Goal: Task Accomplishment & Management: Manage account settings

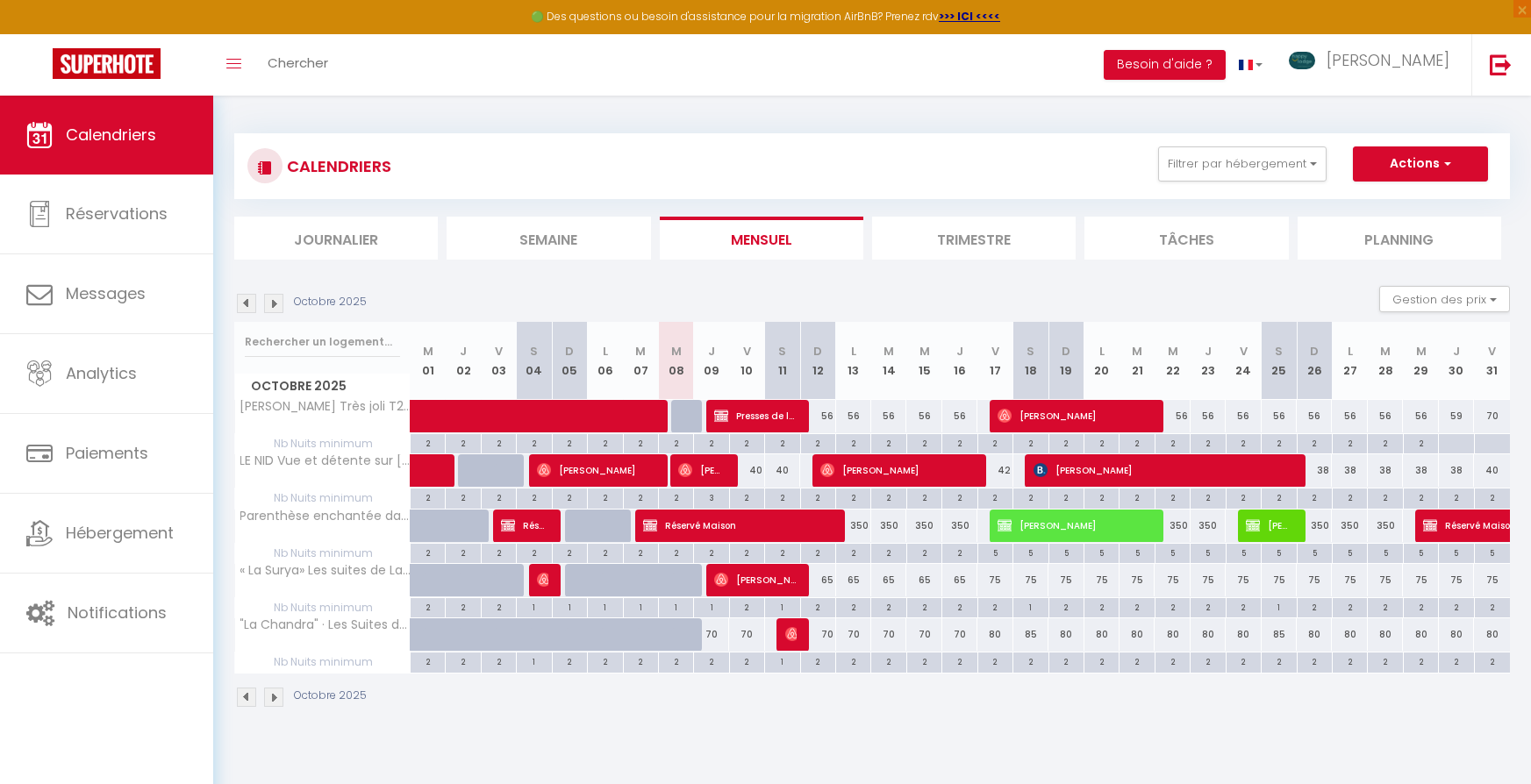
click at [1323, 468] on div "38" at bounding box center [1314, 470] width 35 height 33
type input "38"
type input "Dim 26 Octobre 2025"
type input "Lun 27 Octobre 2025"
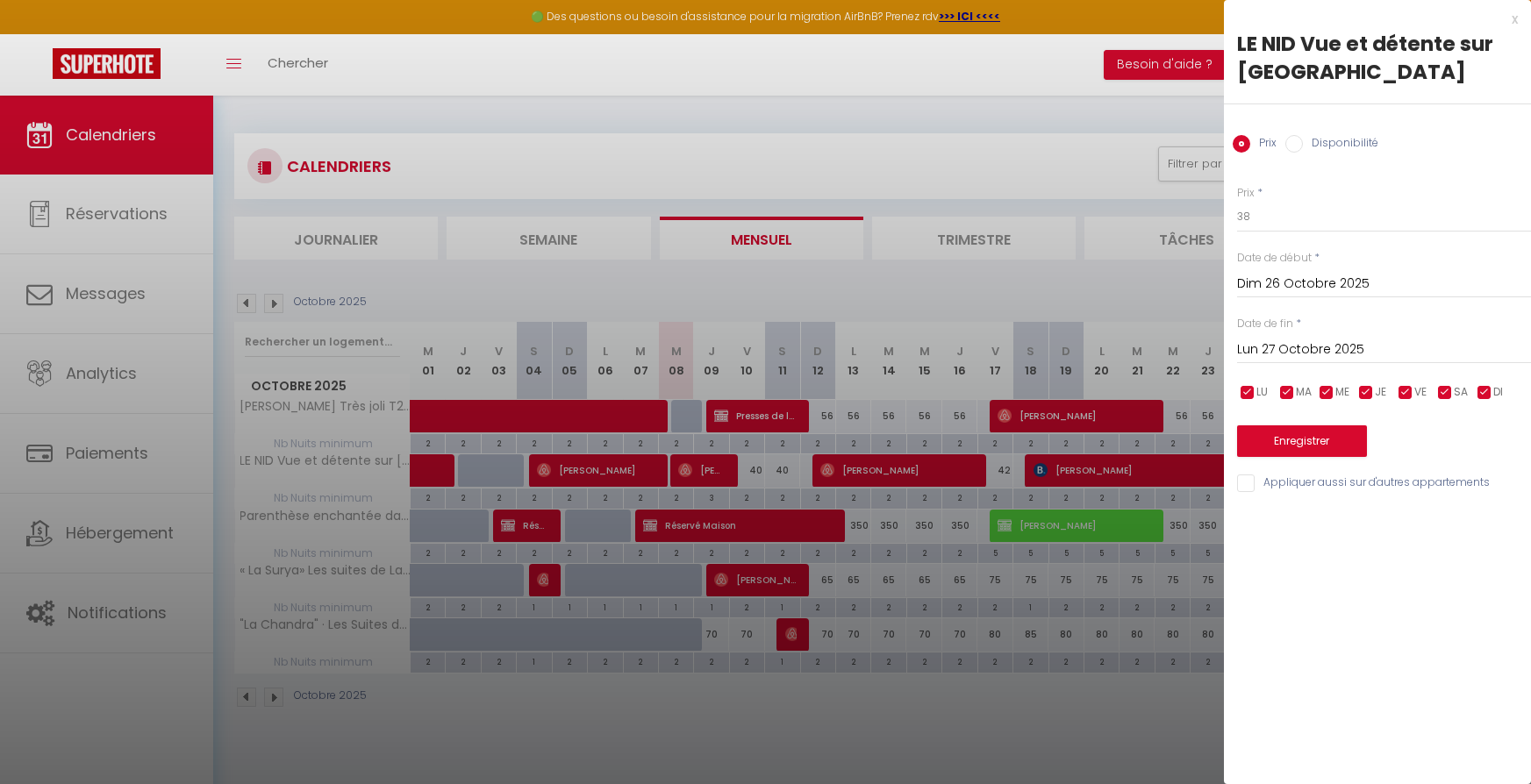
click at [1035, 70] on div at bounding box center [766, 392] width 1531 height 784
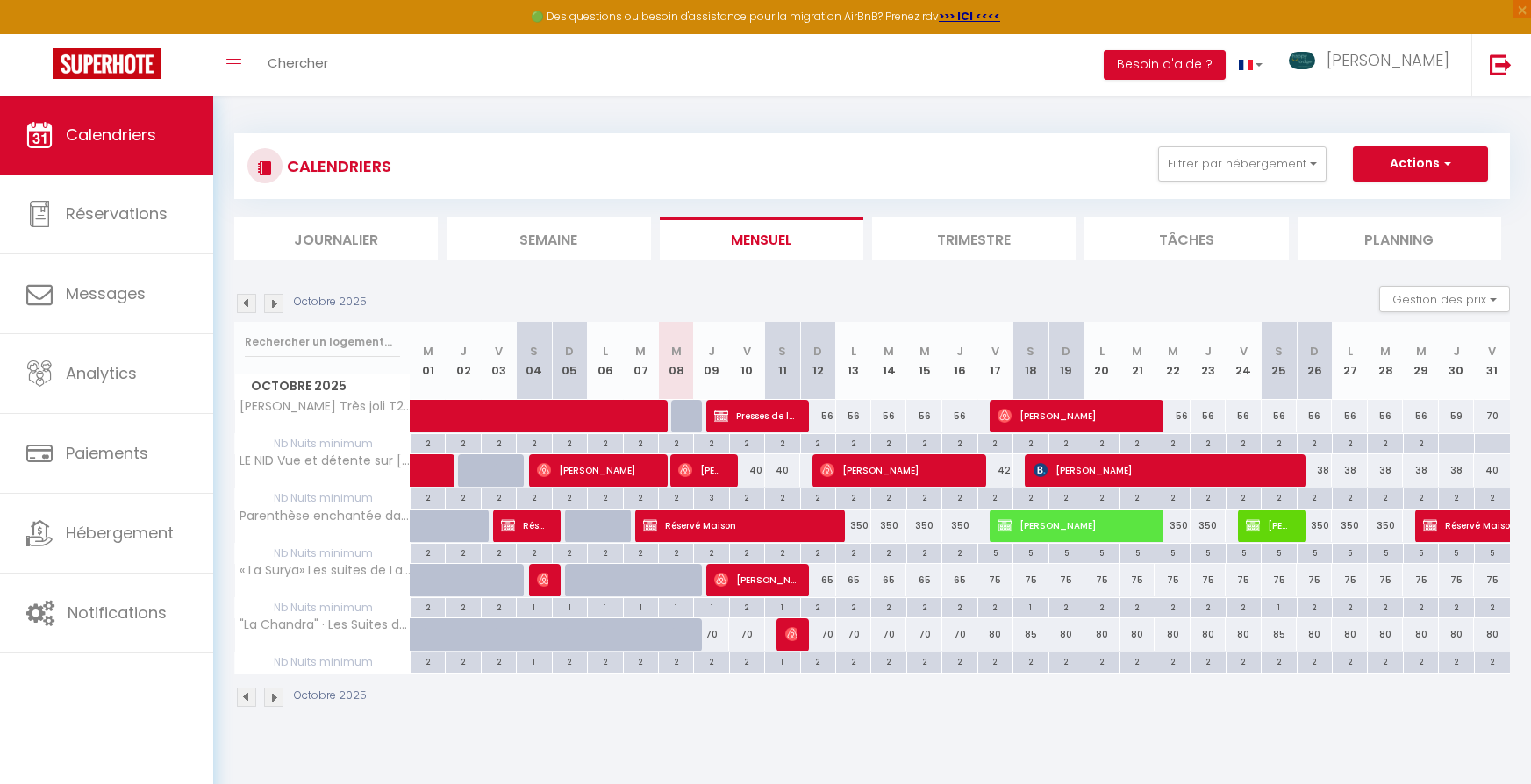
click at [1301, 469] on div "38" at bounding box center [1314, 470] width 35 height 33
type input "38"
type input "Dim 26 Octobre 2025"
type input "Lun 27 Octobre 2025"
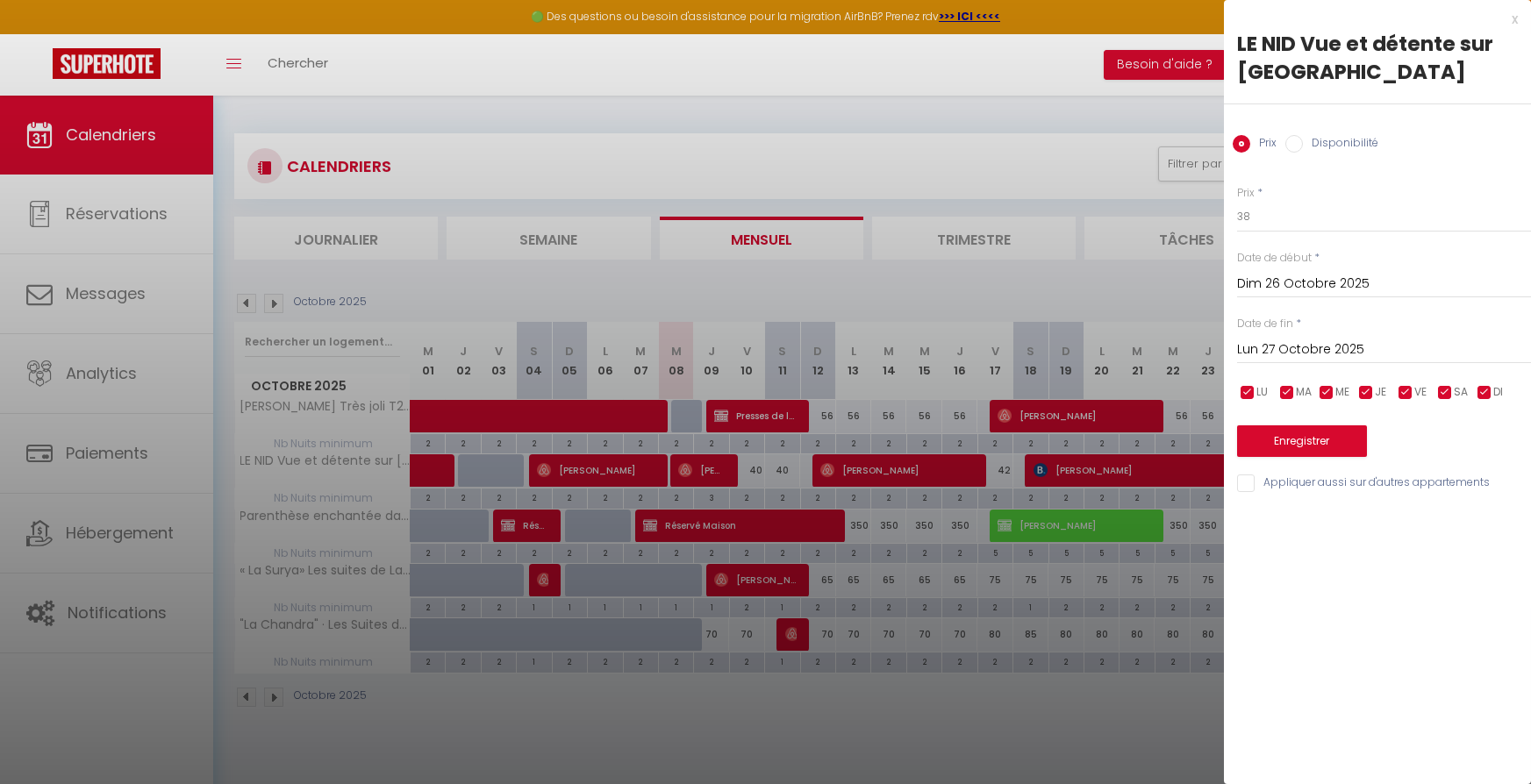
click at [1215, 468] on div at bounding box center [766, 392] width 1531 height 784
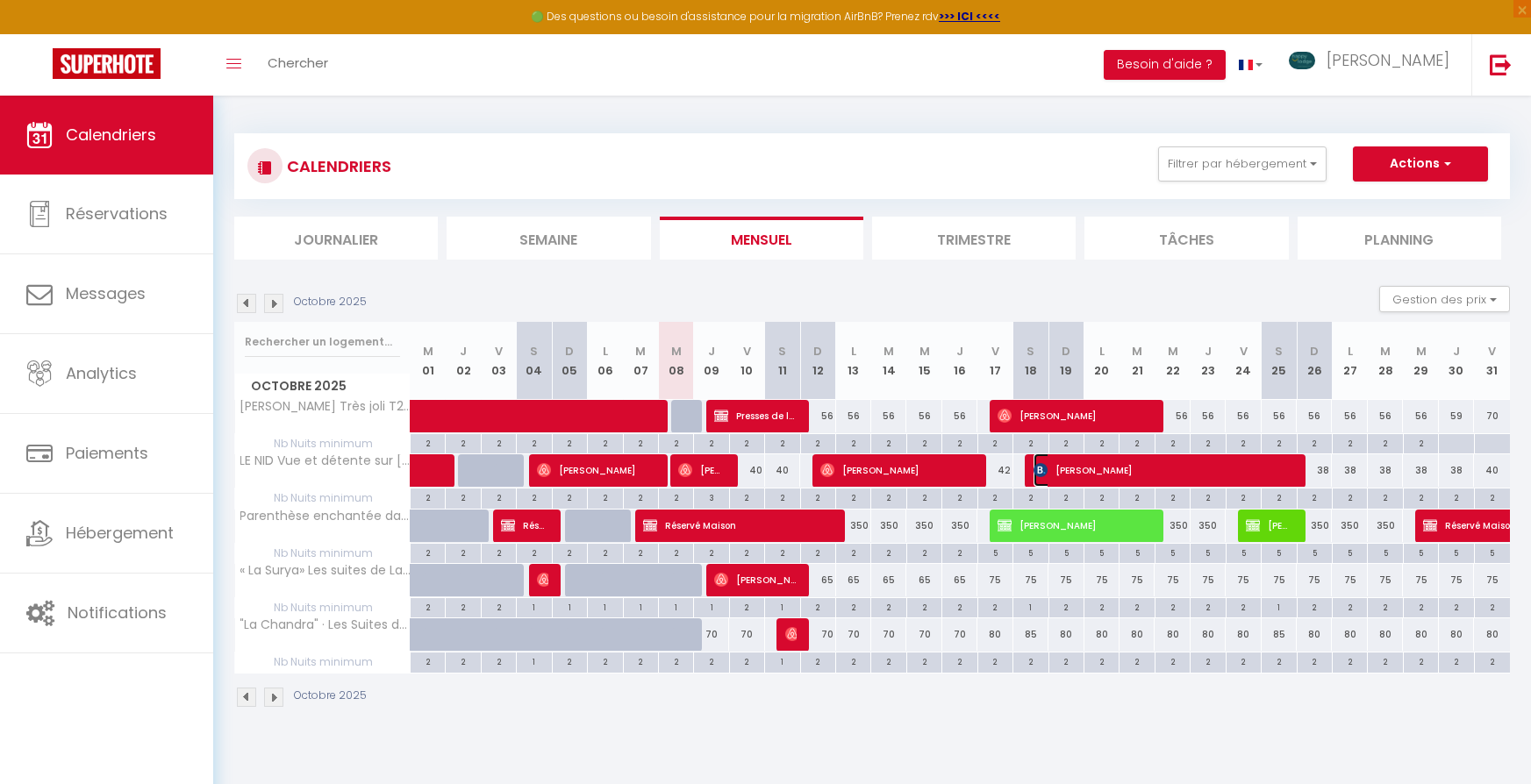
click at [1215, 468] on span "[PERSON_NAME]" at bounding box center [1161, 470] width 257 height 34
select select "OK"
select select "KO"
select select "0"
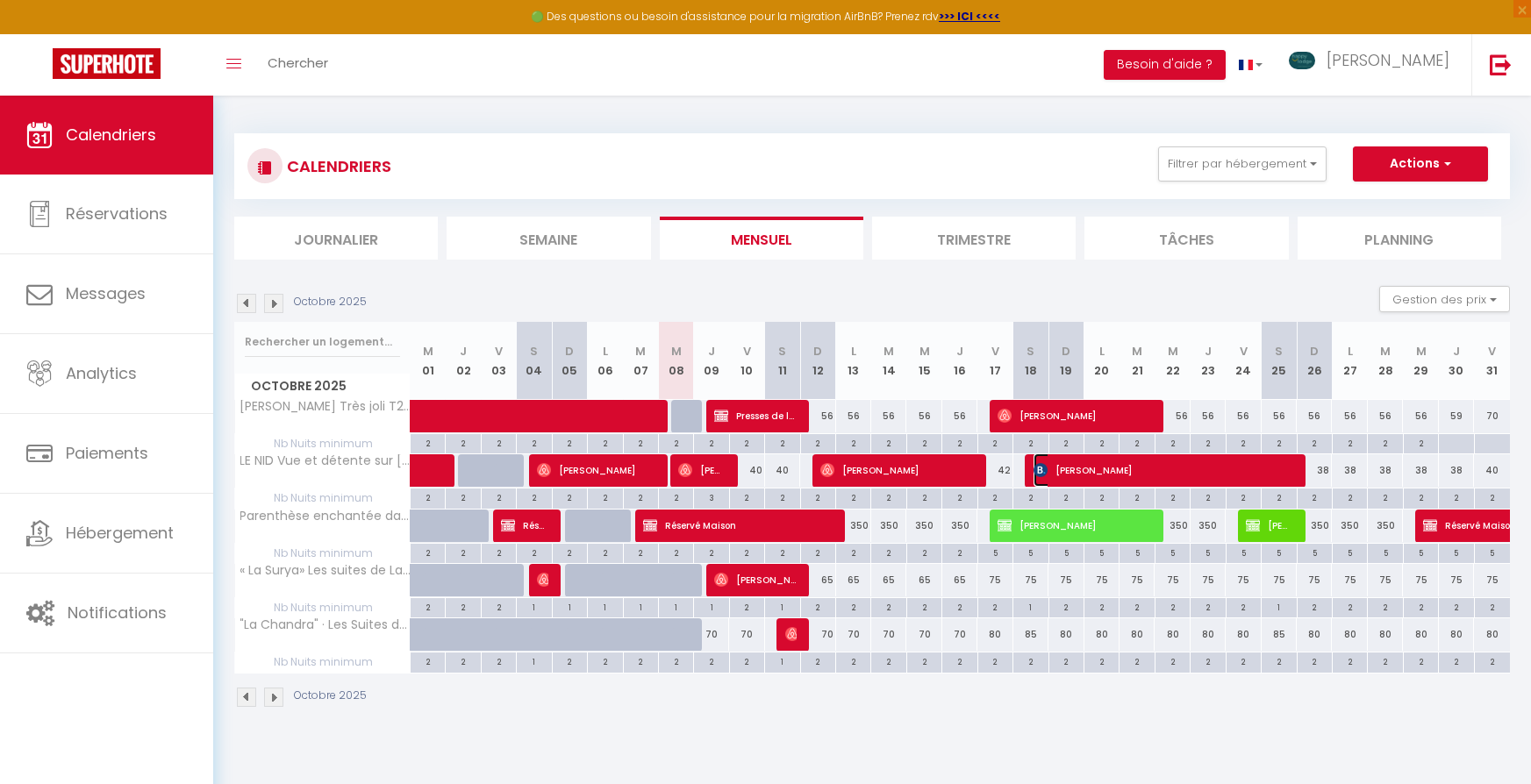
select select "1"
select select
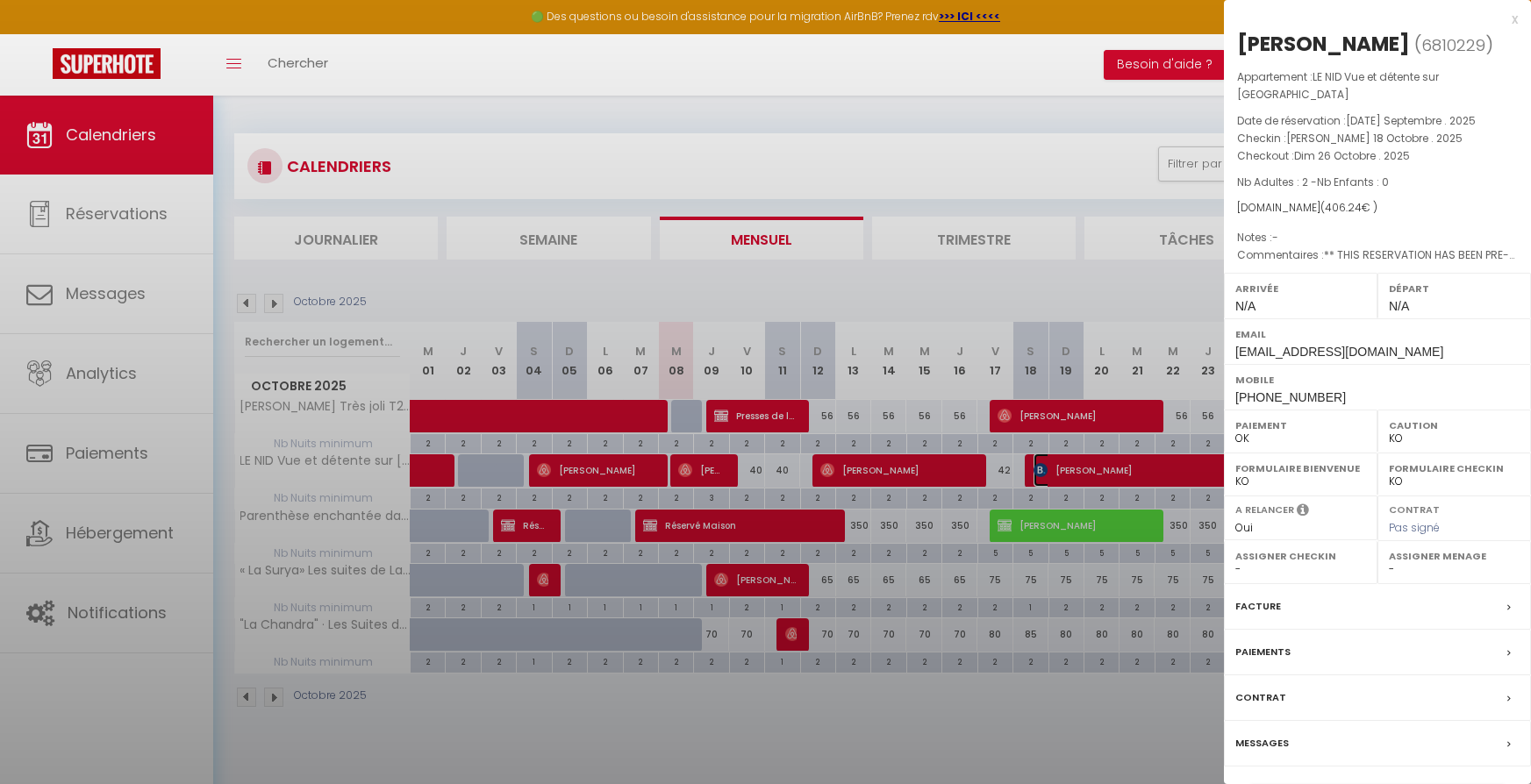
select select "51051"
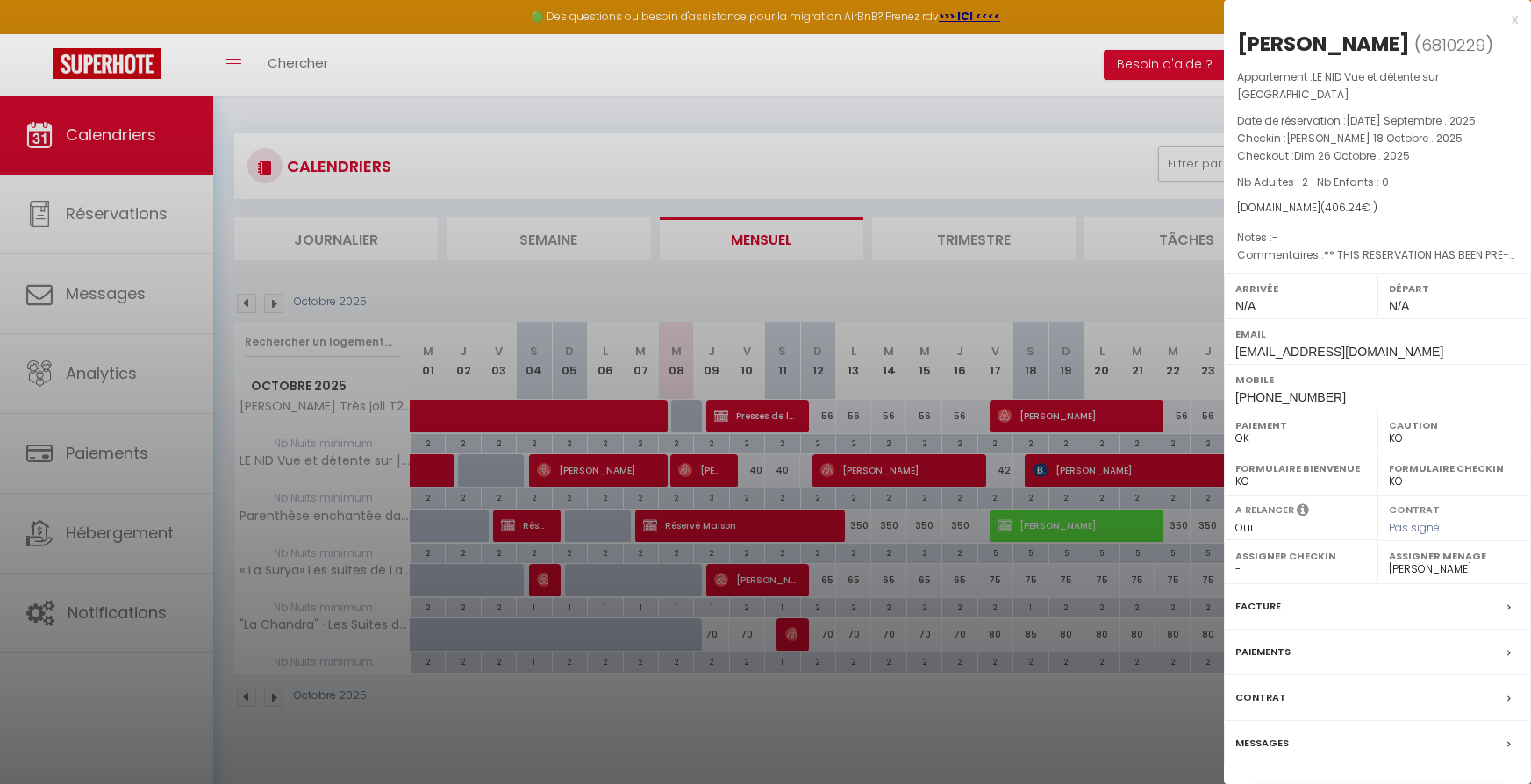
click at [1215, 468] on div at bounding box center [766, 392] width 1531 height 784
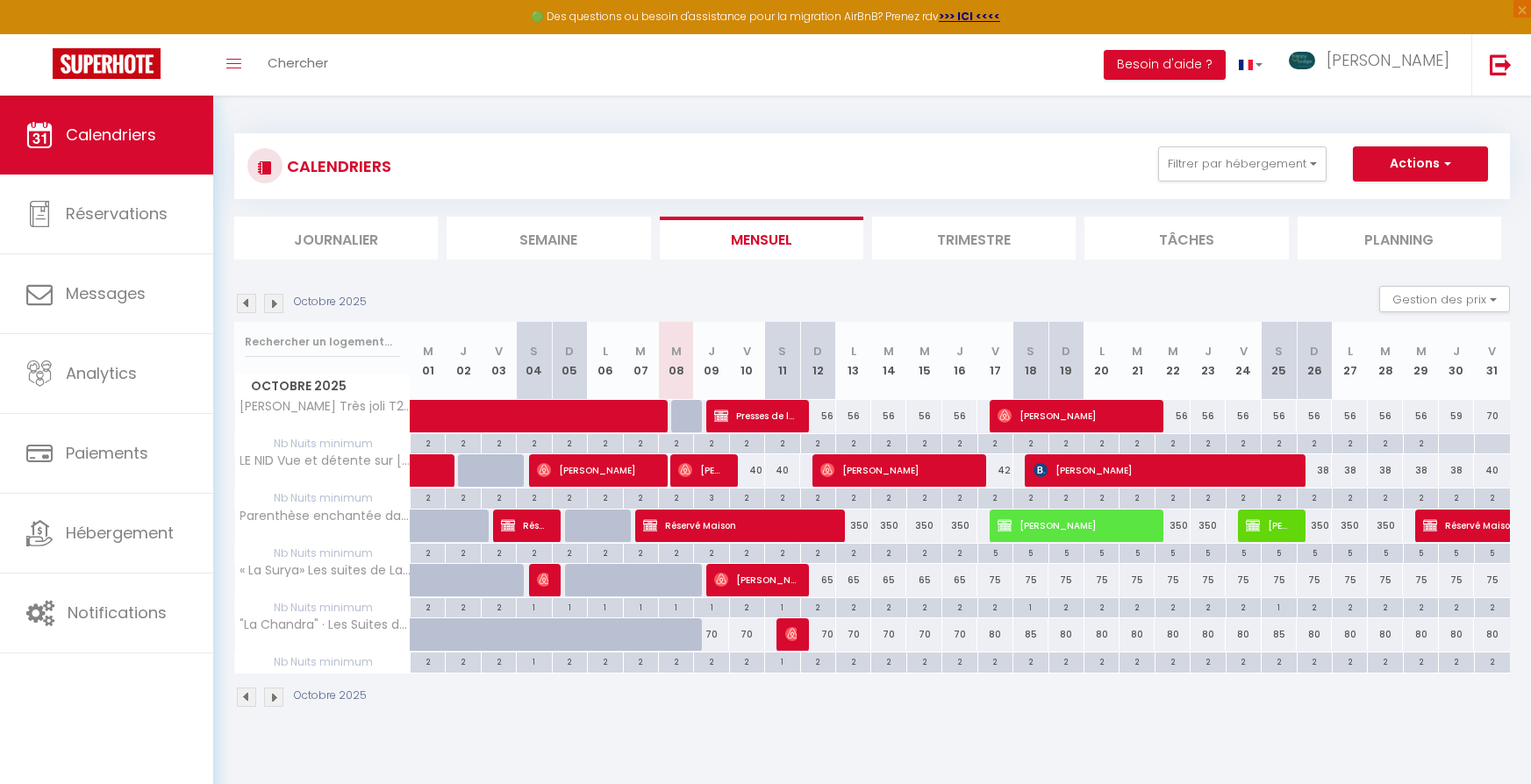
click at [1316, 473] on div "38" at bounding box center [1314, 470] width 35 height 33
type input "38"
type input "Dim 26 Octobre 2025"
type input "Lun 27 Octobre 2025"
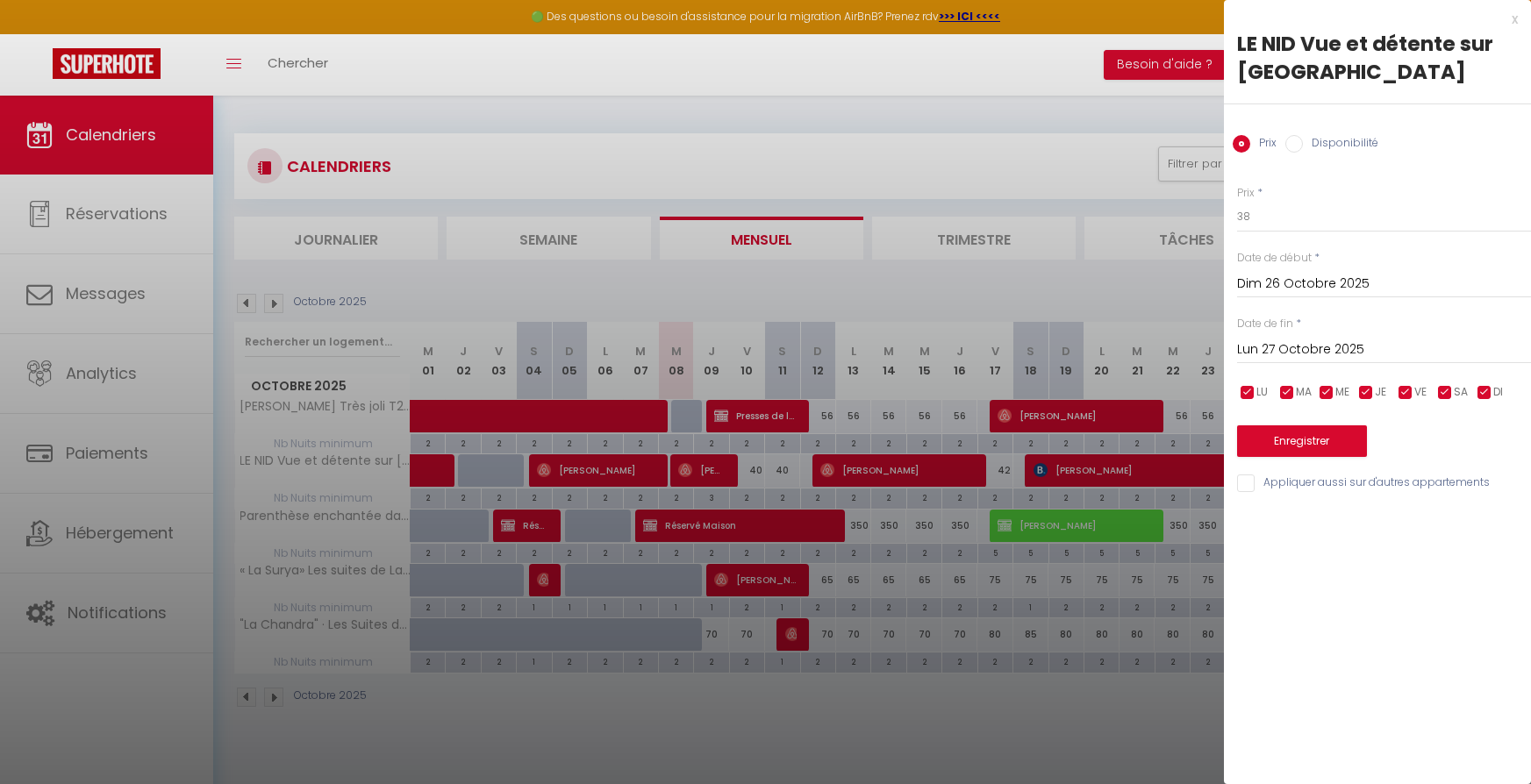
click at [1144, 177] on div at bounding box center [766, 392] width 1531 height 784
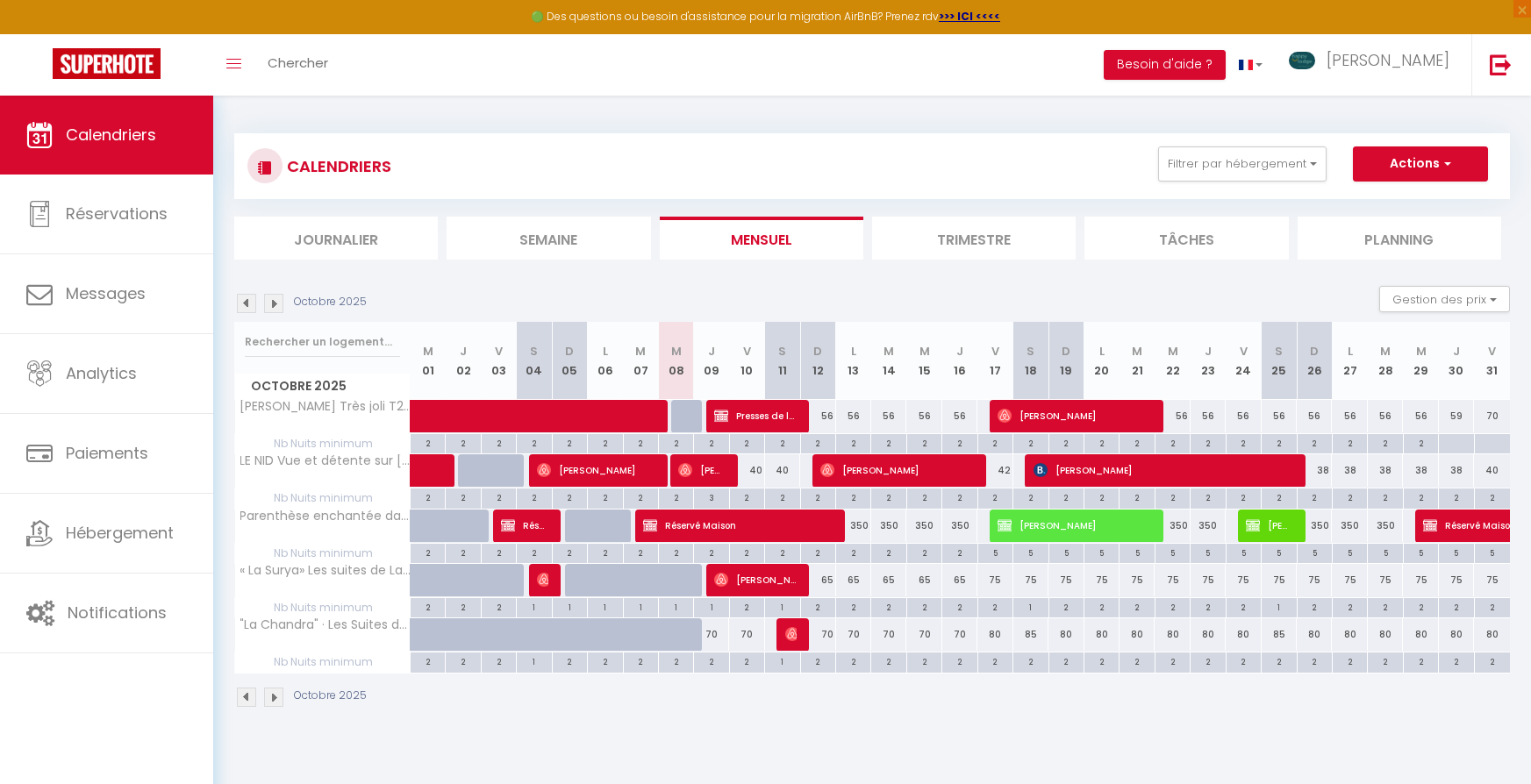
click at [1314, 444] on div "2" at bounding box center [1314, 442] width 35 height 17
type input "2"
type input "Dim 26 Octobre 2025"
type input "Lun 27 Octobre 2025"
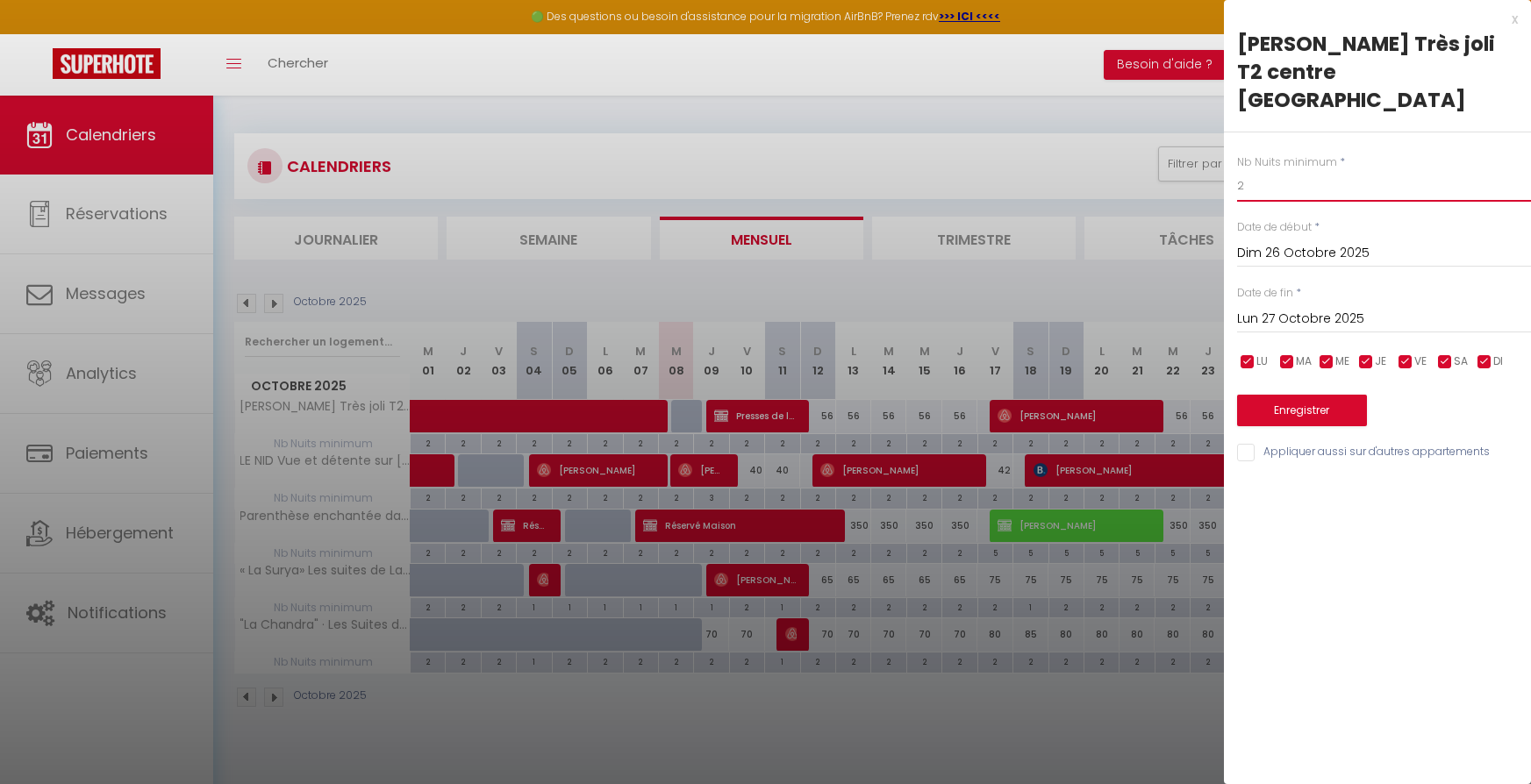
click at [1289, 170] on input "2" at bounding box center [1384, 186] width 294 height 32
type input "4"
click at [1307, 395] on button "Enregistrer" at bounding box center [1301, 411] width 130 height 32
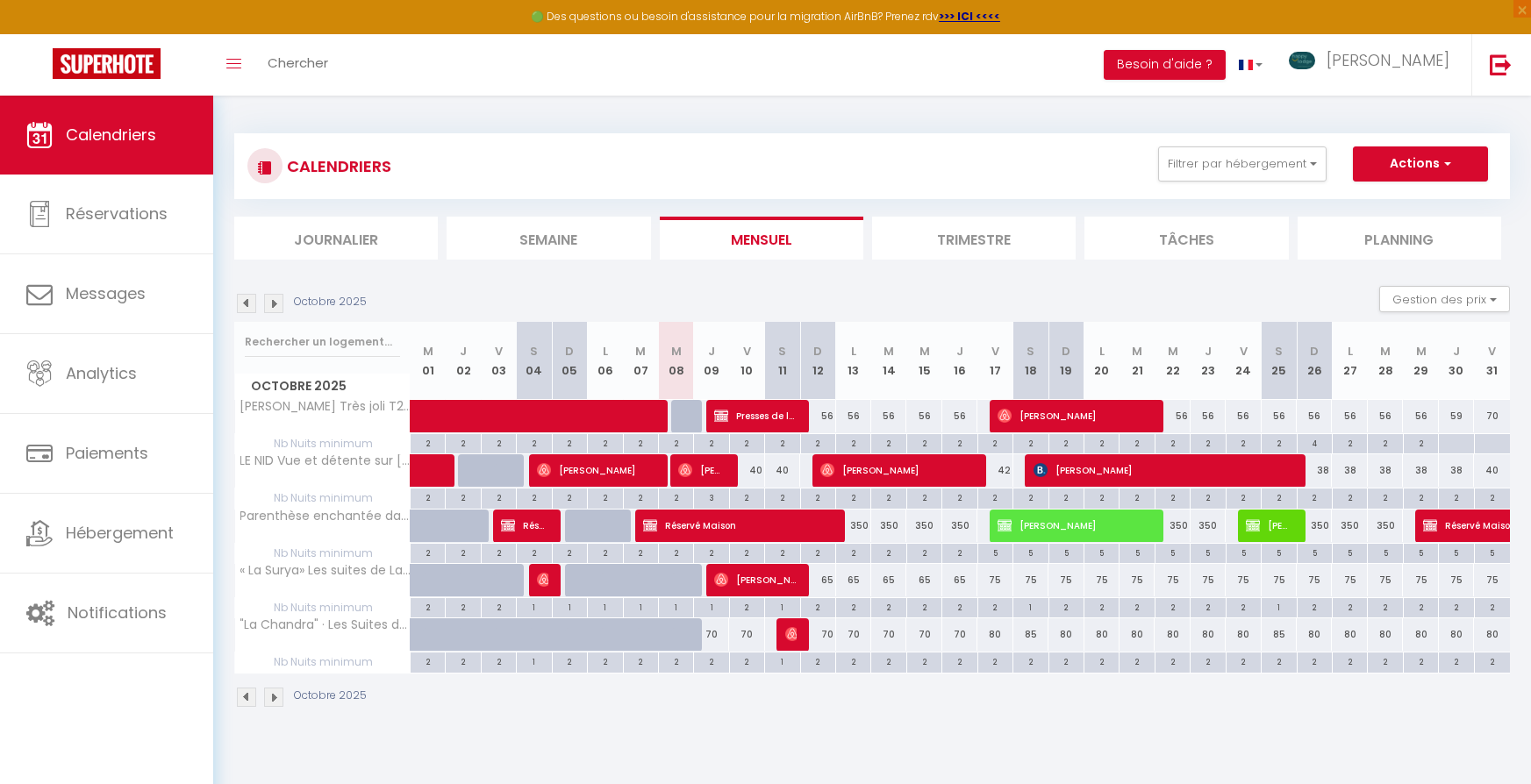
click at [1345, 441] on div "2" at bounding box center [1350, 442] width 35 height 17
type input "2"
type input "Lun 27 Octobre 2025"
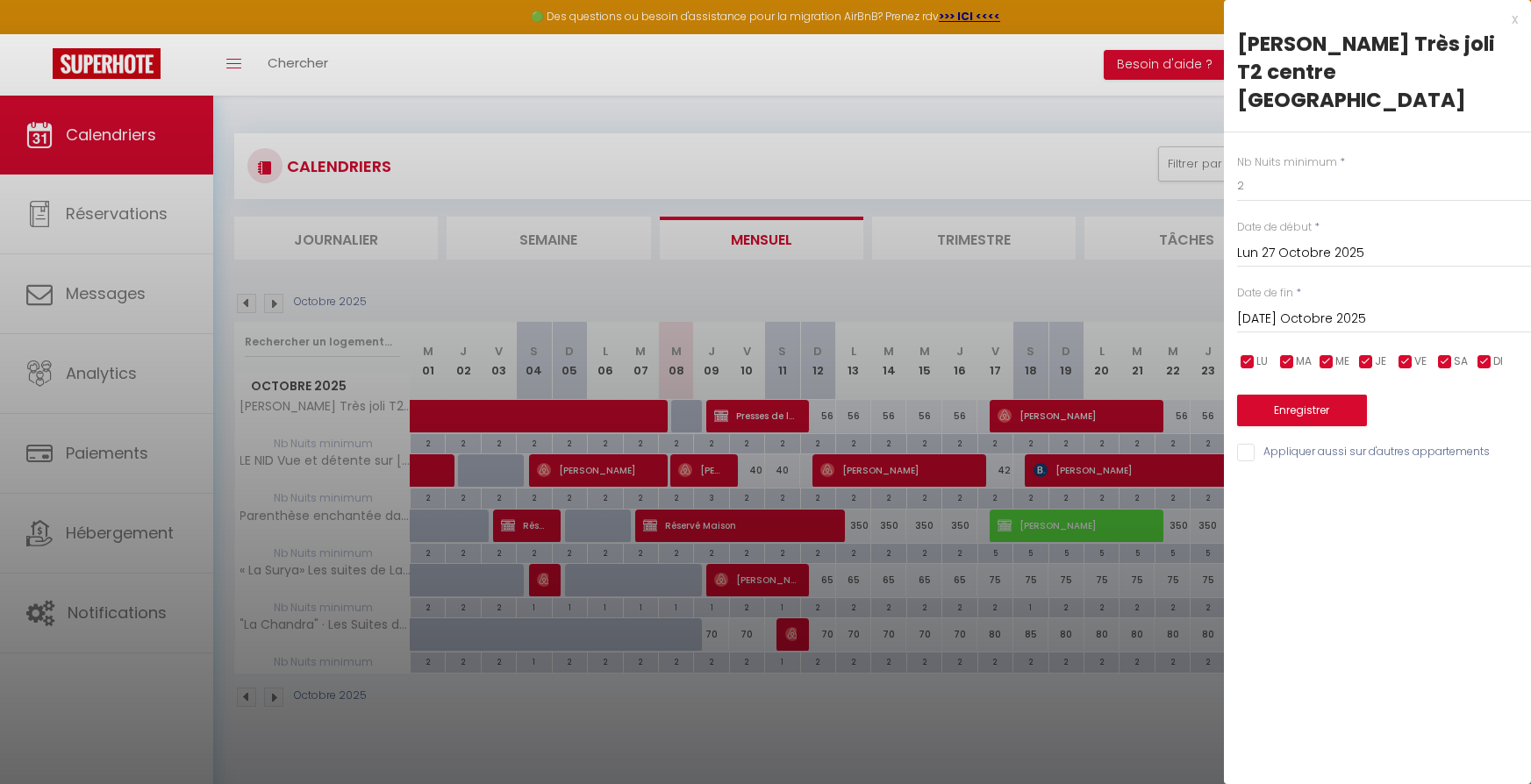
click at [1317, 308] on input "[DATE] Octobre 2025" at bounding box center [1384, 319] width 294 height 22
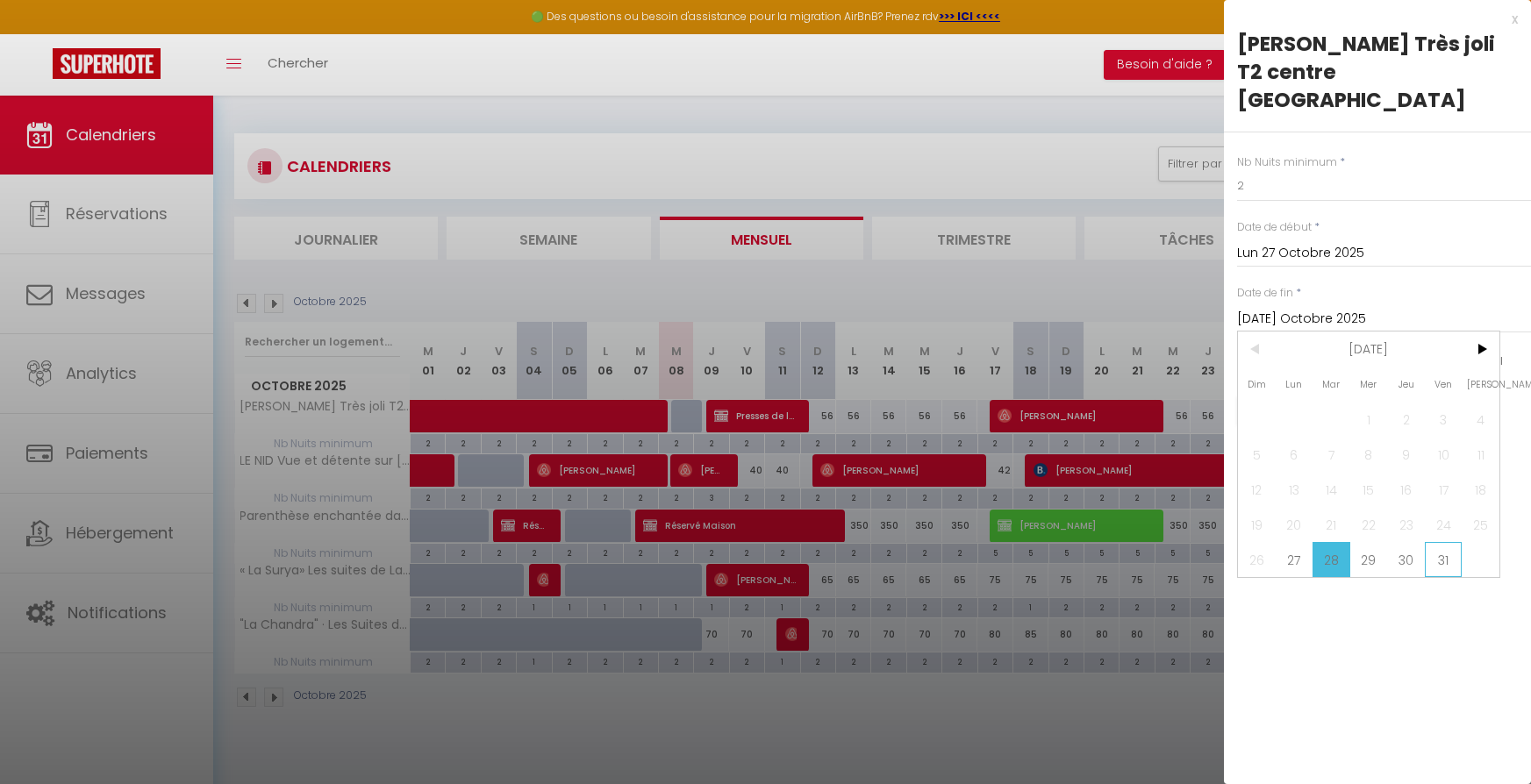
click at [1438, 542] on span "31" at bounding box center [1443, 560] width 37 height 35
type input "Ven 31 Octobre 2025"
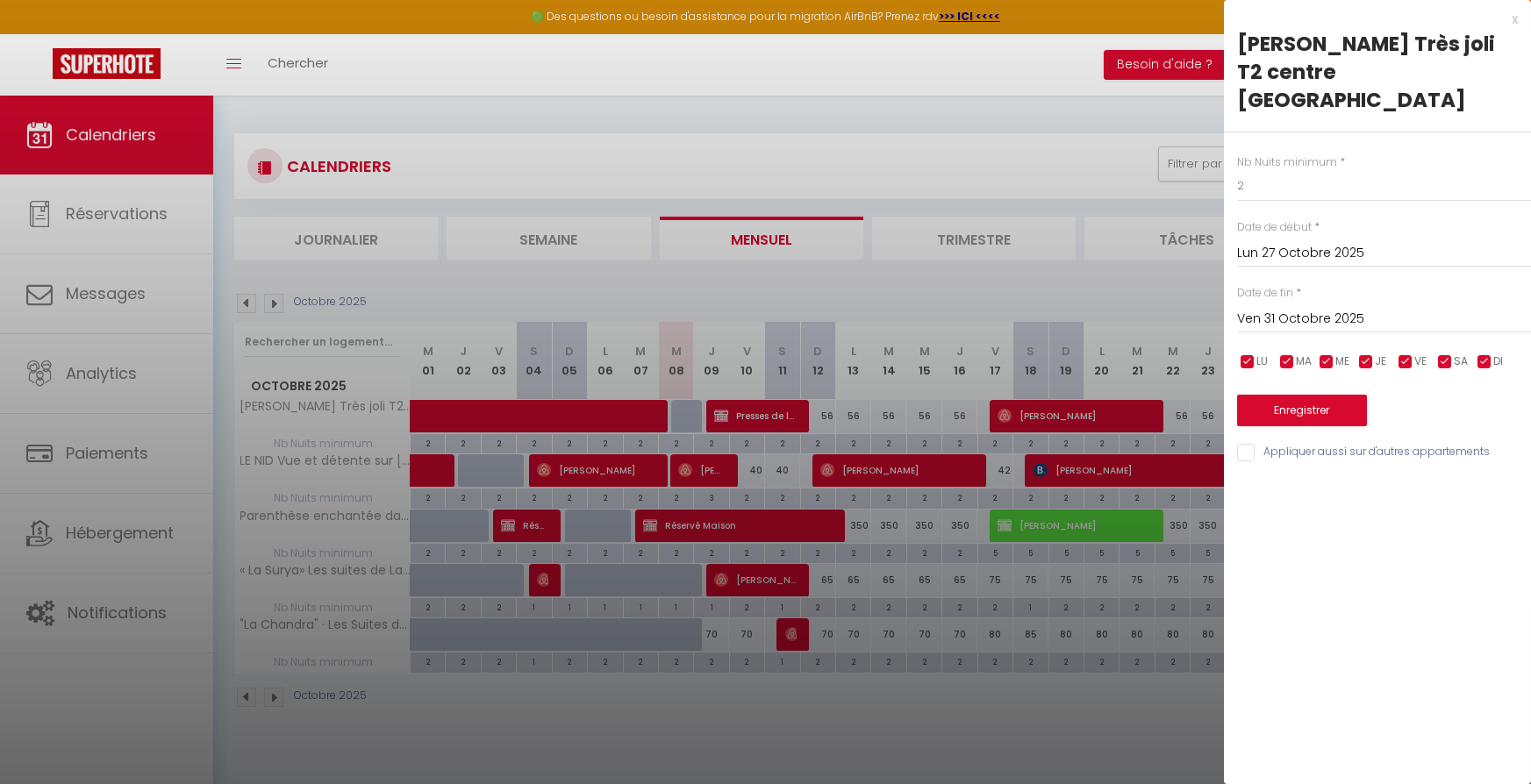
click at [1383, 308] on input "Ven 31 Octobre 2025" at bounding box center [1384, 319] width 294 height 22
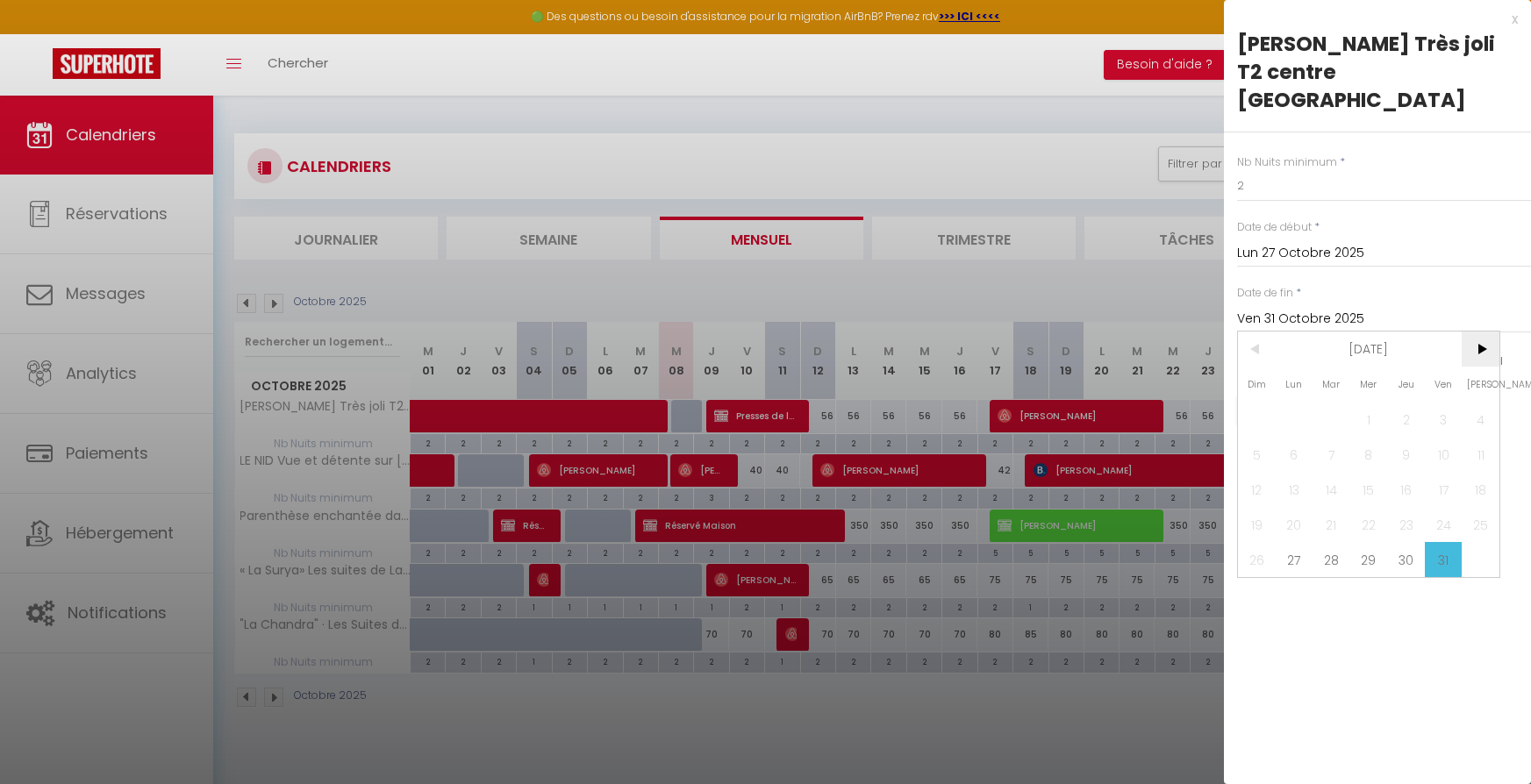
click at [1477, 331] on span ">" at bounding box center [1481, 349] width 37 height 35
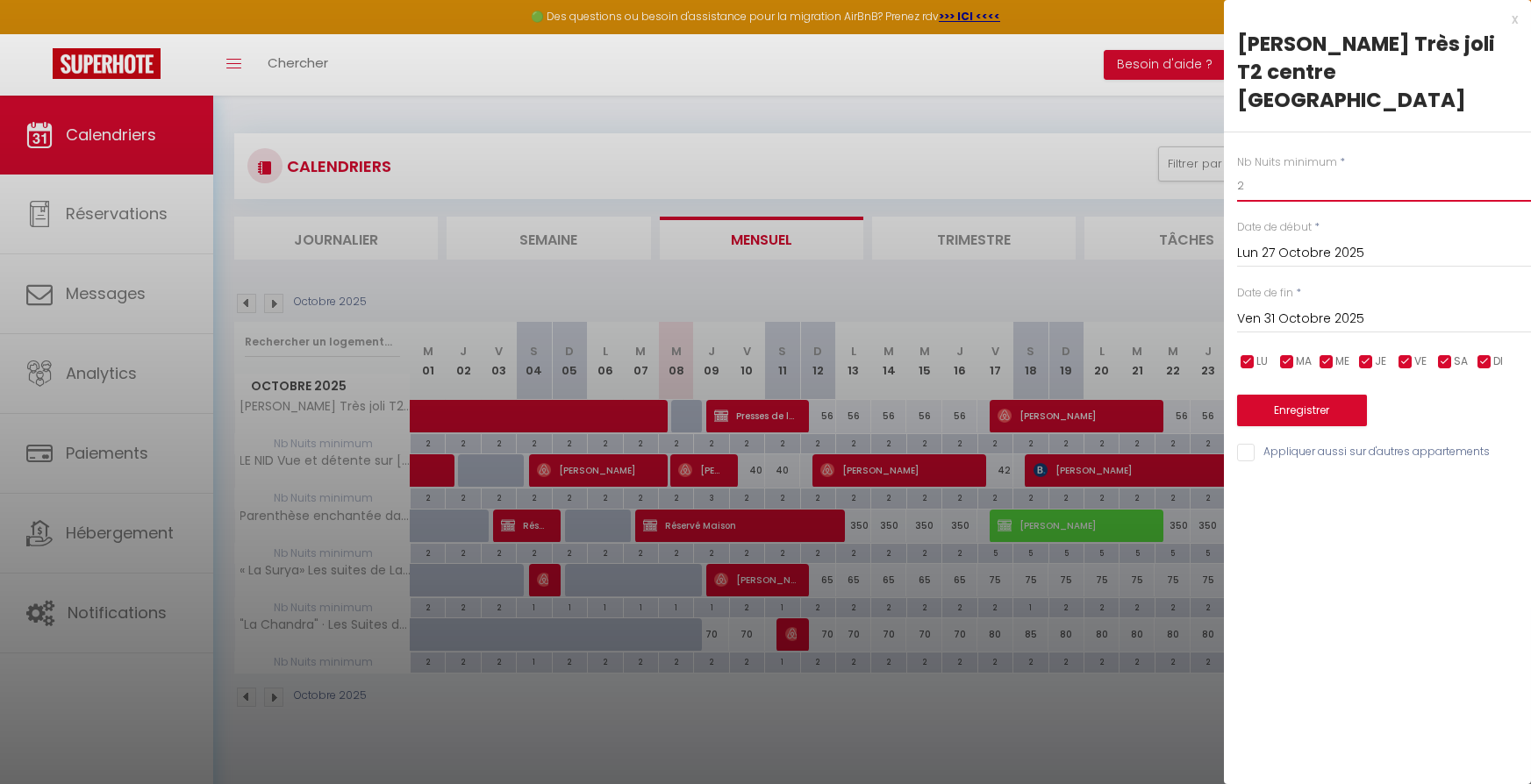
click at [1270, 170] on input "2" at bounding box center [1384, 186] width 294 height 32
type input "3"
click at [1278, 395] on button "Enregistrer" at bounding box center [1301, 411] width 130 height 32
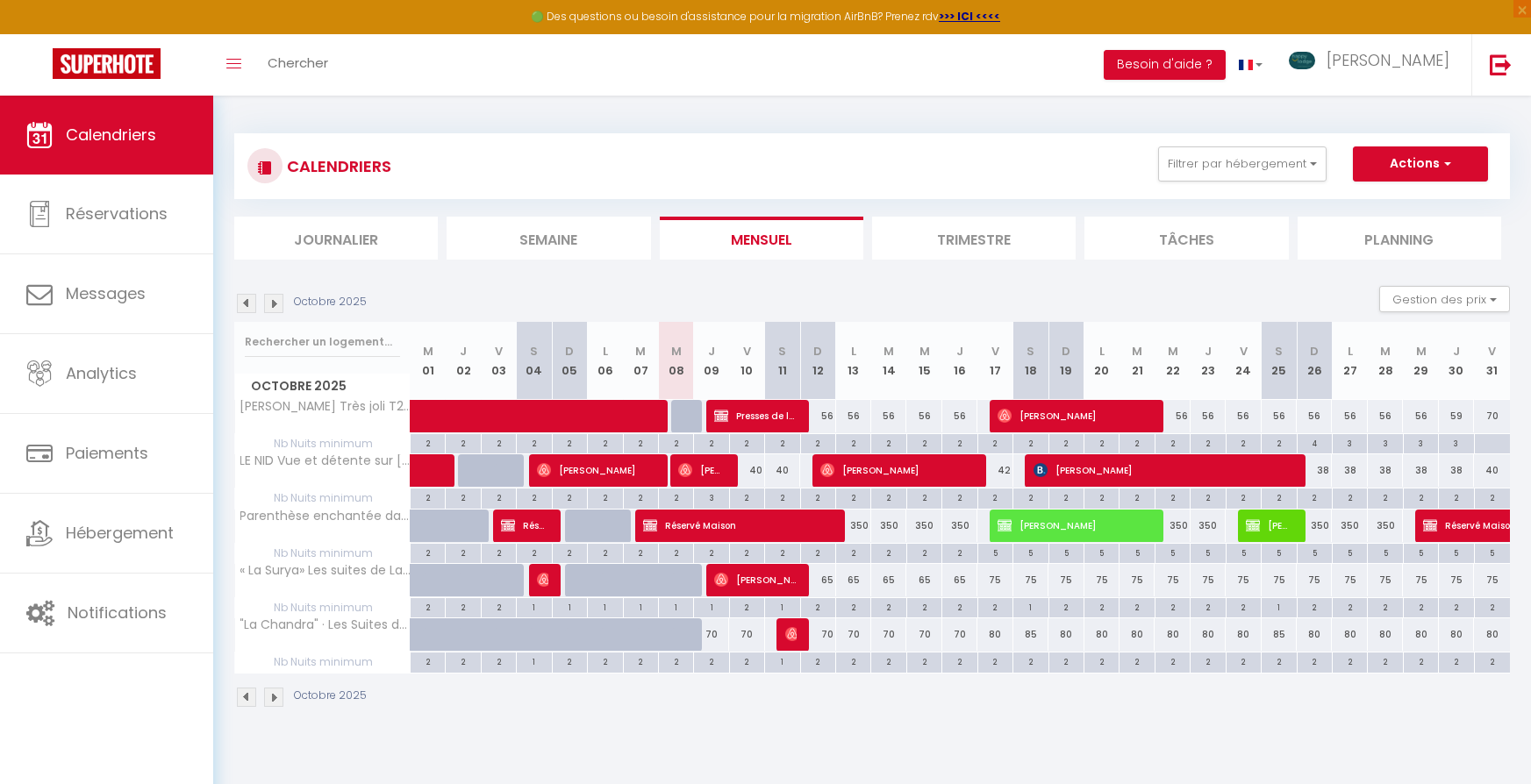
click at [1488, 439] on div at bounding box center [1492, 444] width 36 height 21
type input "Ven 31 Octobre 2025"
type input "[PERSON_NAME] 01 Novembre 2025"
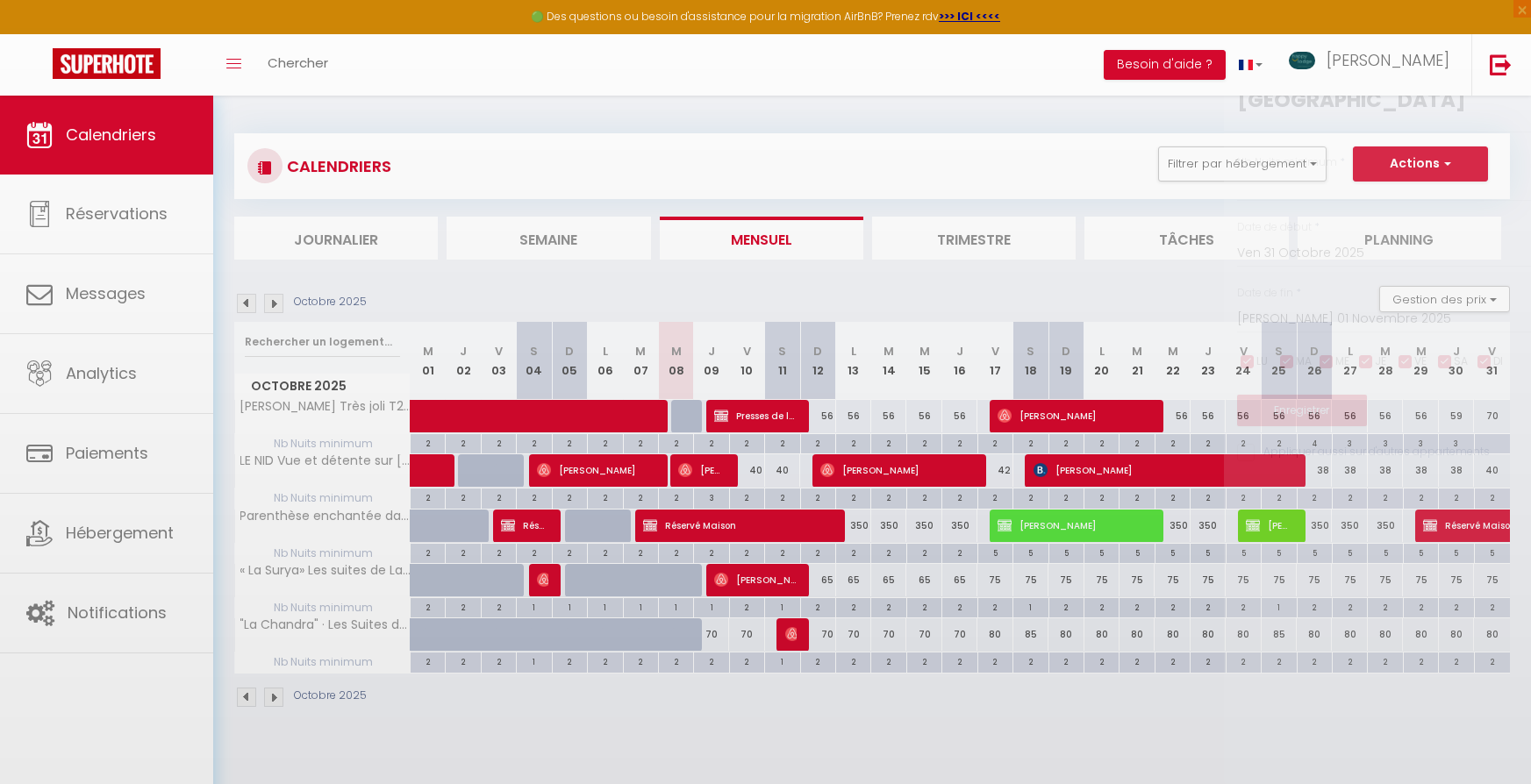
click at [1488, 439] on div at bounding box center [766, 392] width 1531 height 784
type input "undefined aN undefined NaN"
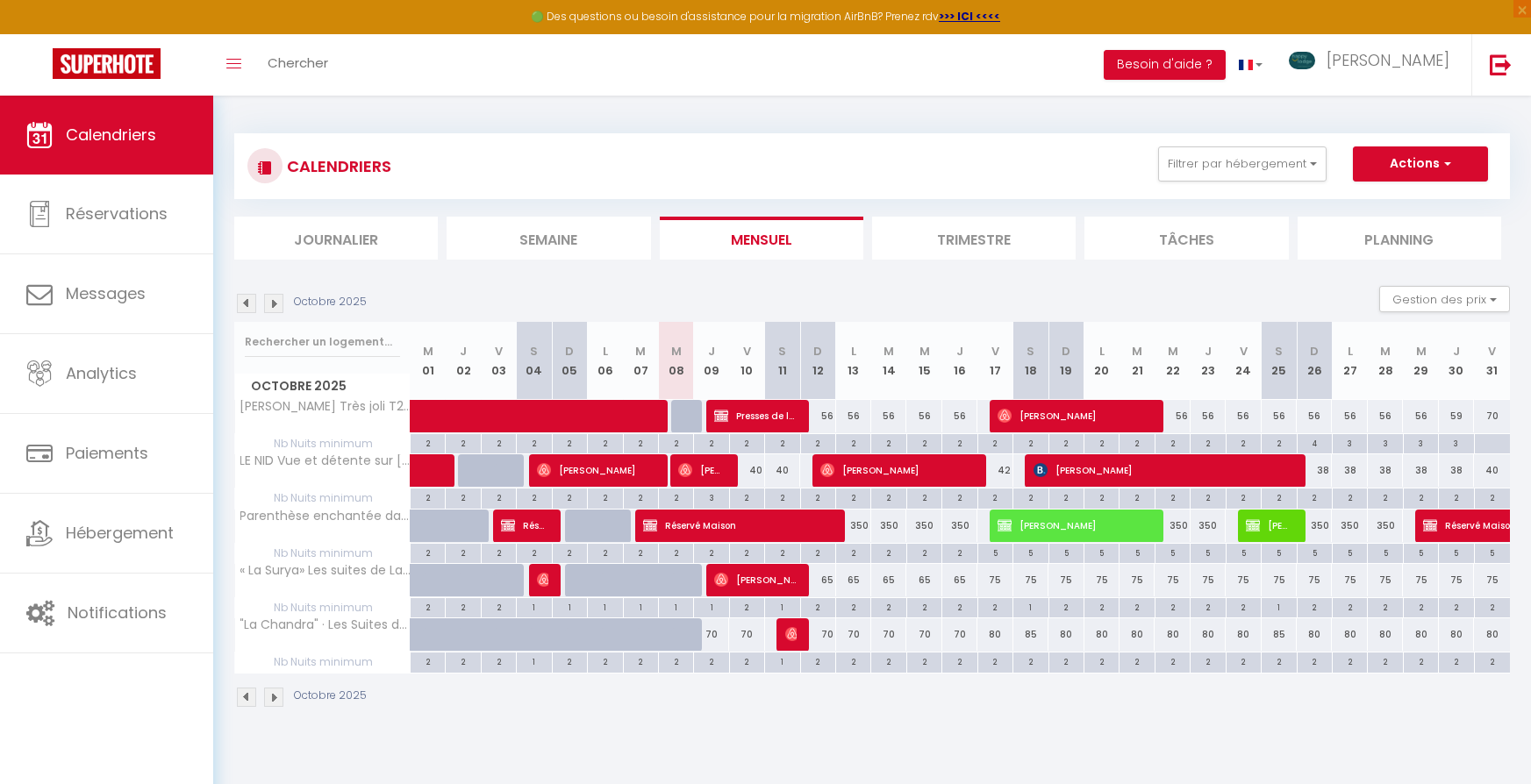
click at [1488, 439] on div at bounding box center [1492, 444] width 36 height 21
type input "Ven 31 Octobre 2025"
type input "[PERSON_NAME] 01 Novembre 2025"
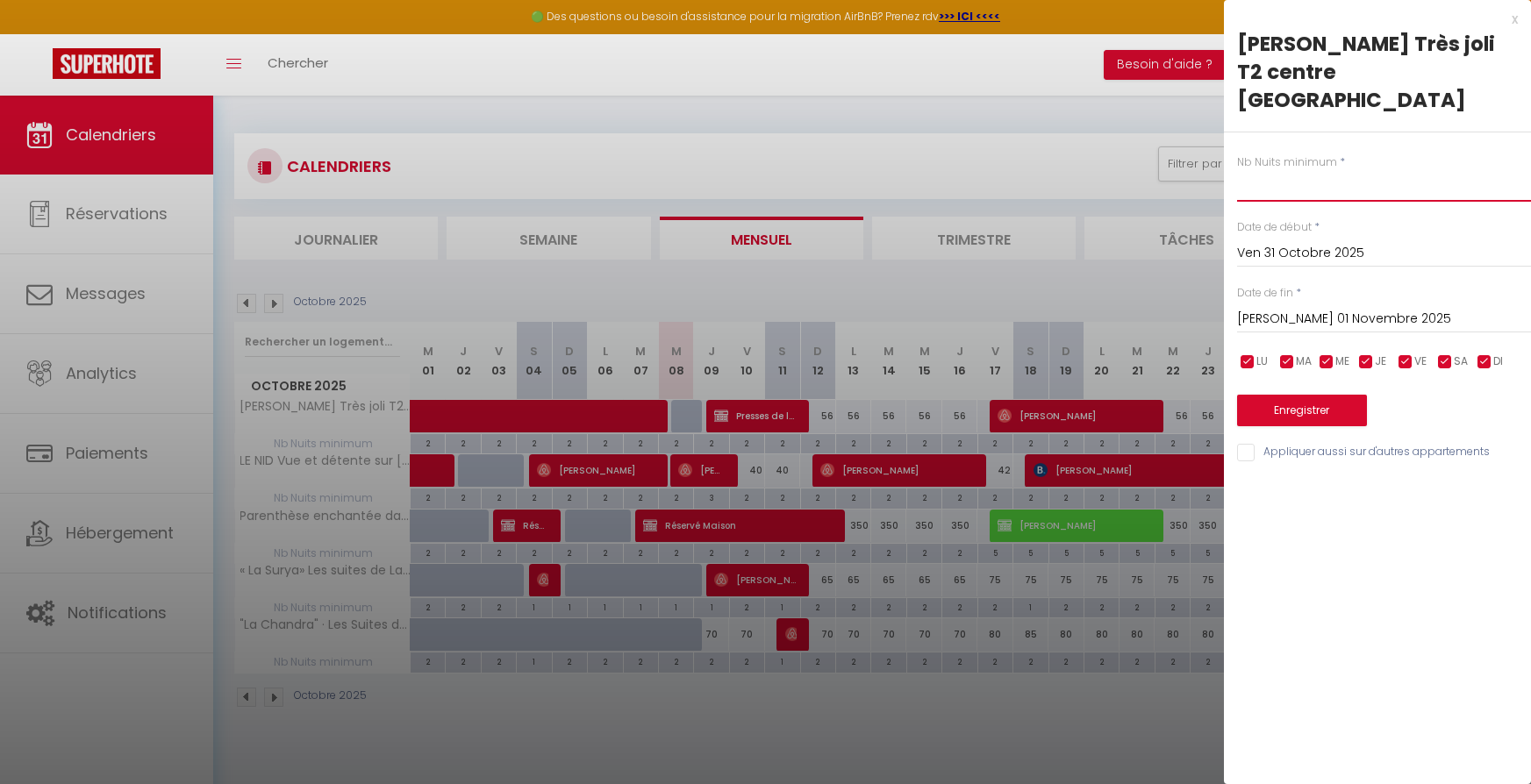
click at [1294, 170] on input "text" at bounding box center [1384, 186] width 294 height 32
type input "2"
click at [1282, 308] on input "[PERSON_NAME] 01 Novembre 2025" at bounding box center [1384, 319] width 294 height 22
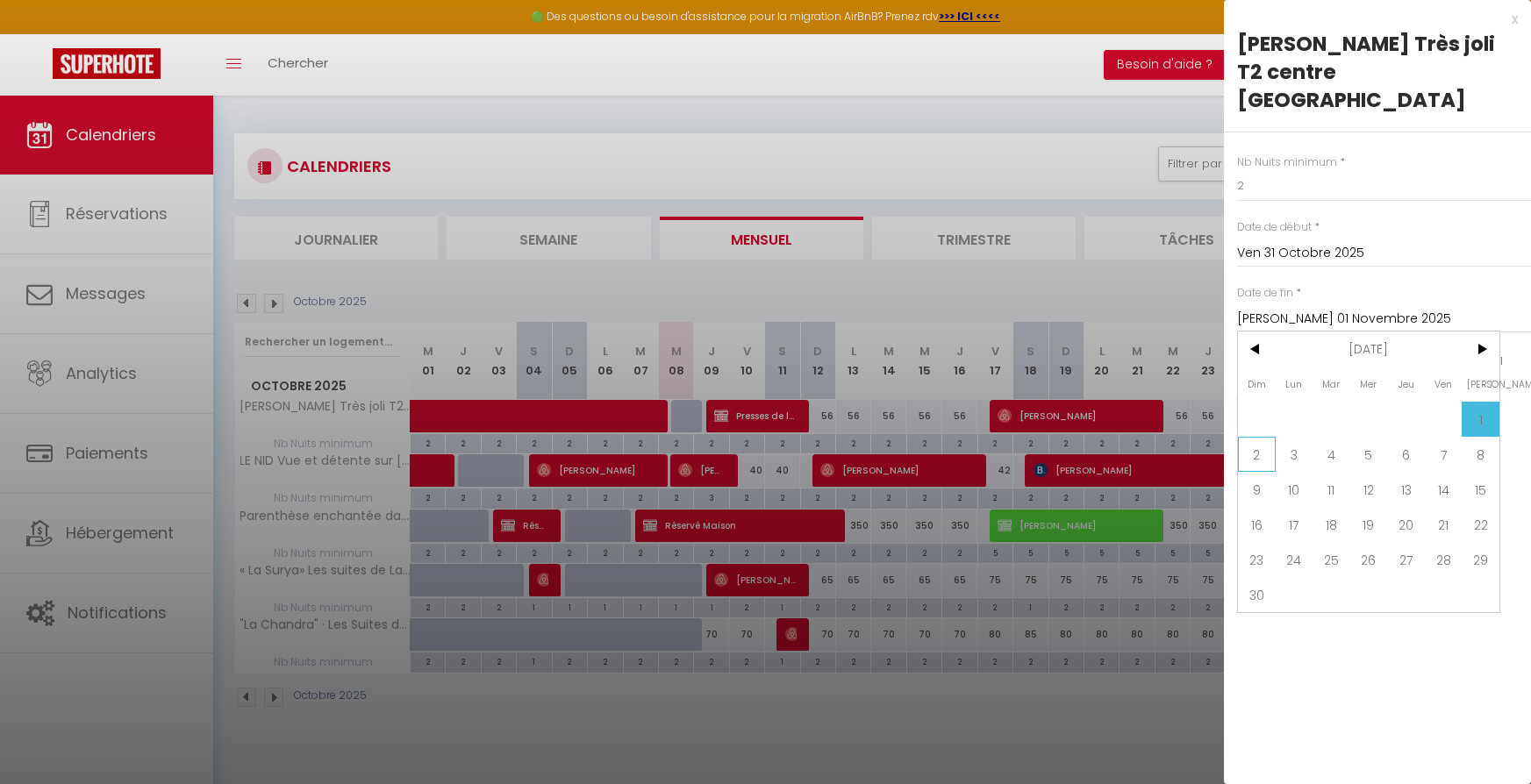
click at [1257, 437] on span "2" at bounding box center [1257, 455] width 37 height 35
type input "Dim 02 Novembre 2025"
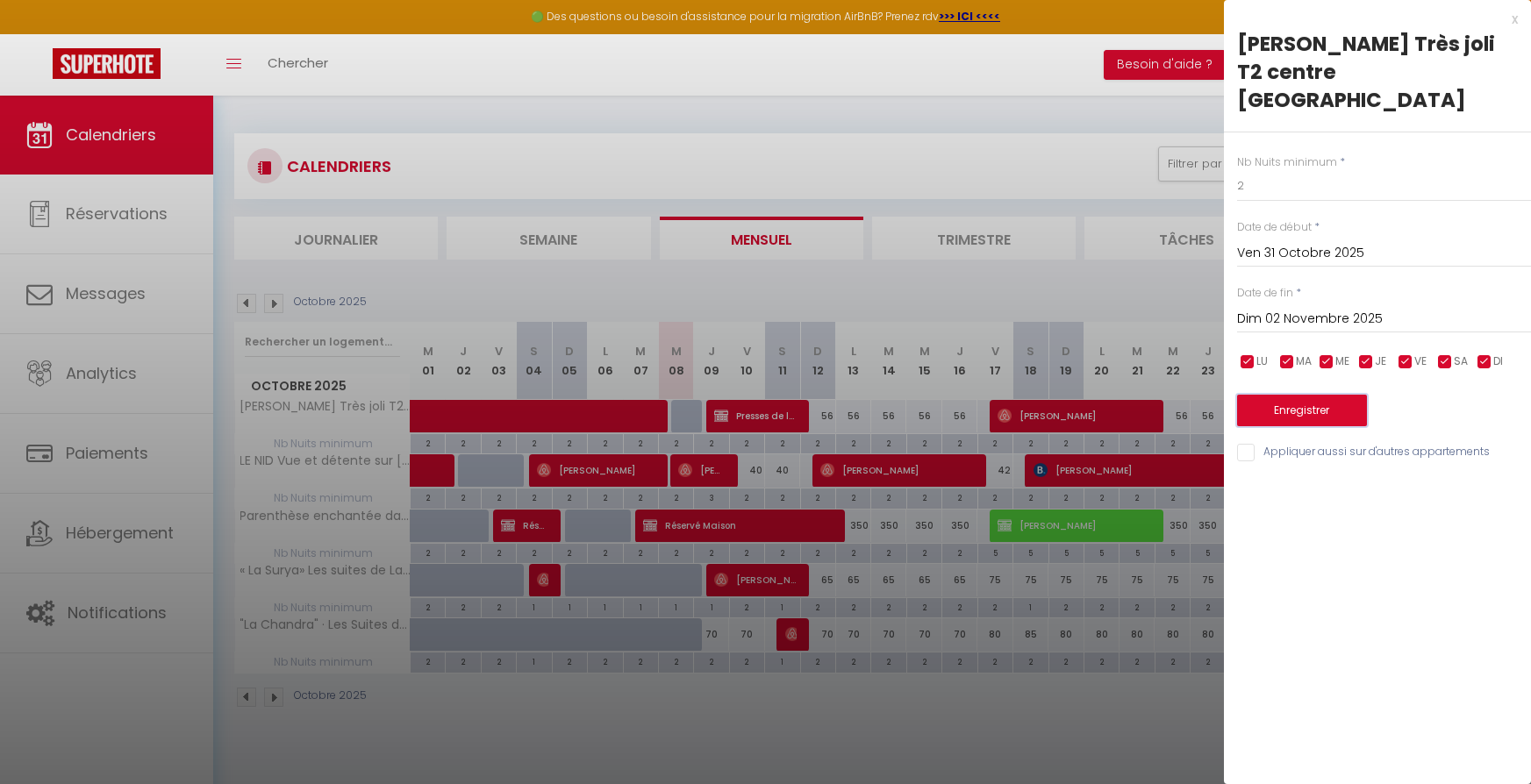
click at [1265, 395] on button "Enregistrer" at bounding box center [1301, 411] width 130 height 32
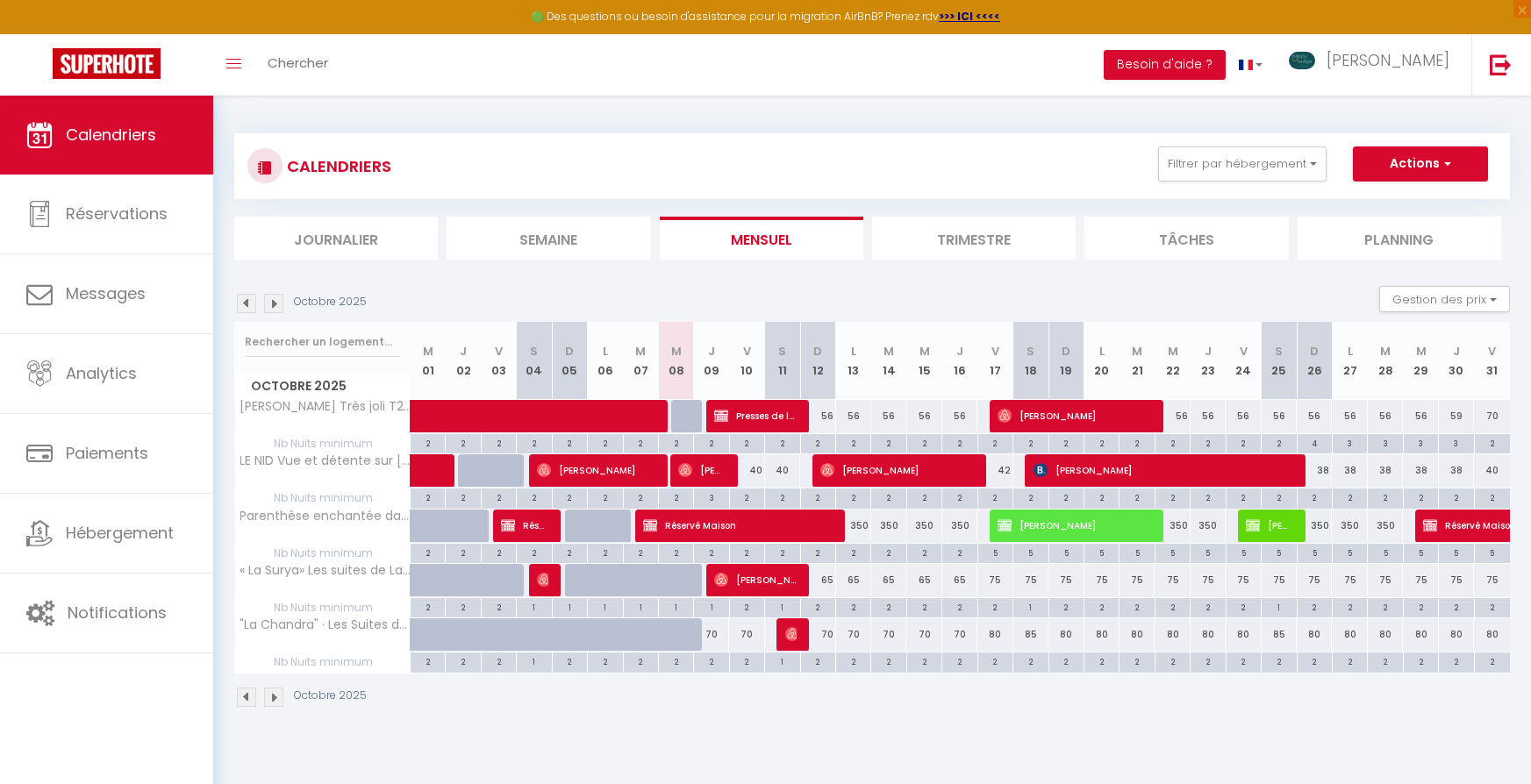
click at [273, 302] on img at bounding box center [274, 303] width 20 height 20
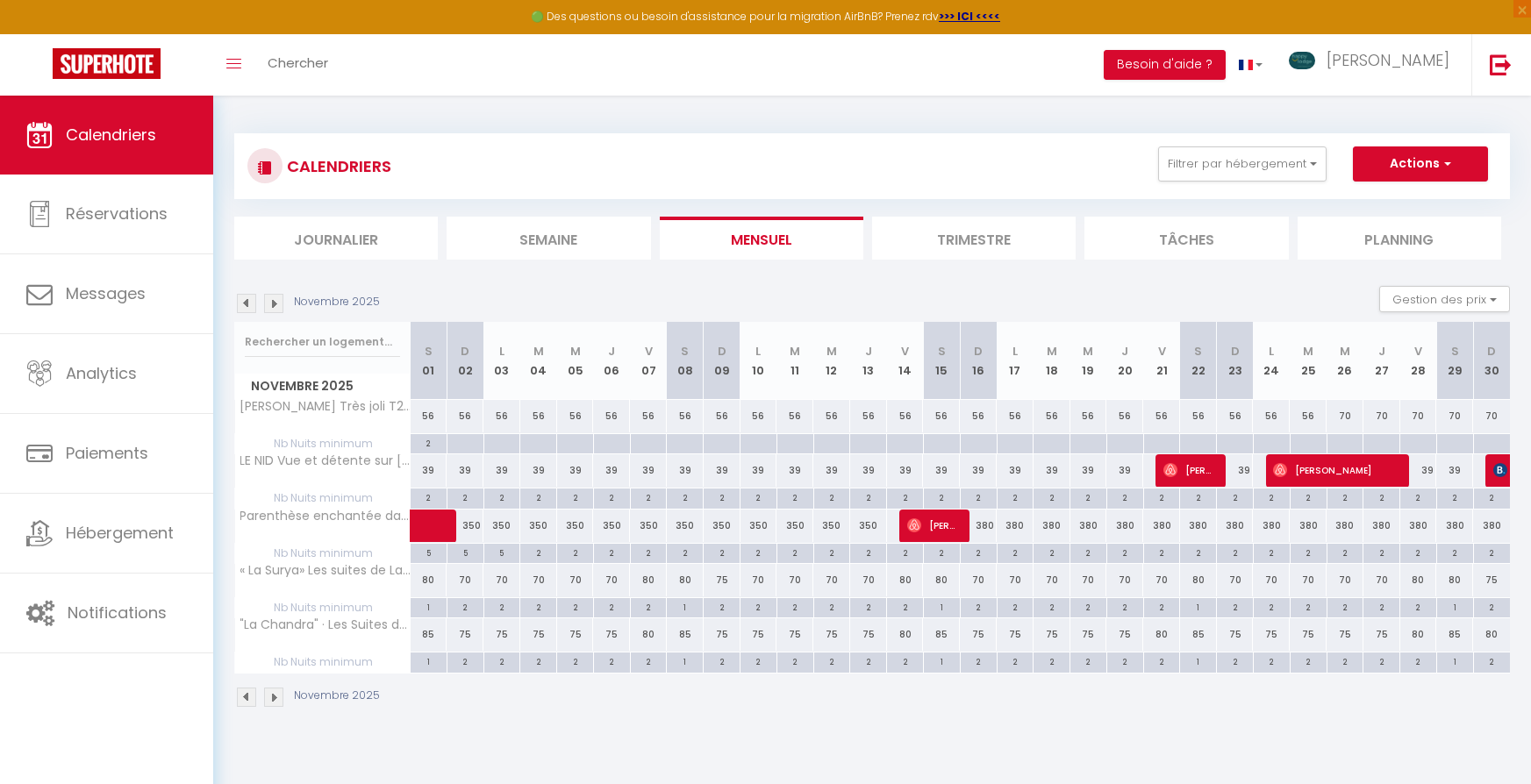
click at [246, 297] on img at bounding box center [246, 303] width 20 height 20
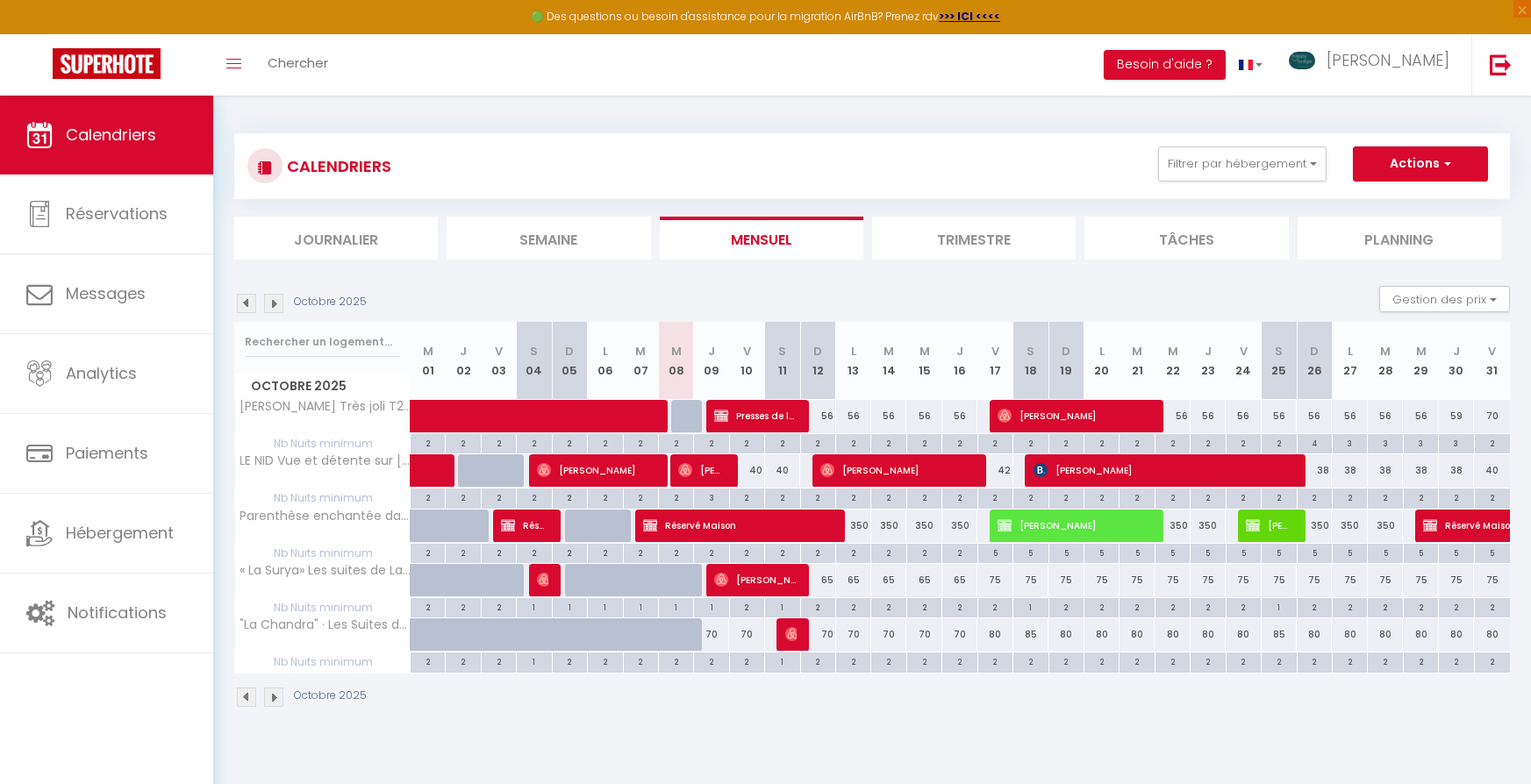
click at [1313, 449] on div "4" at bounding box center [1314, 442] width 35 height 17
type input "4"
type input "Dim 26 Octobre 2025"
type input "Lun 27 Octobre 2025"
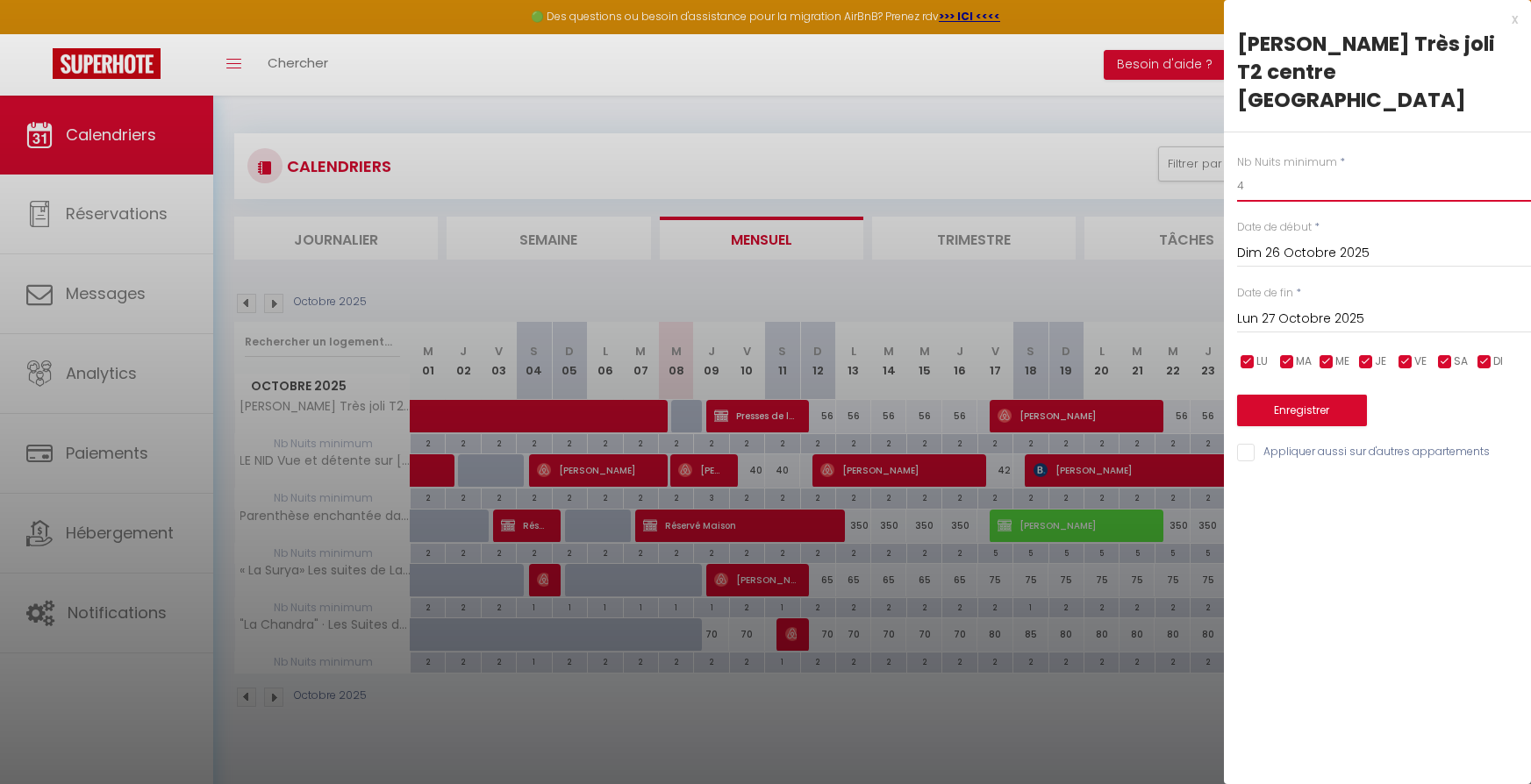
click at [1251, 170] on input "4" at bounding box center [1384, 186] width 294 height 32
type input "3"
click at [1273, 395] on button "Enregistrer" at bounding box center [1301, 411] width 130 height 32
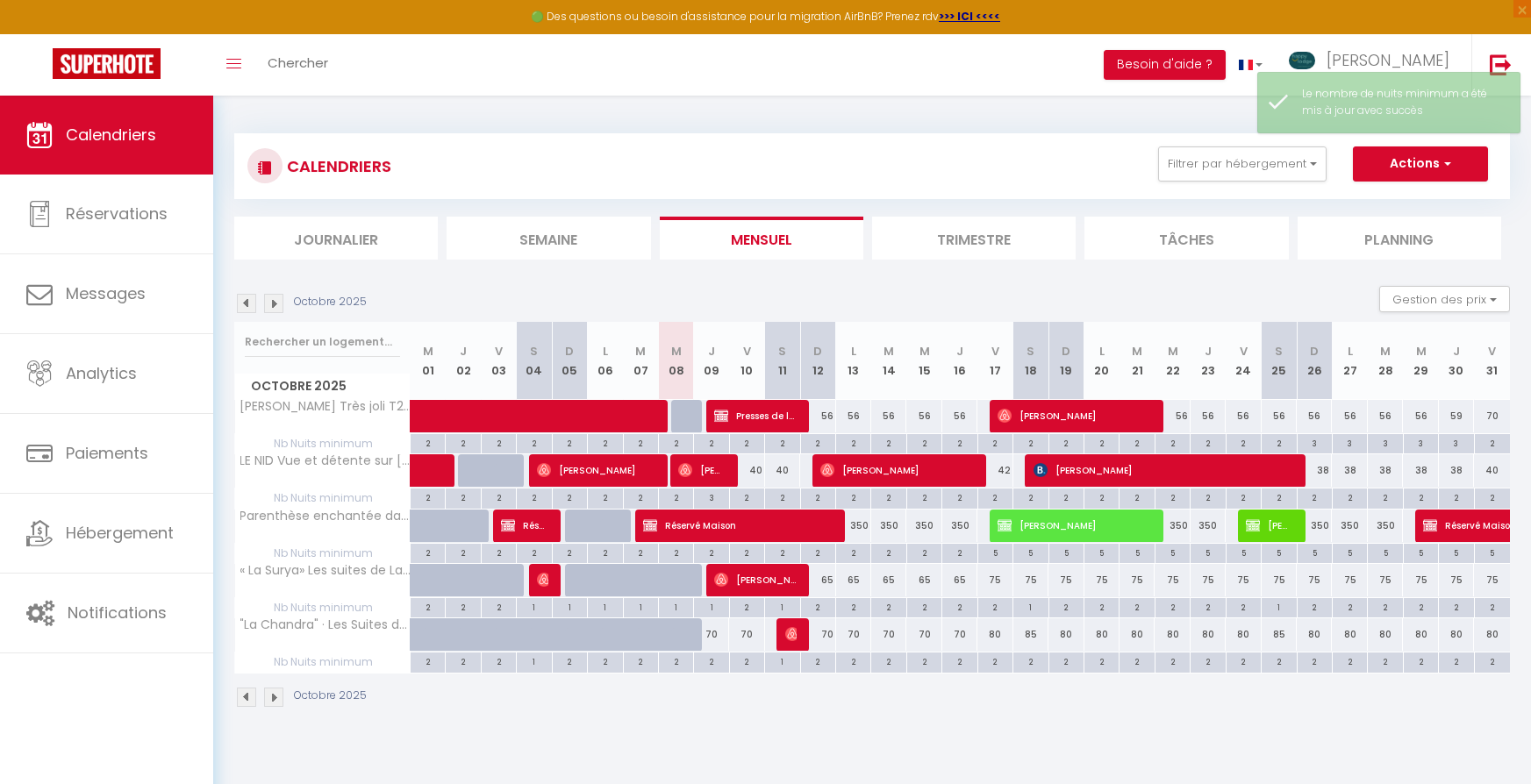
click at [1320, 496] on div "2" at bounding box center [1314, 497] width 35 height 17
type input "2"
type input "Dim 26 Octobre 2025"
type input "Lun 27 Octobre 2025"
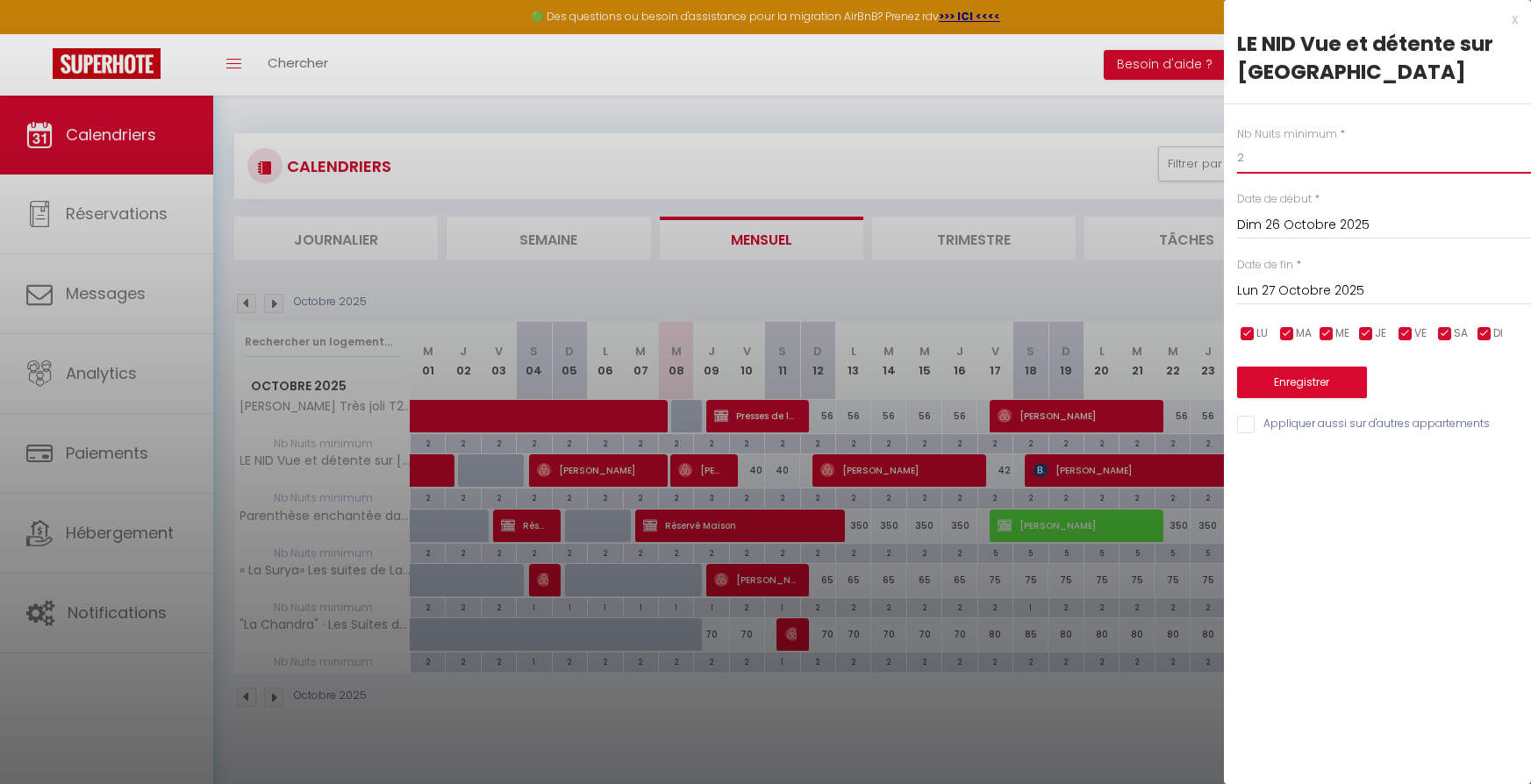
click at [1261, 155] on input "2" at bounding box center [1384, 158] width 294 height 32
type input "3"
click at [1277, 290] on input "Lun 27 Octobre 2025" at bounding box center [1384, 291] width 294 height 22
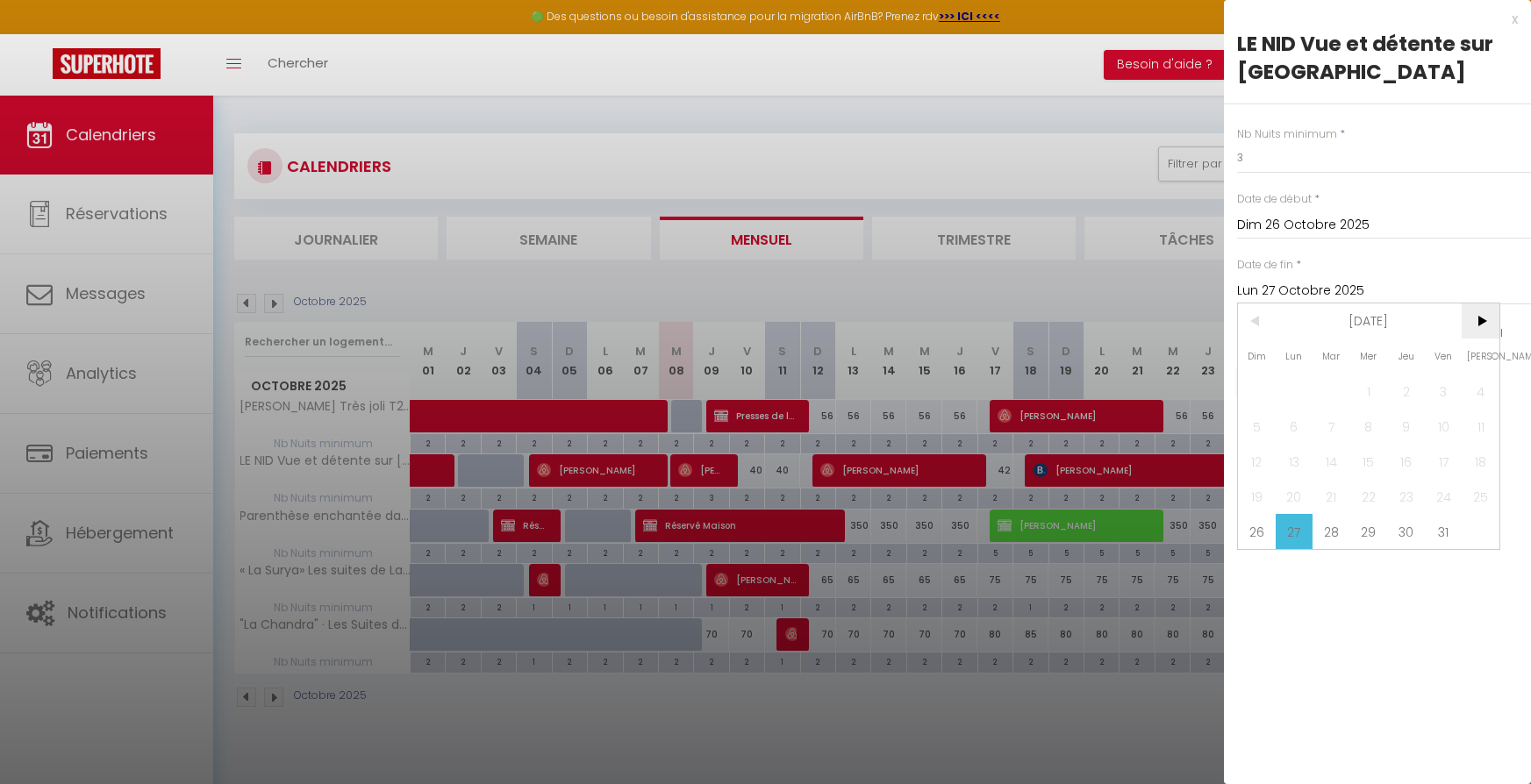
click at [1481, 321] on span ">" at bounding box center [1481, 321] width 37 height 35
click at [1263, 431] on span "2" at bounding box center [1257, 427] width 37 height 35
type input "Dim 02 Novembre 2025"
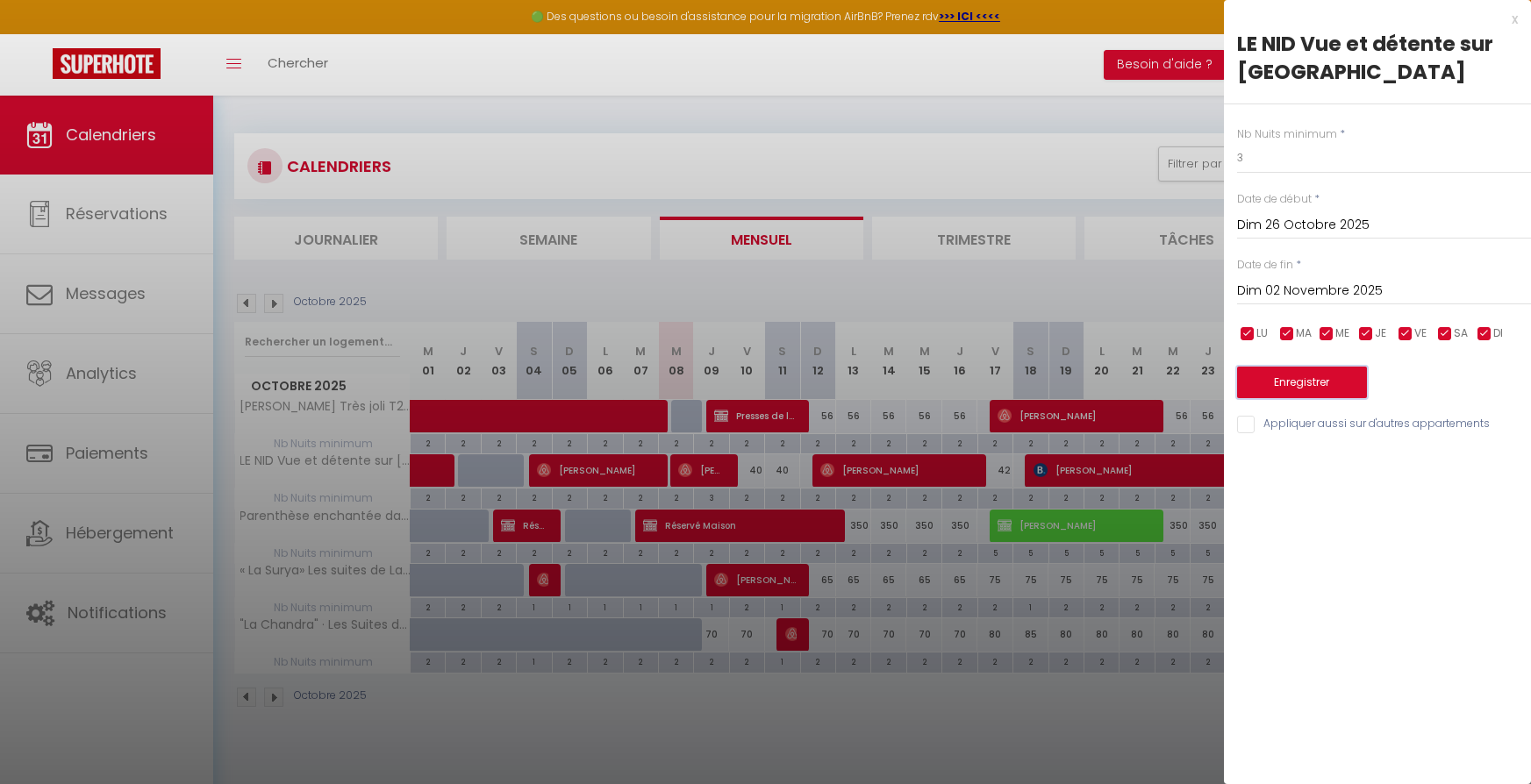
click at [1324, 385] on button "Enregistrer" at bounding box center [1301, 383] width 130 height 32
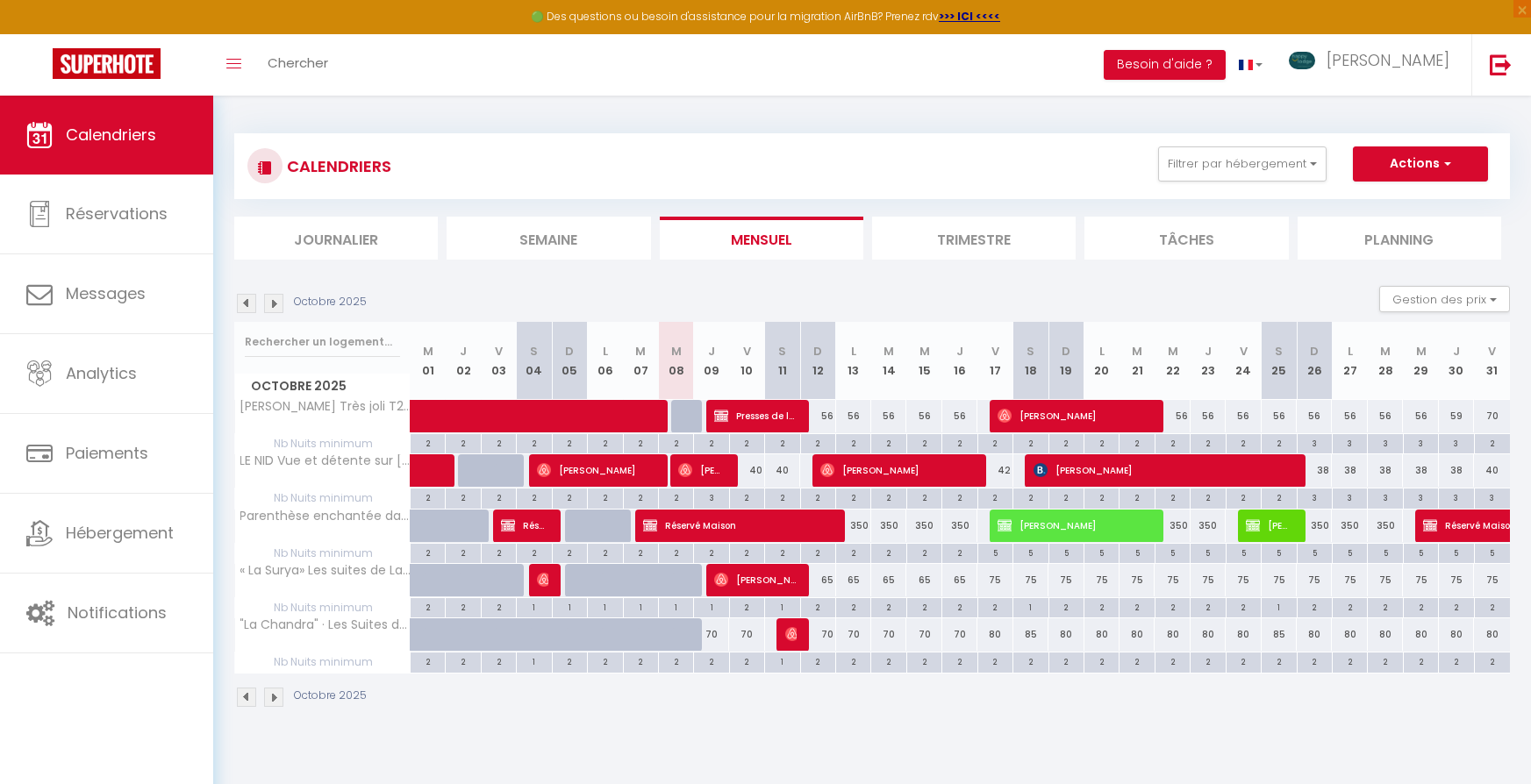
click at [269, 296] on img at bounding box center [274, 303] width 20 height 20
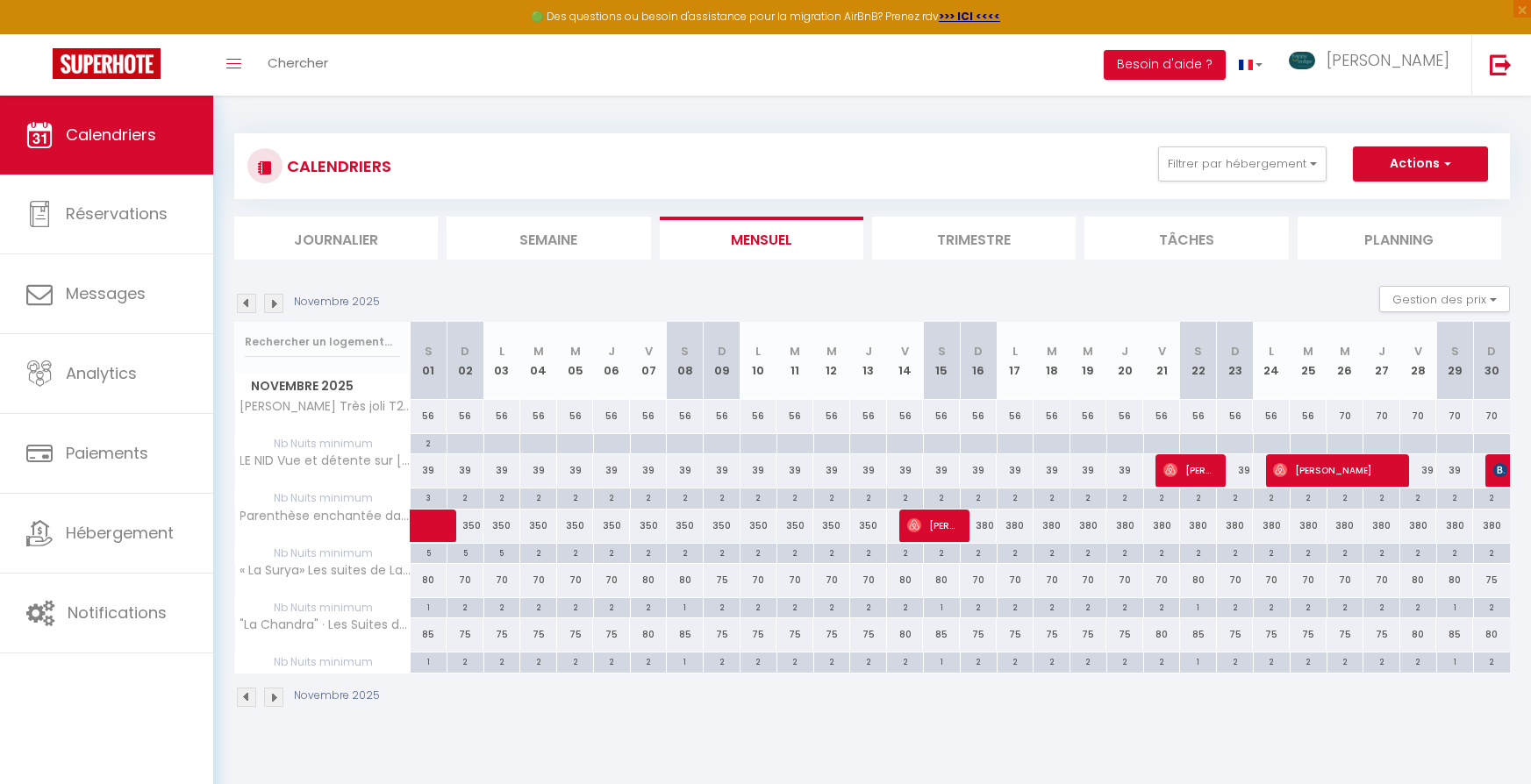
click at [428, 439] on div "2" at bounding box center [428, 442] width 36 height 17
type input "2"
type input "[PERSON_NAME] 01 Novembre 2025"
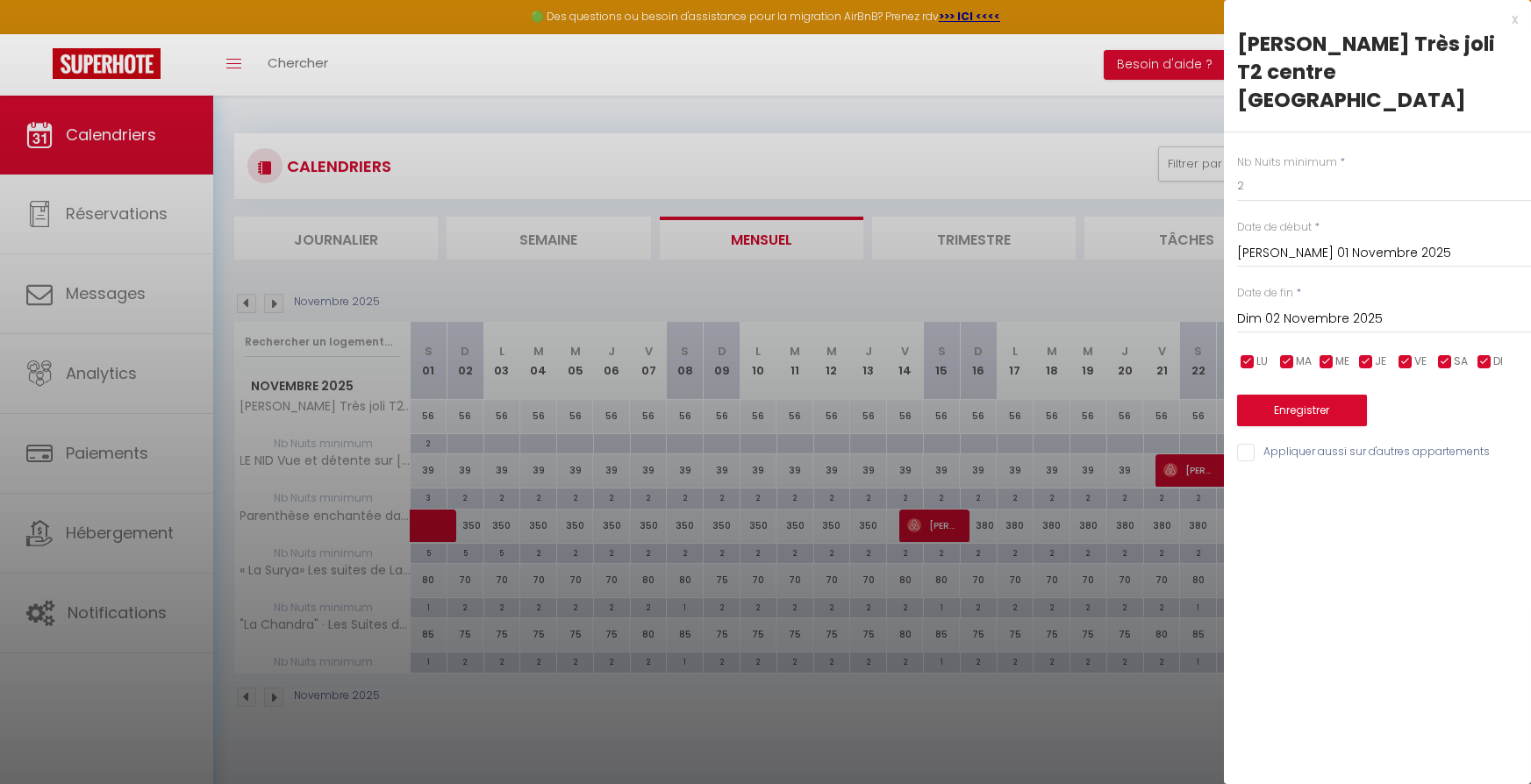
click at [1316, 308] on input "Dim 02 Novembre 2025" at bounding box center [1384, 319] width 294 height 22
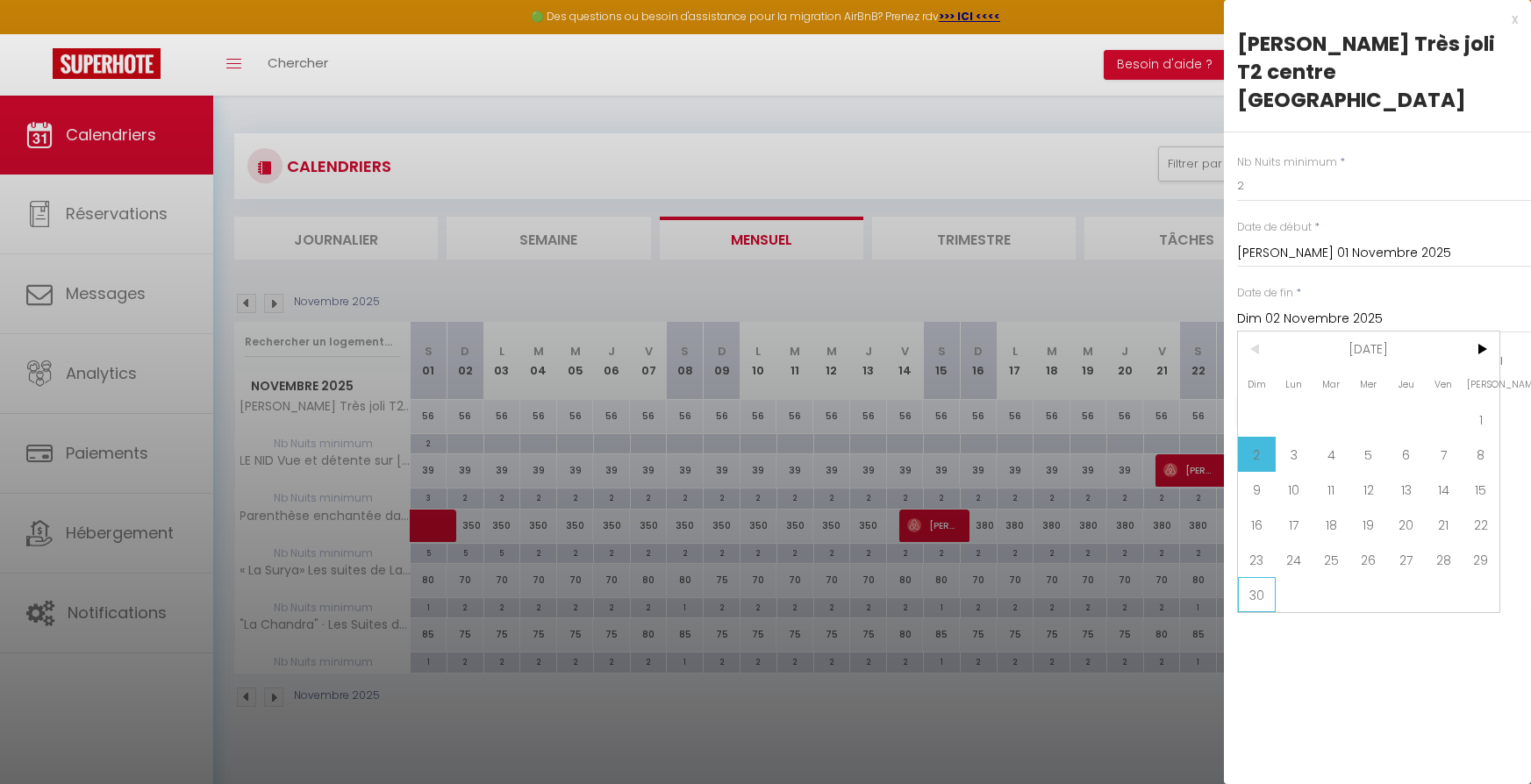
click at [1257, 577] on span "30" at bounding box center [1257, 595] width 37 height 35
type input "Dim 30 Novembre 2025"
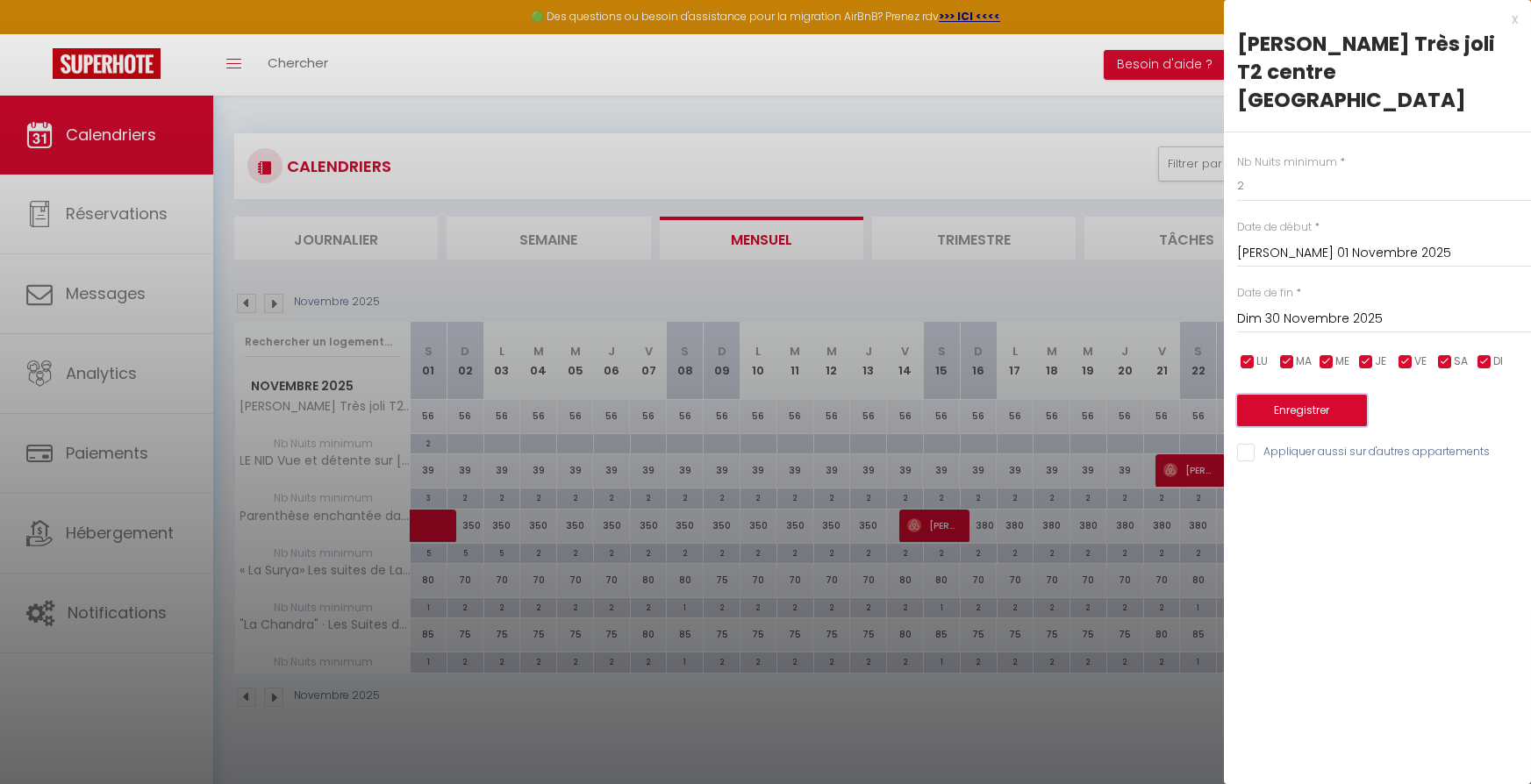
click at [1307, 395] on button "Enregistrer" at bounding box center [1301, 411] width 130 height 32
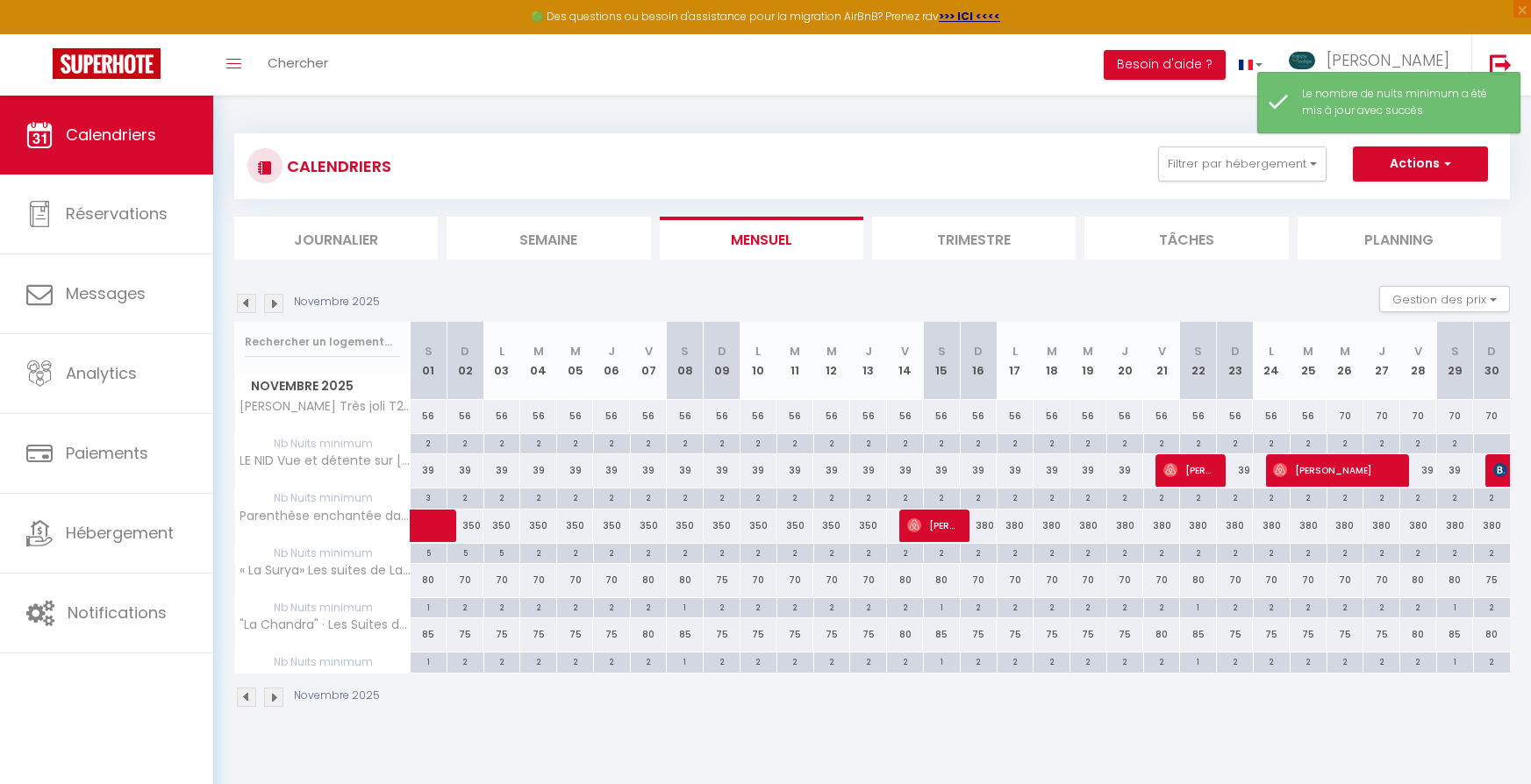
click at [1482, 444] on div at bounding box center [1491, 444] width 36 height 21
type input "Dim 30 Novembre 2025"
type input "Lun 01 Décembre 2025"
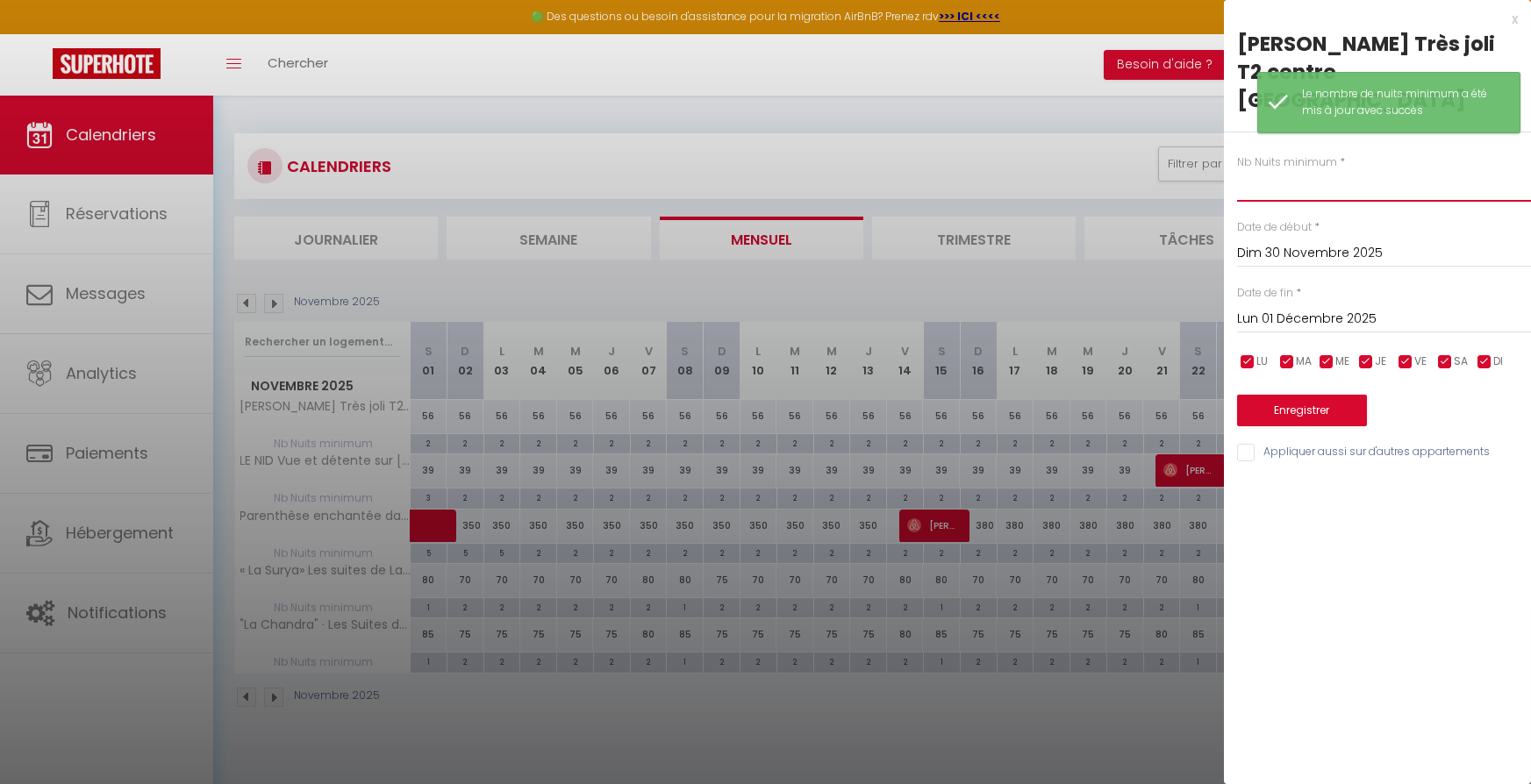
click at [1275, 170] on input "text" at bounding box center [1384, 186] width 294 height 32
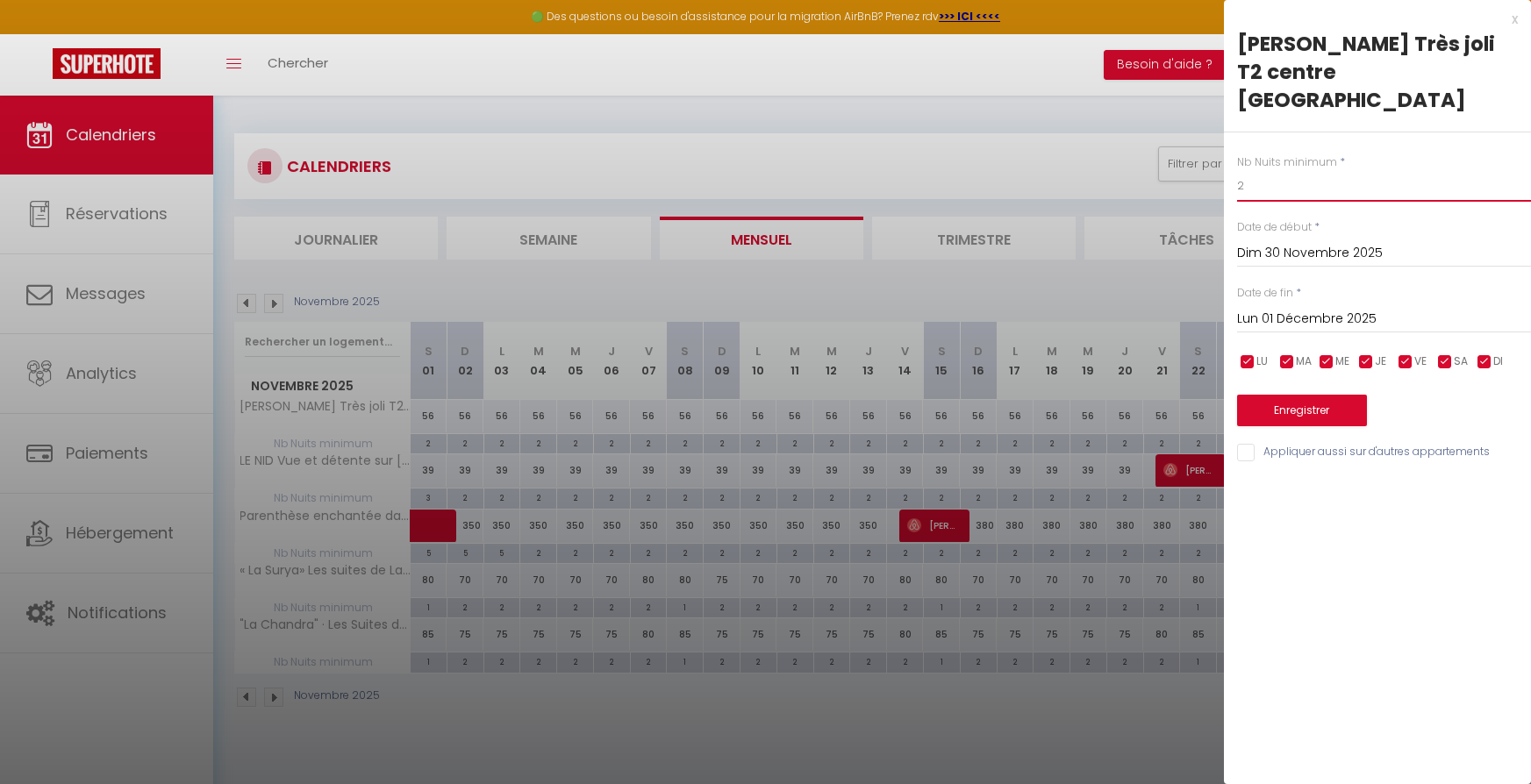
type input "2"
click at [1267, 395] on button "Enregistrer" at bounding box center [1301, 411] width 130 height 32
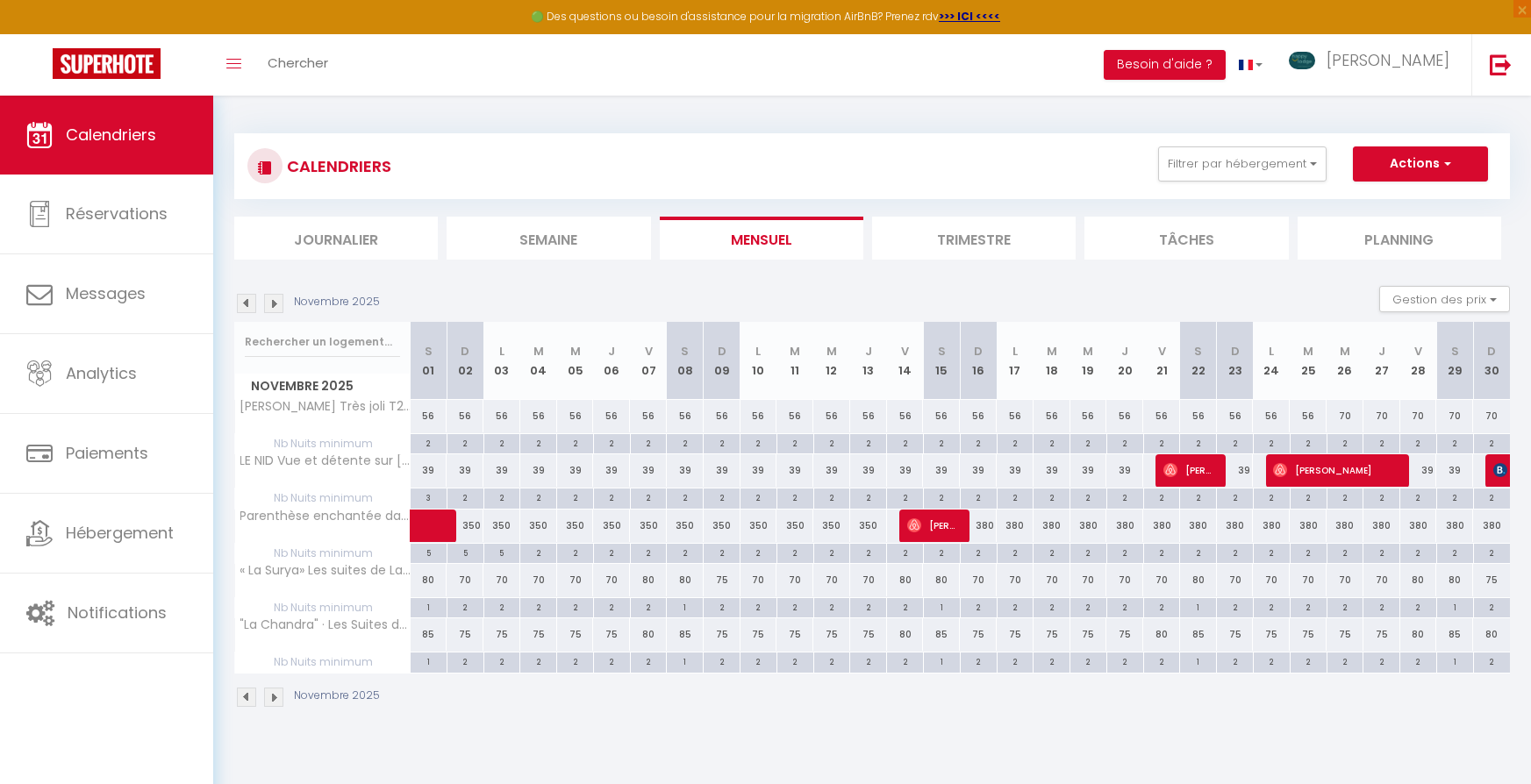
click at [876, 497] on div "2" at bounding box center [868, 497] width 36 height 17
type input "2"
type input "Jeu 13 Novembre 2025"
type input "Ven 14 Novembre 2025"
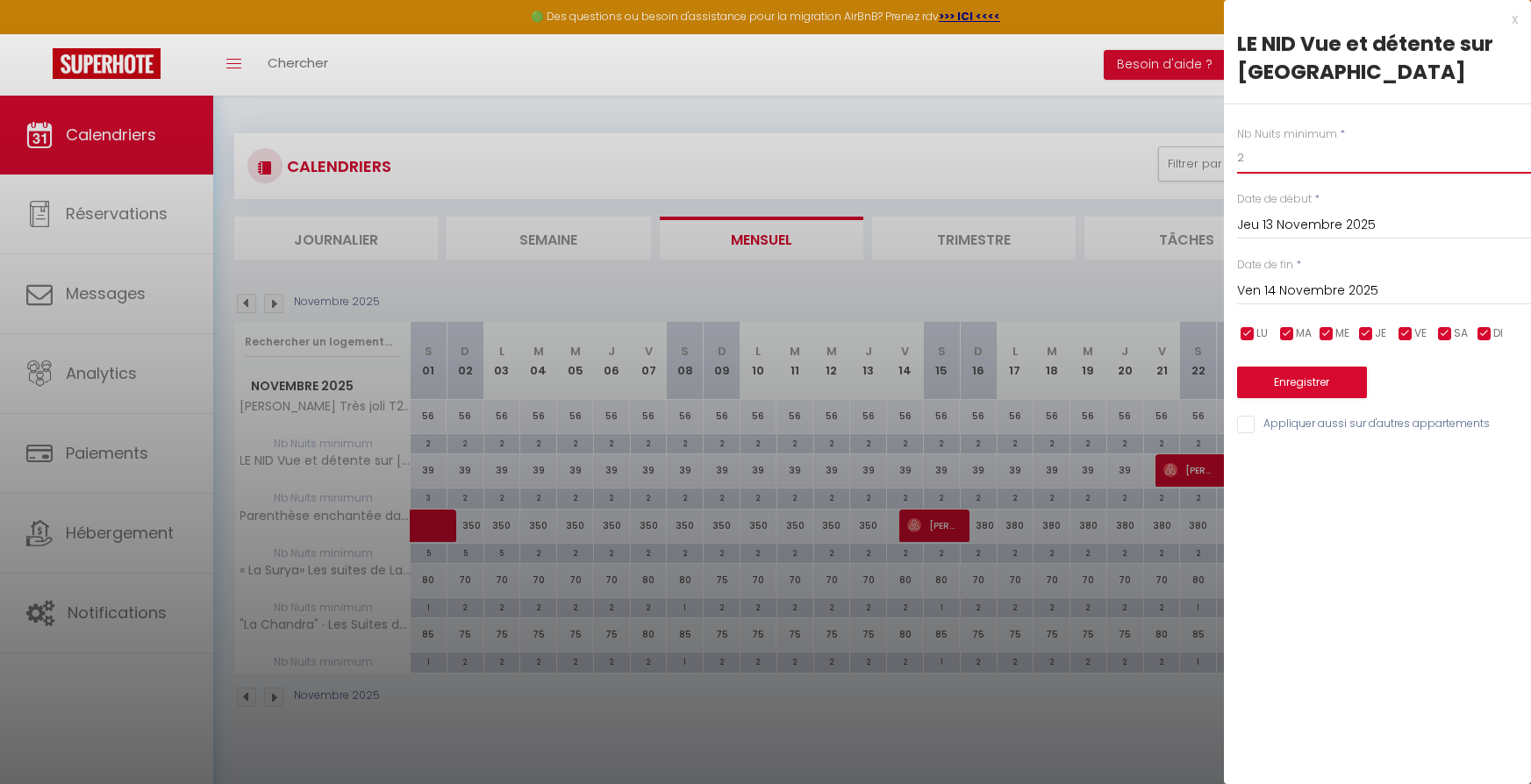
click at [1257, 156] on input "2" at bounding box center [1384, 158] width 294 height 32
type input "3"
click at [1258, 388] on button "Enregistrer" at bounding box center [1301, 383] width 130 height 32
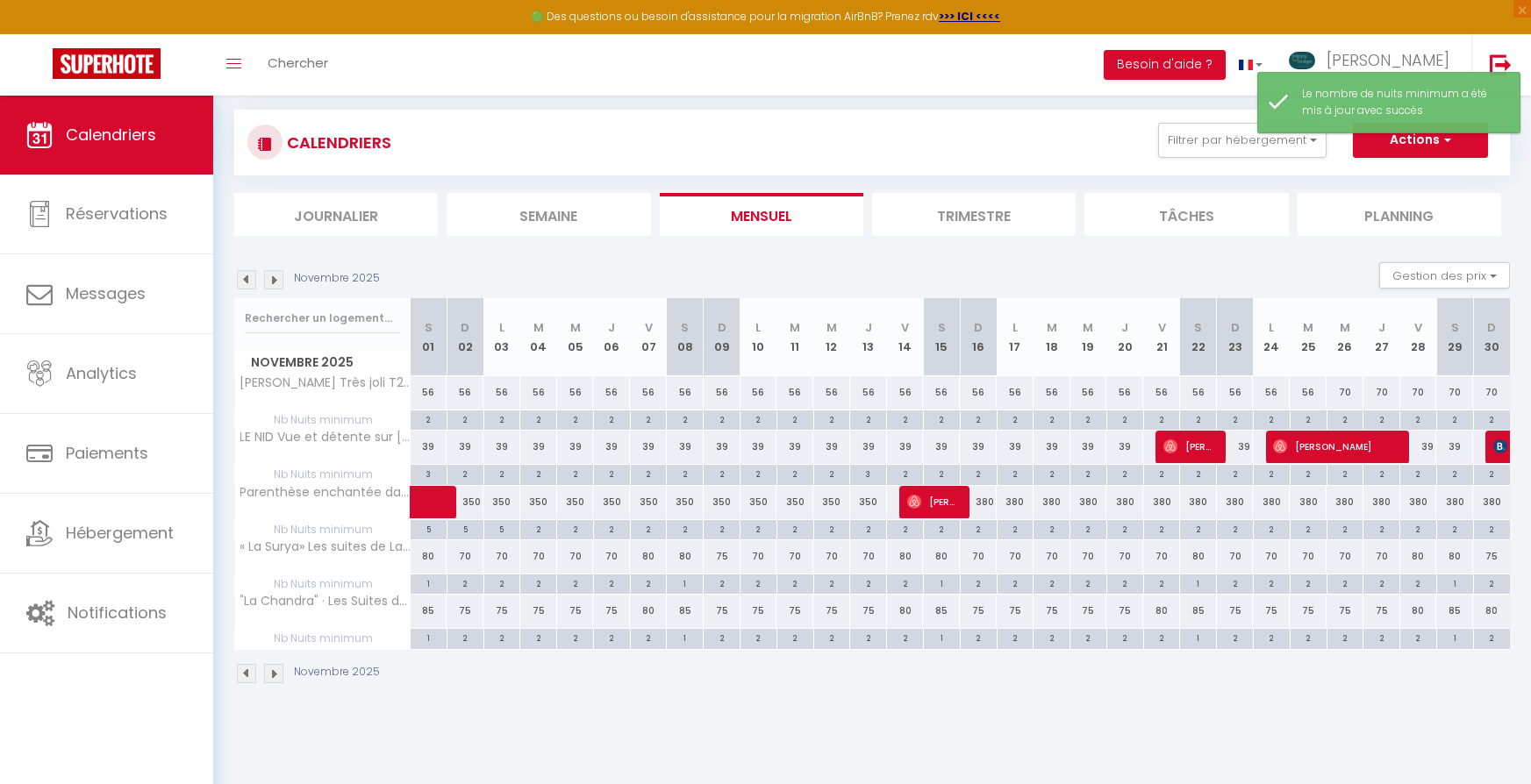
scroll to position [26, 0]
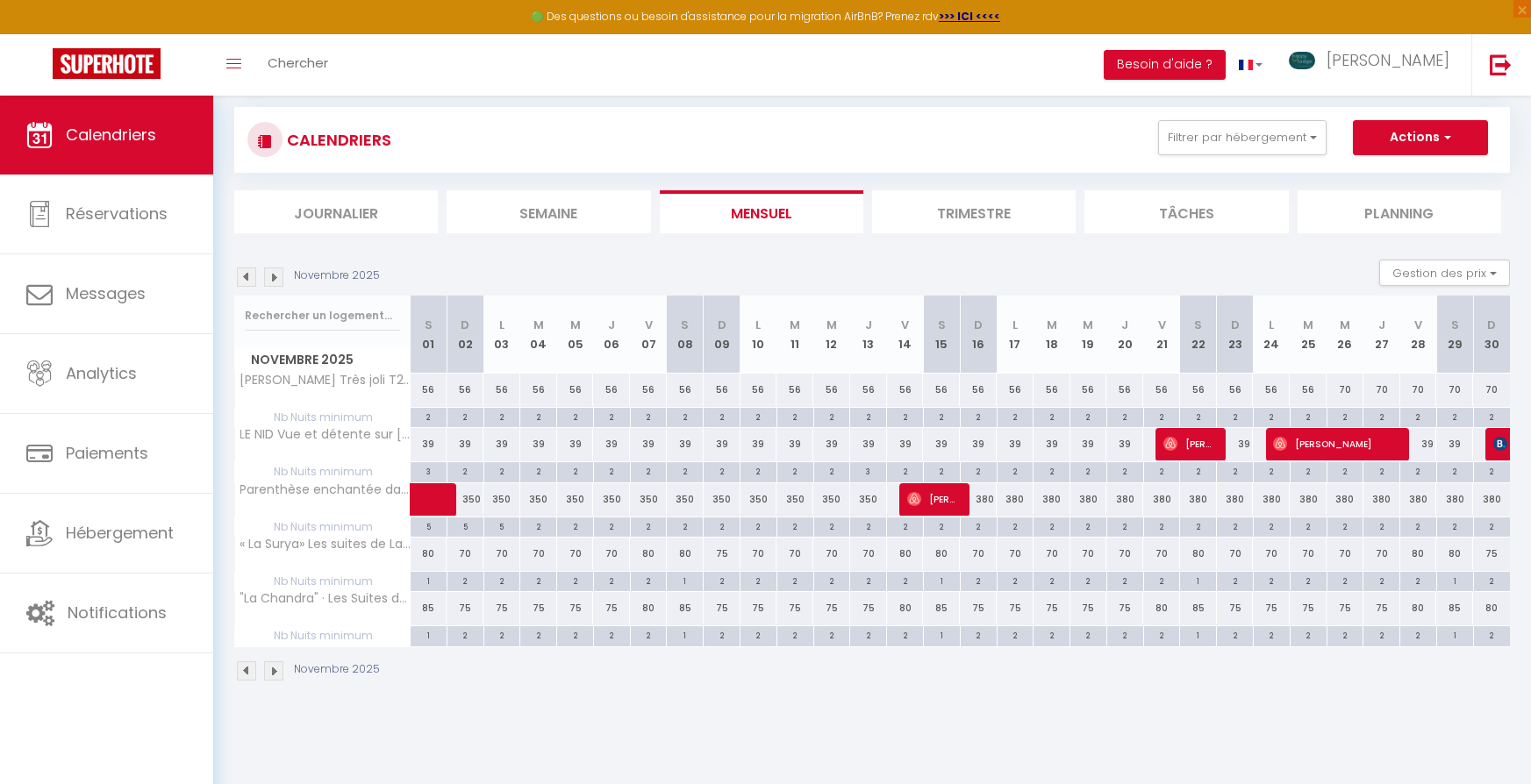
click at [794, 469] on div "2" at bounding box center [795, 470] width 36 height 17
type input "2"
type input "[DATE] Novembre 2025"
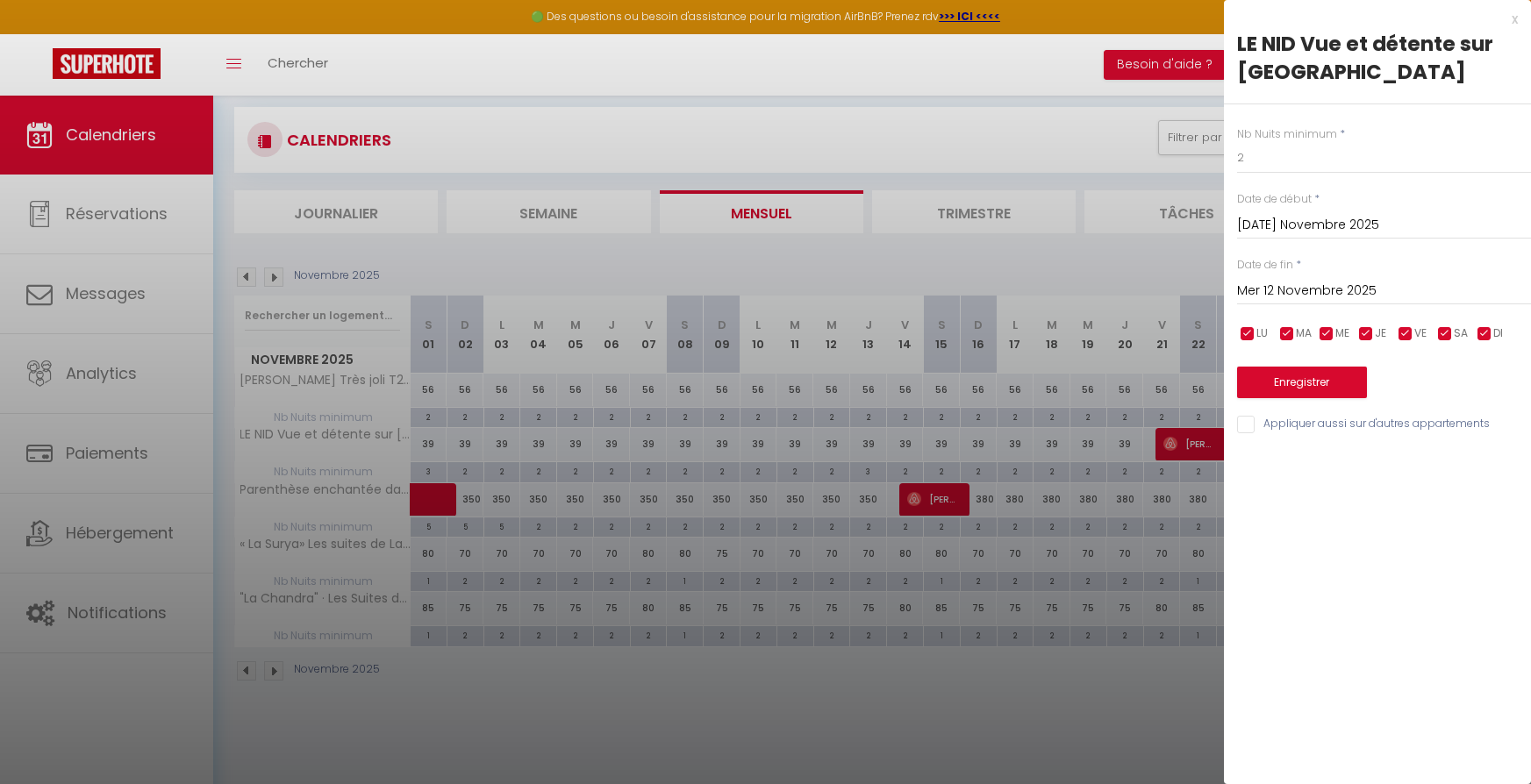
click at [1292, 284] on input "Mer 12 Novembre 2025" at bounding box center [1384, 291] width 294 height 22
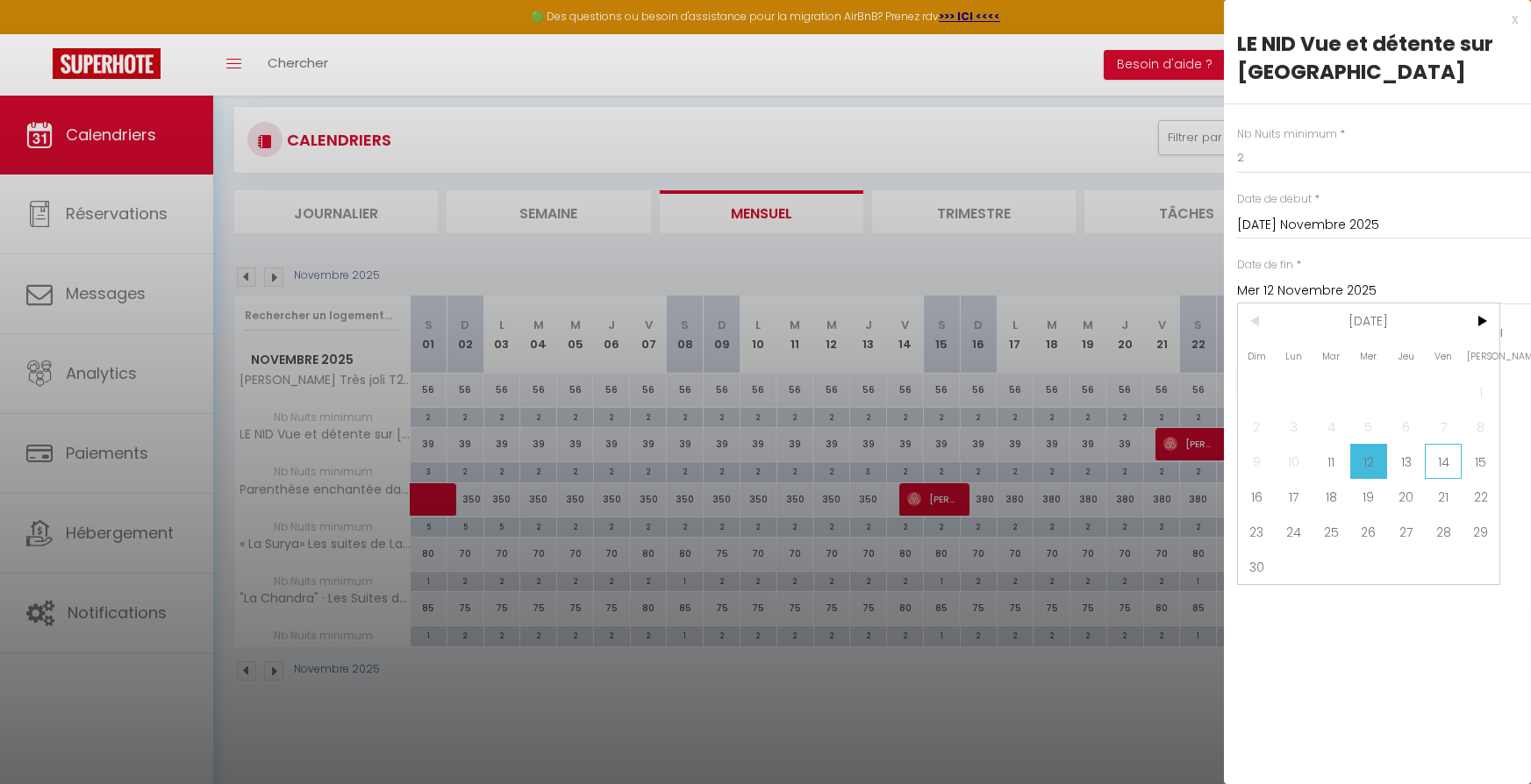
click at [1450, 463] on span "14" at bounding box center [1443, 462] width 37 height 35
type input "Ven 14 Novembre 2025"
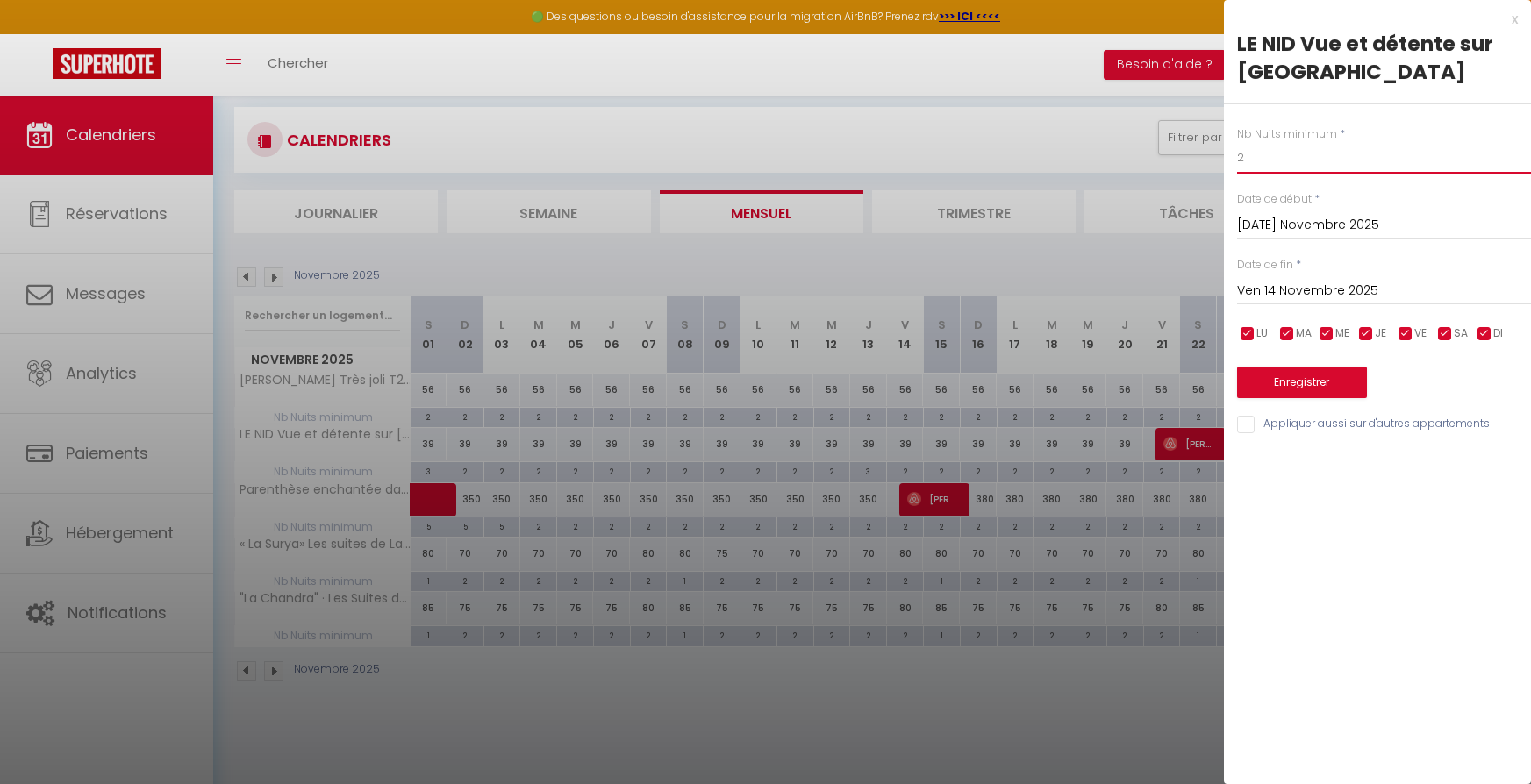
click at [1245, 158] on input "2" at bounding box center [1384, 158] width 294 height 32
type input "3"
click at [1281, 375] on button "Enregistrer" at bounding box center [1301, 383] width 130 height 32
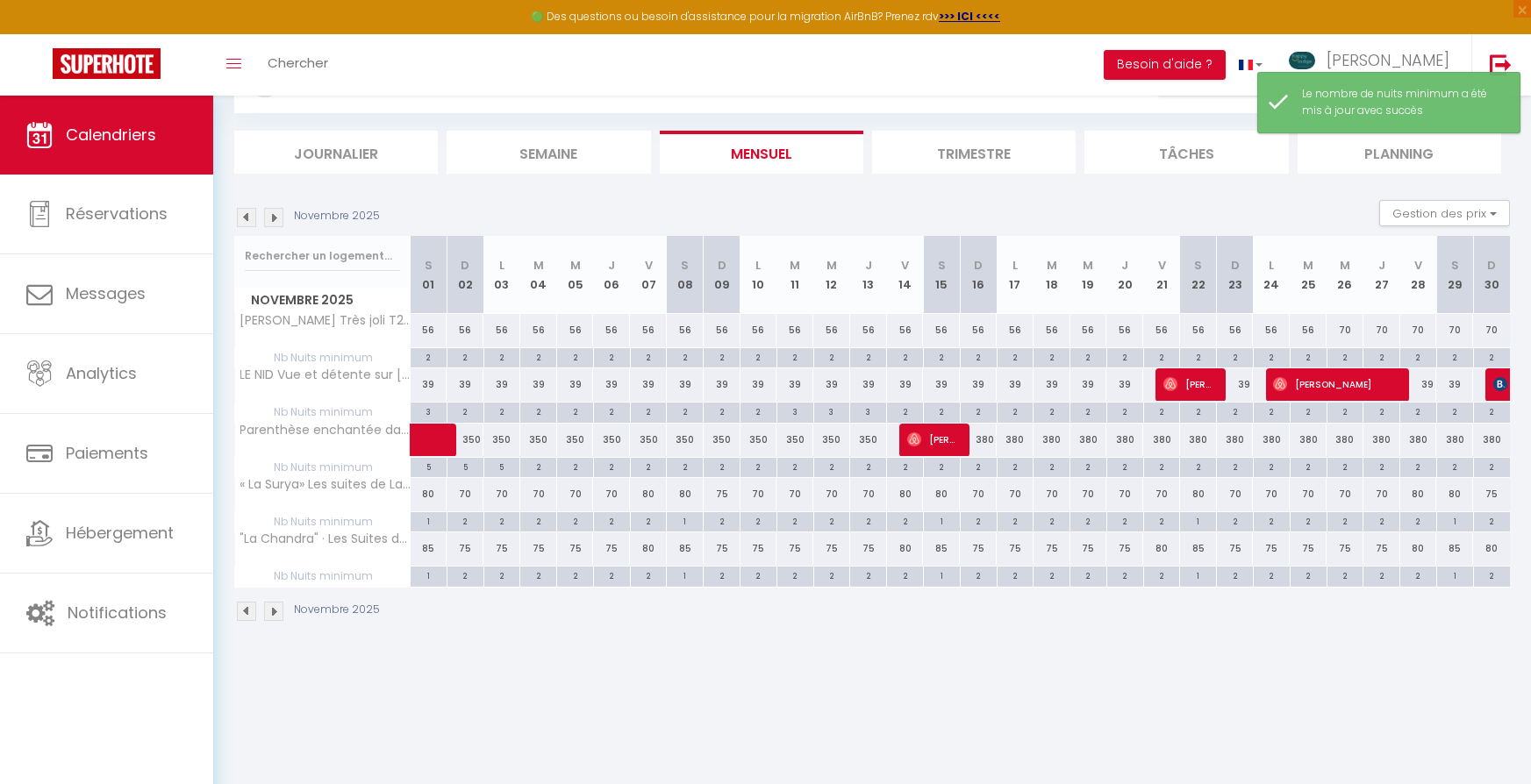
scroll to position [95, 0]
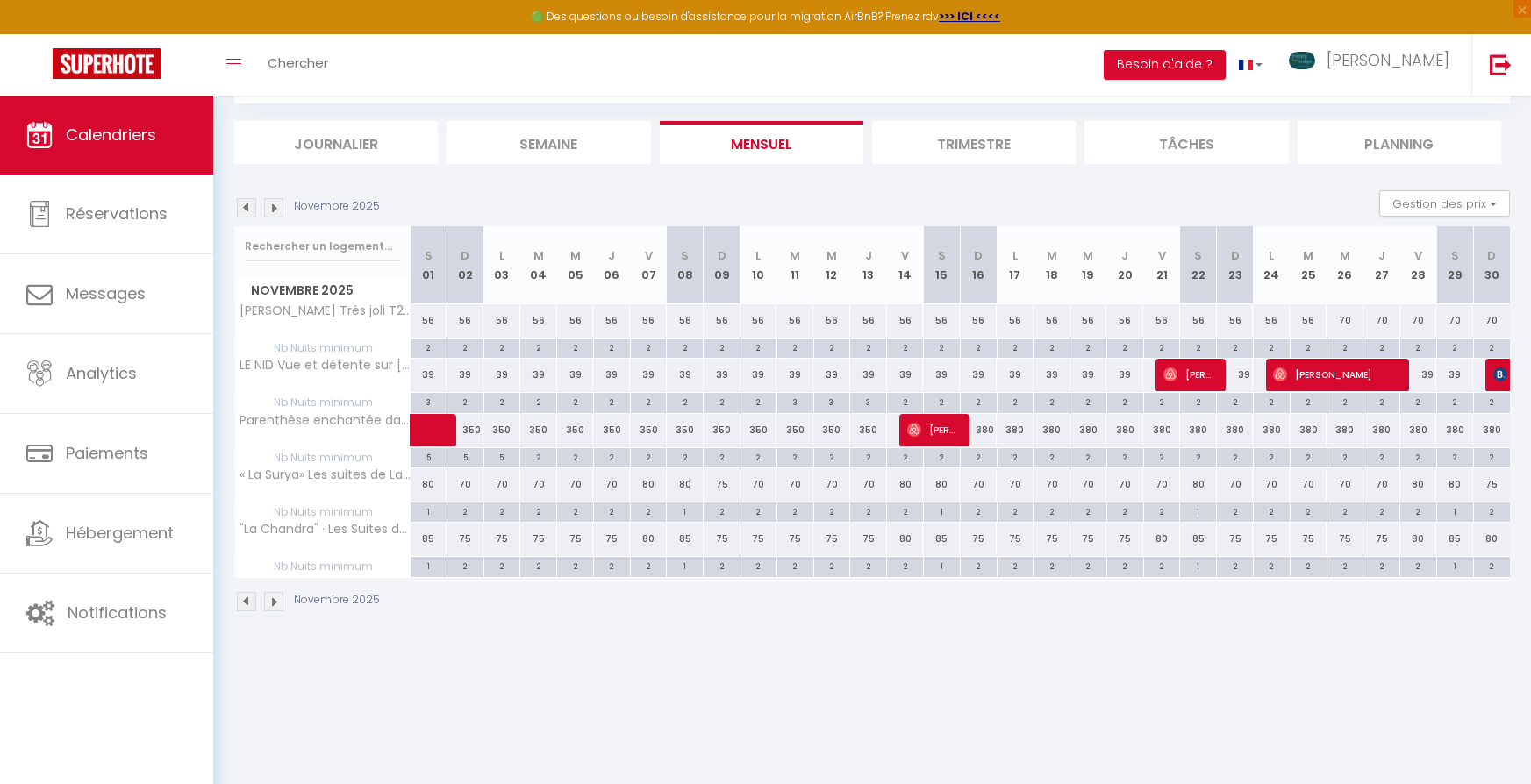
click at [1234, 456] on div "2" at bounding box center [1234, 456] width 36 height 17
type input "2"
type input "Dim 23 Novembre 2025"
type input "Lun 24 Novembre 2025"
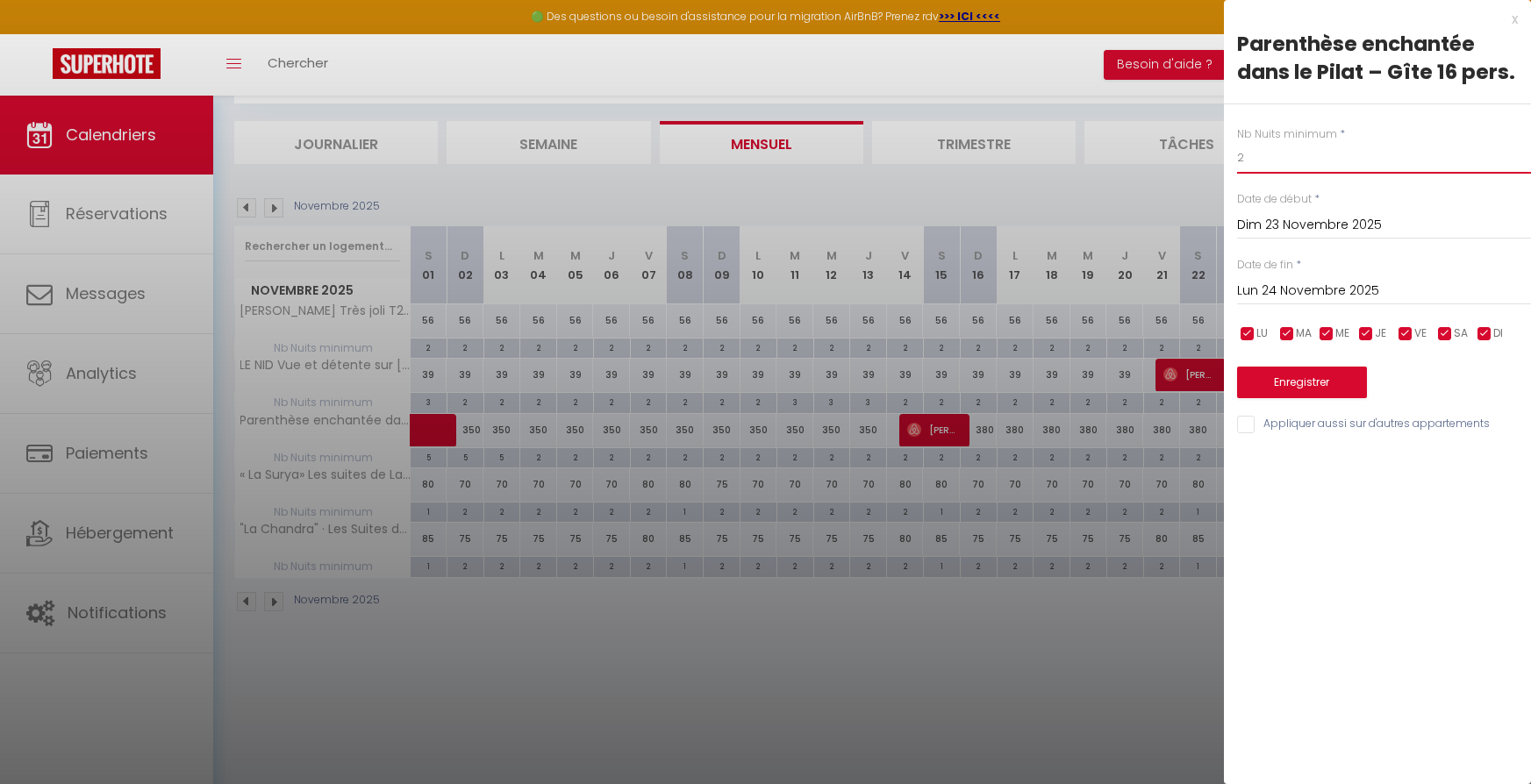
click at [1264, 153] on input "2" at bounding box center [1384, 158] width 294 height 32
type input "1"
click at [1289, 380] on button "Enregistrer" at bounding box center [1301, 383] width 130 height 32
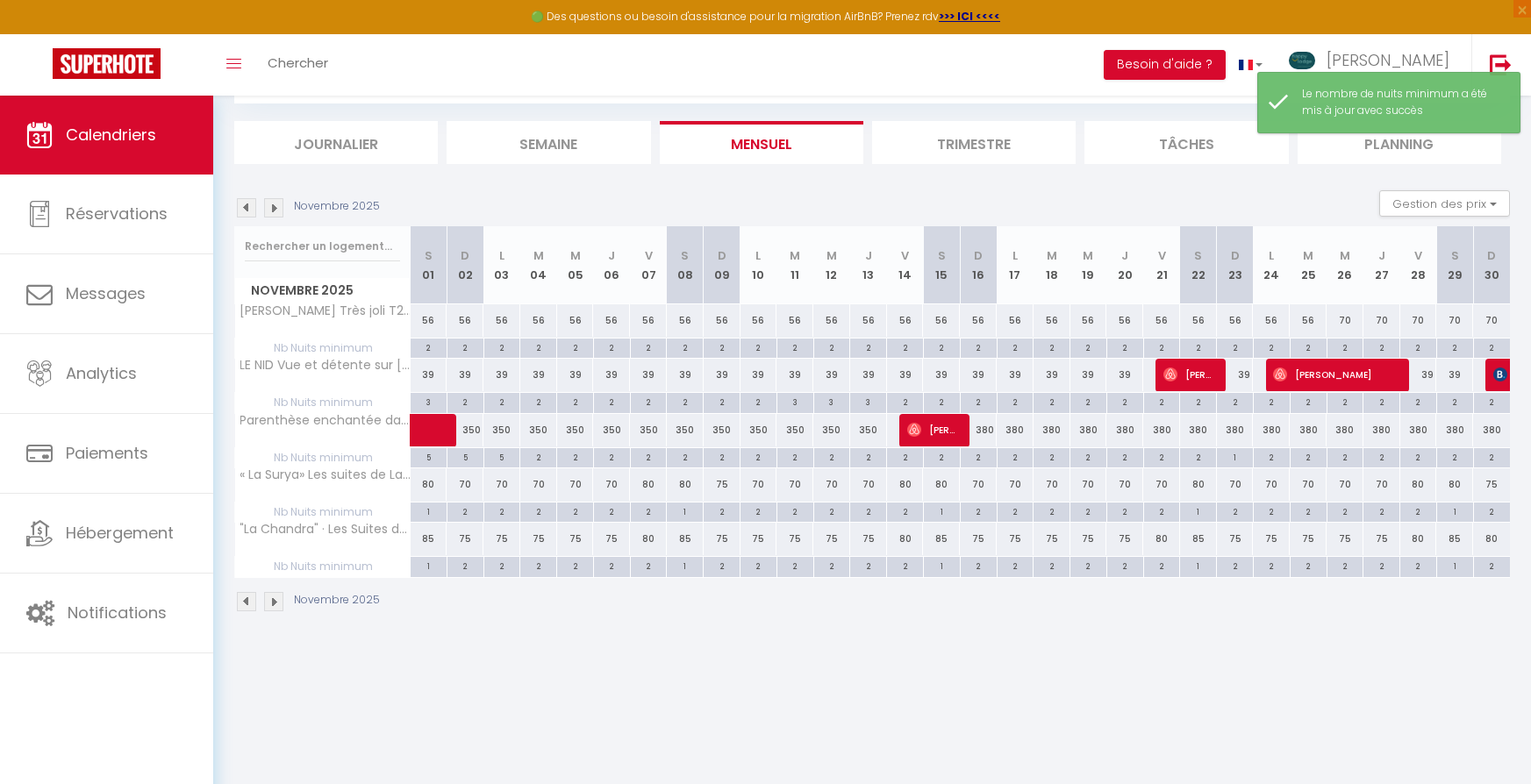
click at [1464, 454] on div "2" at bounding box center [1454, 456] width 36 height 17
type input "2"
type input "[PERSON_NAME] 29 Novembre 2025"
type input "Dim 30 Novembre 2025"
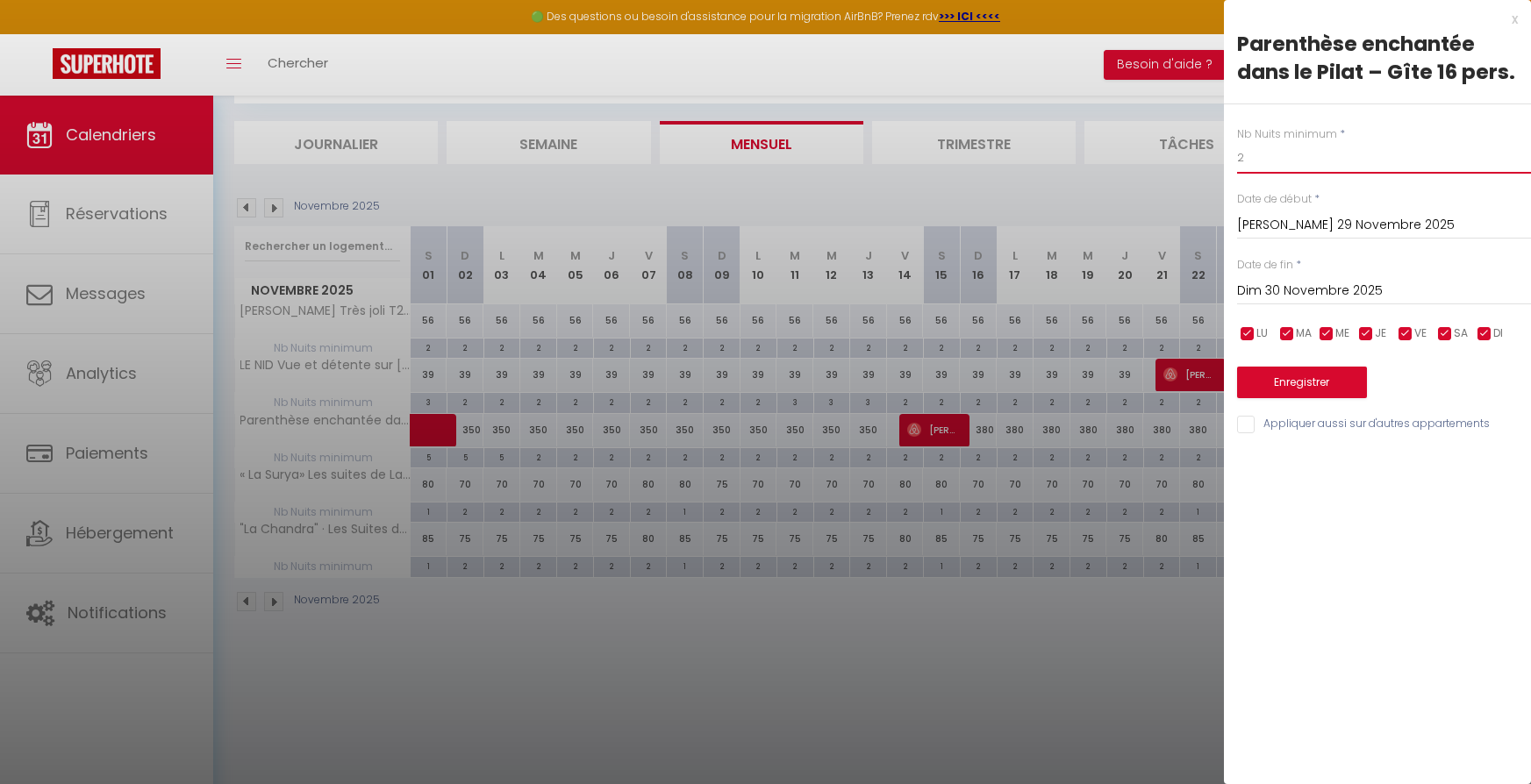
click at [1267, 153] on input "2" at bounding box center [1384, 158] width 294 height 32
type input "1"
click at [1263, 393] on button "Enregistrer" at bounding box center [1301, 383] width 130 height 32
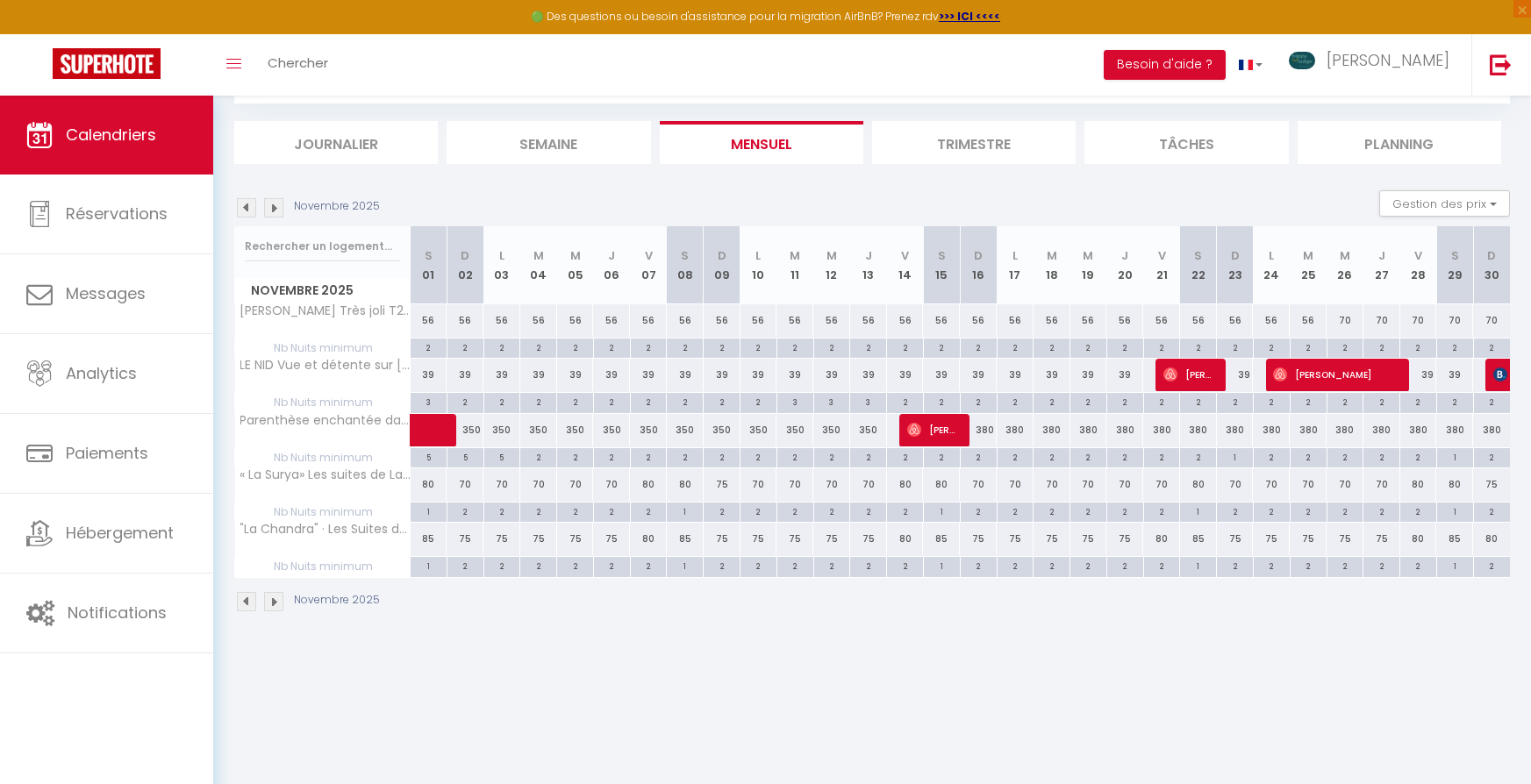
click at [692, 456] on div "2" at bounding box center [684, 456] width 36 height 17
type input "2"
type input "Sam 08 Novembre 2025"
type input "Dim 09 Novembre 2025"
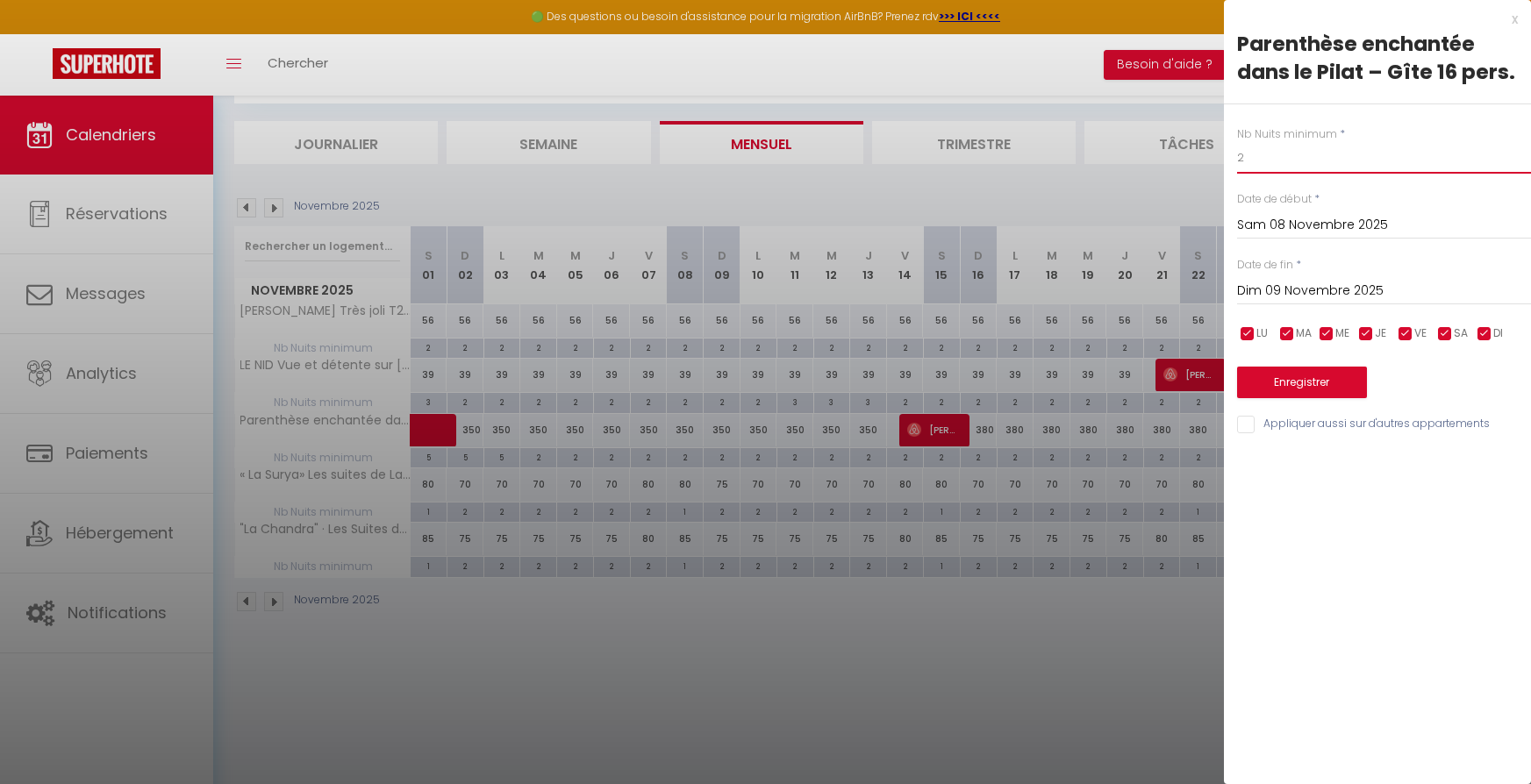
click at [1268, 155] on input "2" at bounding box center [1384, 158] width 294 height 32
type input "1"
click at [1306, 384] on button "Enregistrer" at bounding box center [1301, 383] width 130 height 32
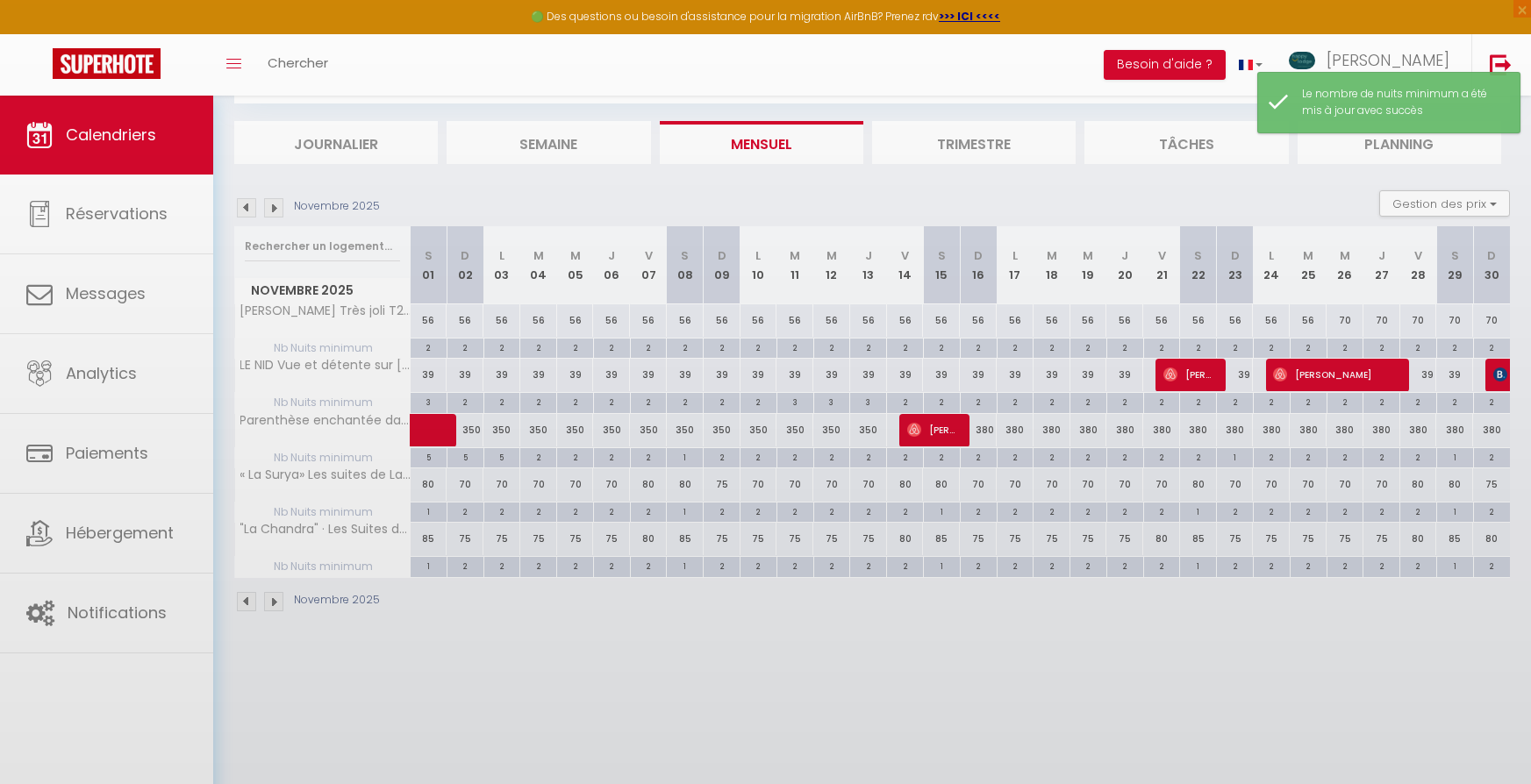
click at [1307, 384] on body "🟢 Des questions ou besoin d'assistance pour la migration AirBnB? Prenez rdv >>>…" at bounding box center [766, 392] width 1531 height 784
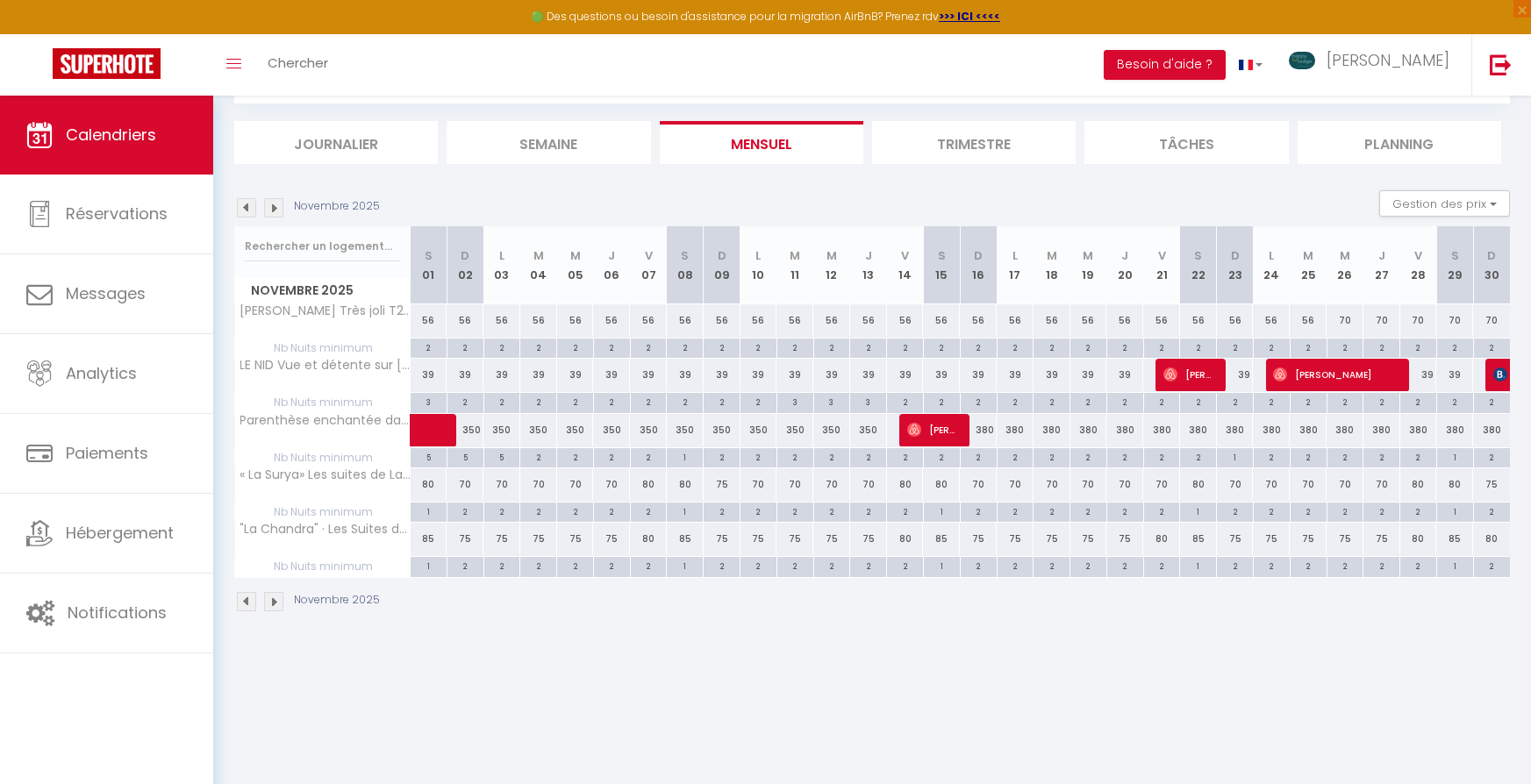
click at [428, 458] on div "5" at bounding box center [428, 456] width 36 height 17
type input "5"
type input "[PERSON_NAME] 01 Novembre 2025"
type input "Dim 02 Novembre 2025"
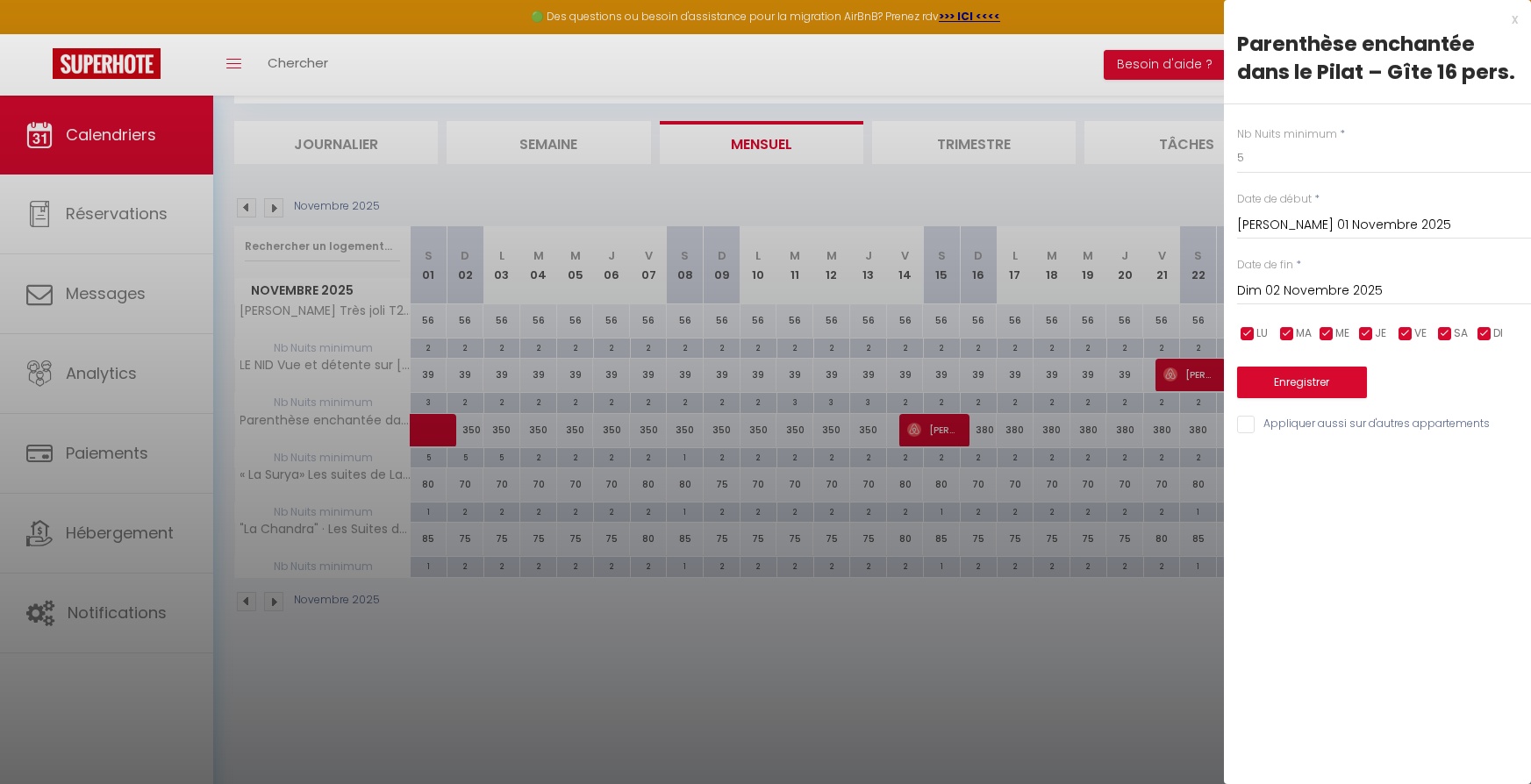
click at [524, 444] on div at bounding box center [766, 392] width 1531 height 784
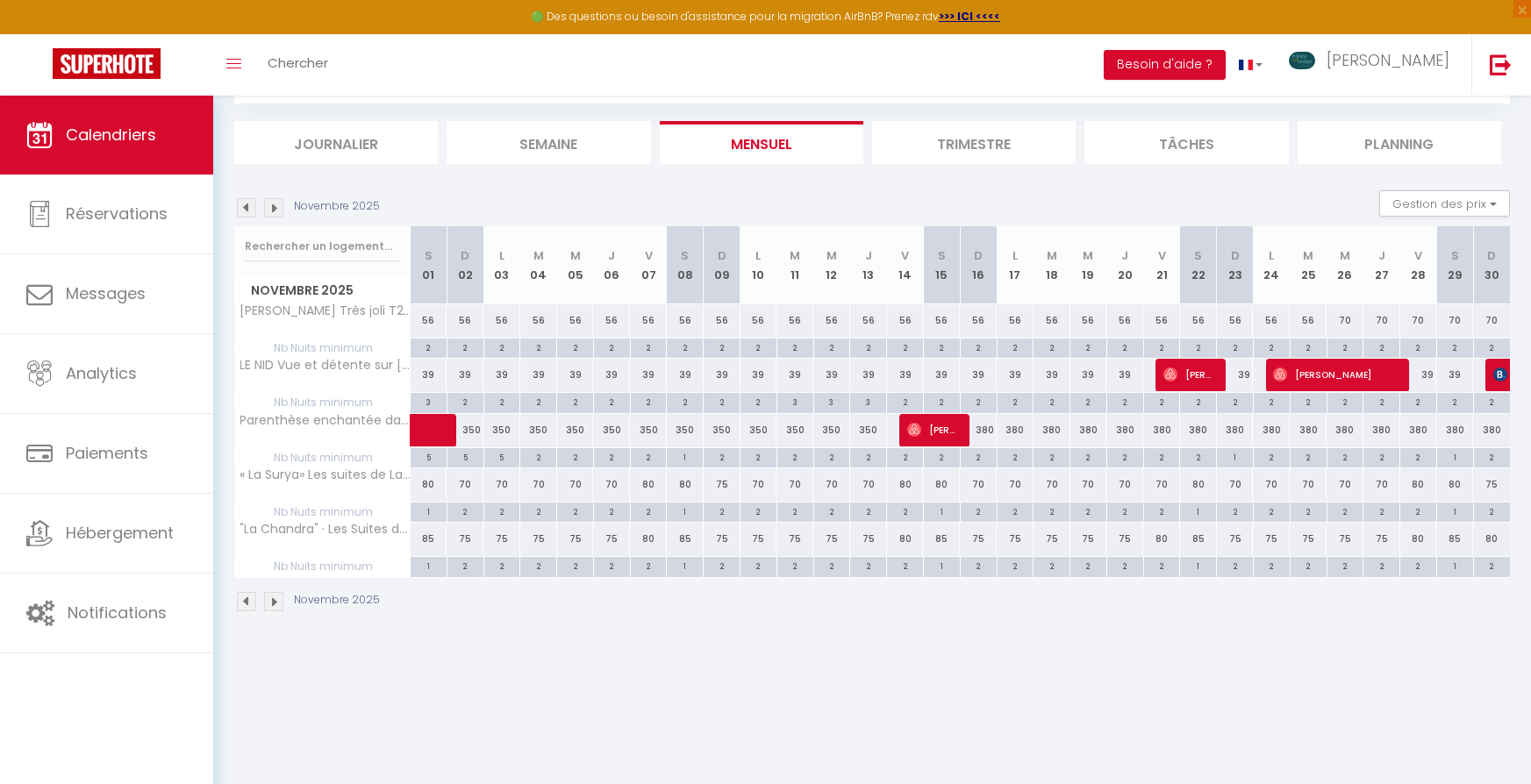
click at [793, 344] on div "2" at bounding box center [795, 347] width 36 height 17
type input "2"
type input "[DATE] Novembre 2025"
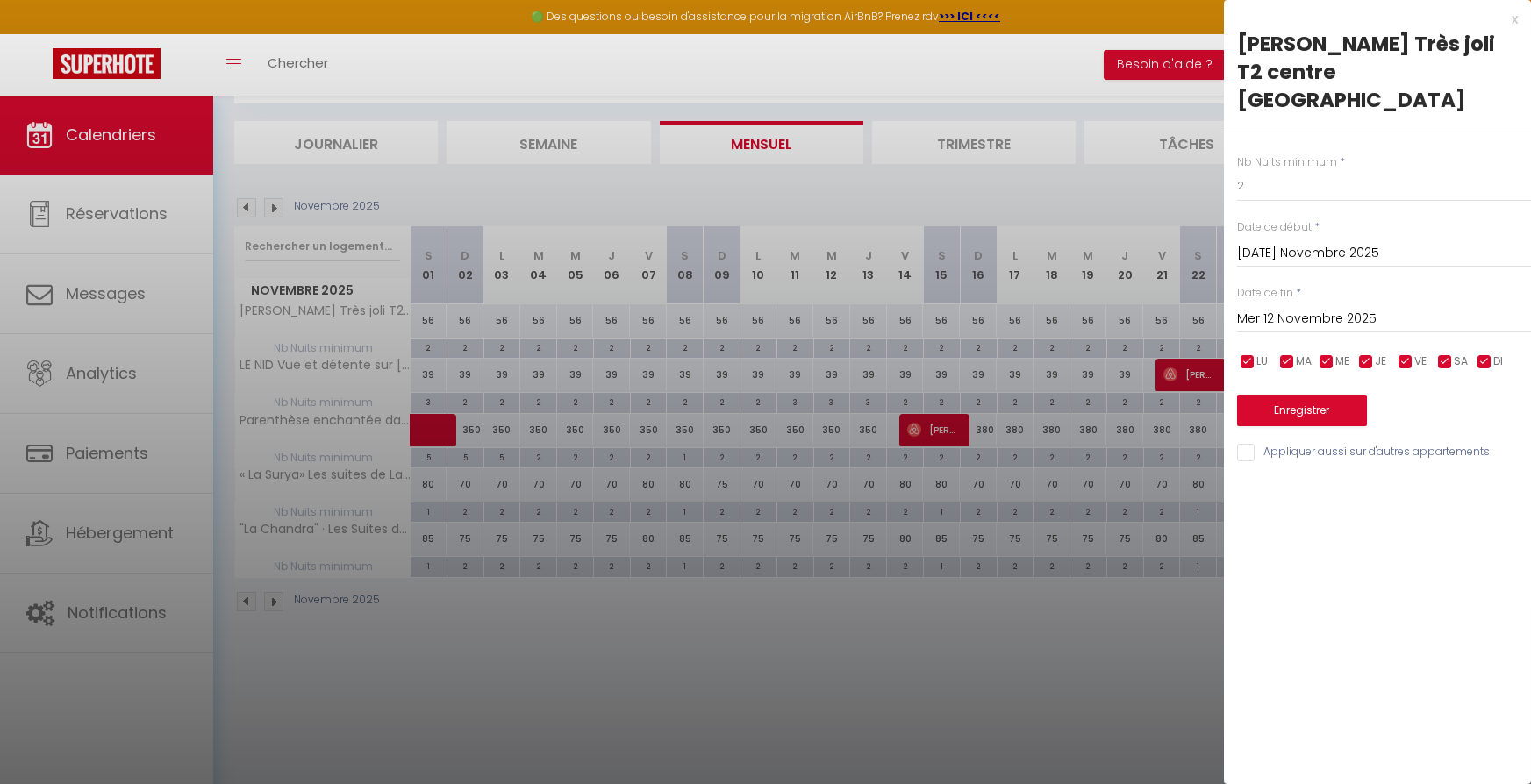
click at [1314, 308] on input "Mer 12 Novembre 2025" at bounding box center [1384, 319] width 294 height 22
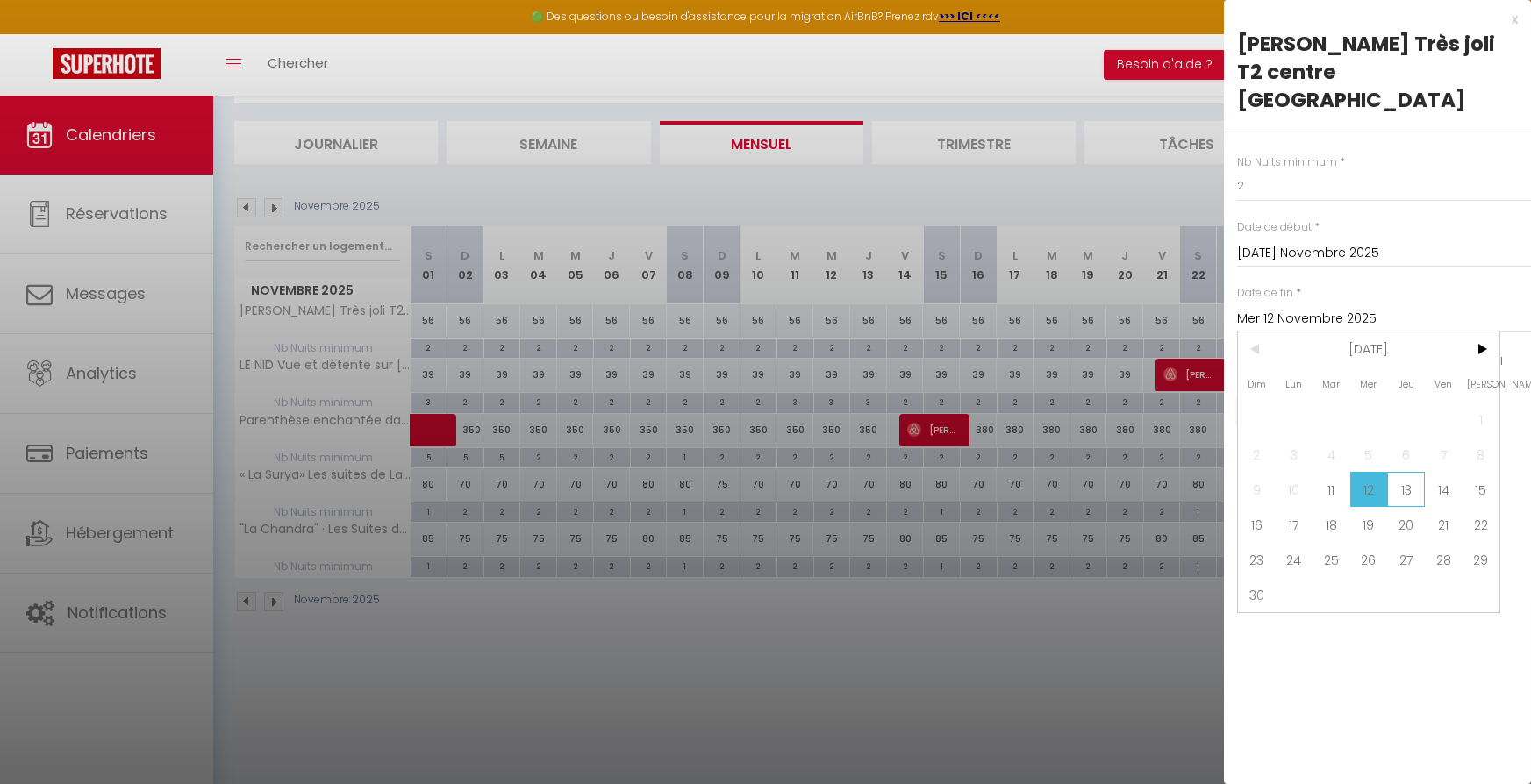
click at [1406, 472] on span "13" at bounding box center [1406, 490] width 37 height 35
type input "Jeu 13 Novembre 2025"
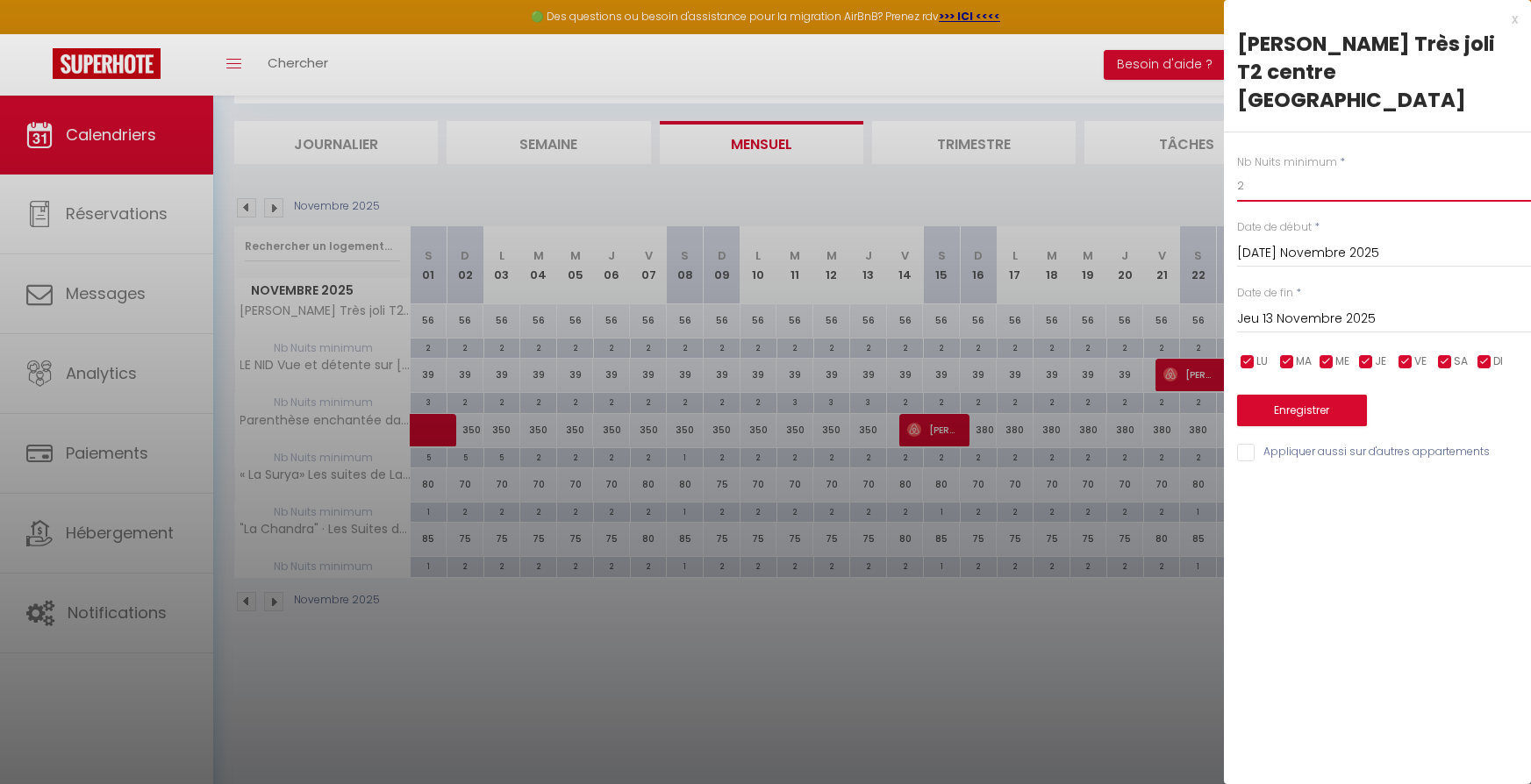
click at [1262, 170] on input "2" at bounding box center [1384, 186] width 294 height 32
type input "5"
click at [1340, 395] on button "Enregistrer" at bounding box center [1301, 411] width 130 height 32
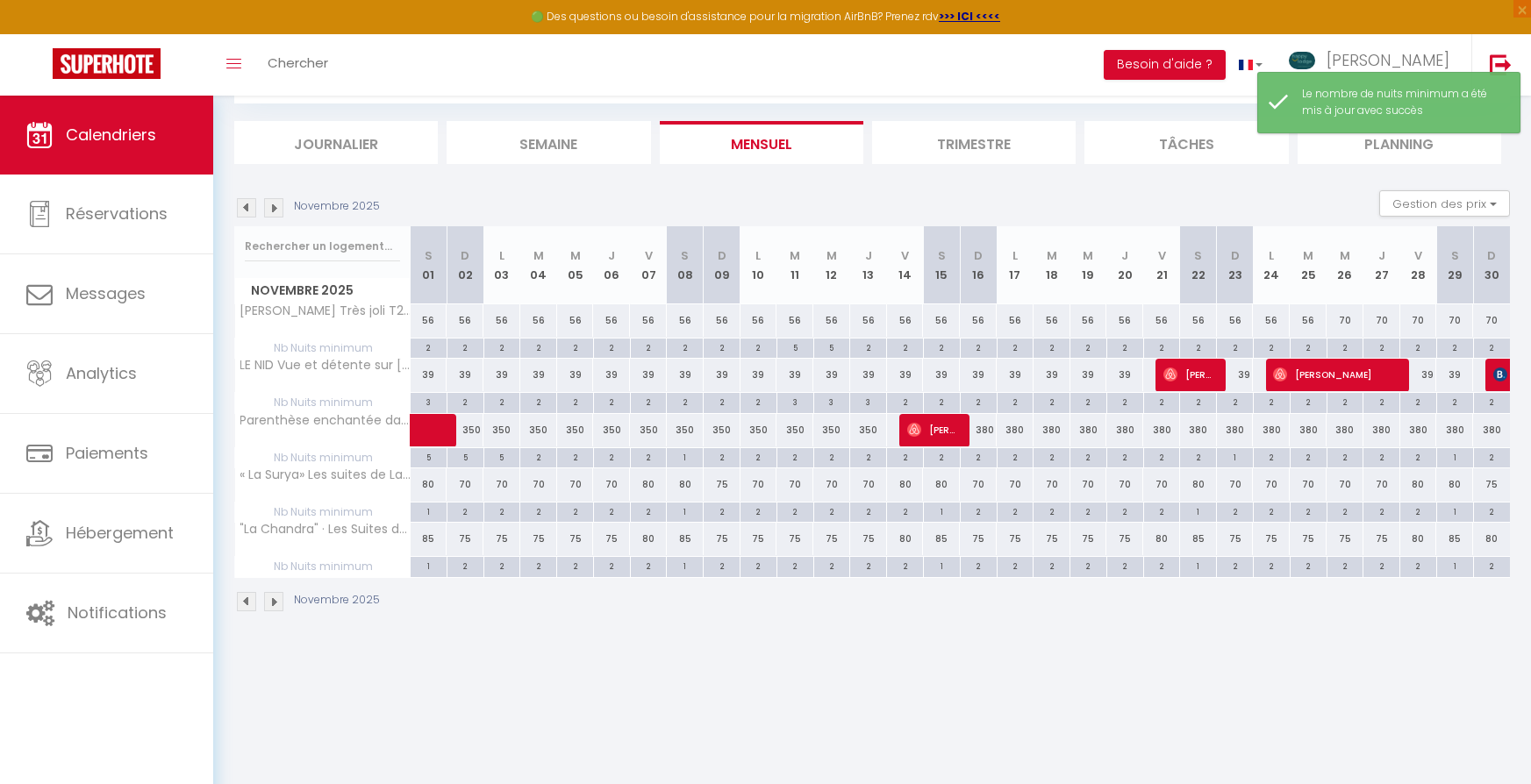
click at [832, 345] on div "5" at bounding box center [832, 347] width 36 height 17
type input "5"
type input "Mer 12 Novembre 2025"
type input "Jeu 13 Novembre 2025"
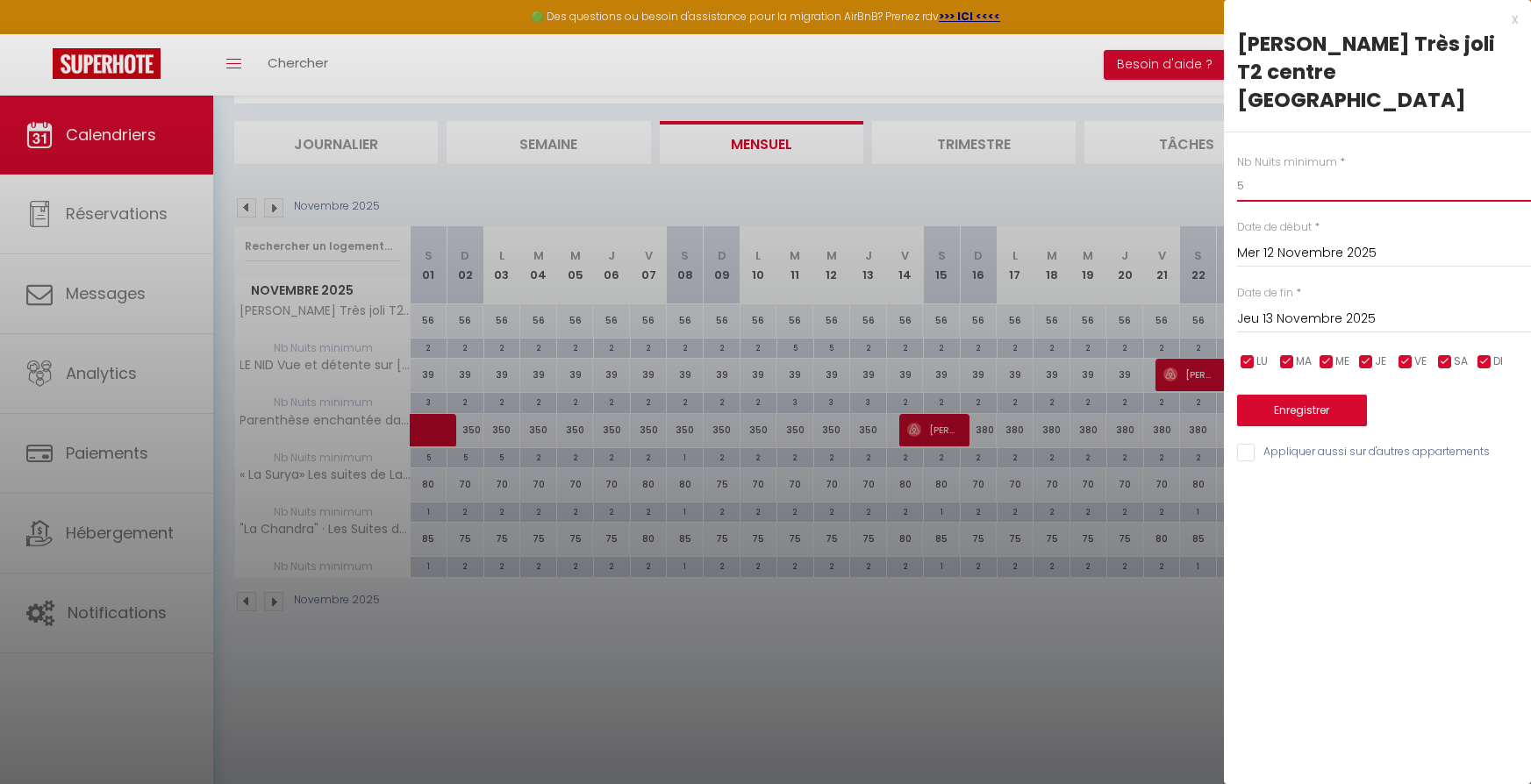
click at [1259, 170] on input "5" at bounding box center [1384, 186] width 294 height 32
type input "4"
click at [1285, 395] on button "Enregistrer" at bounding box center [1301, 411] width 130 height 32
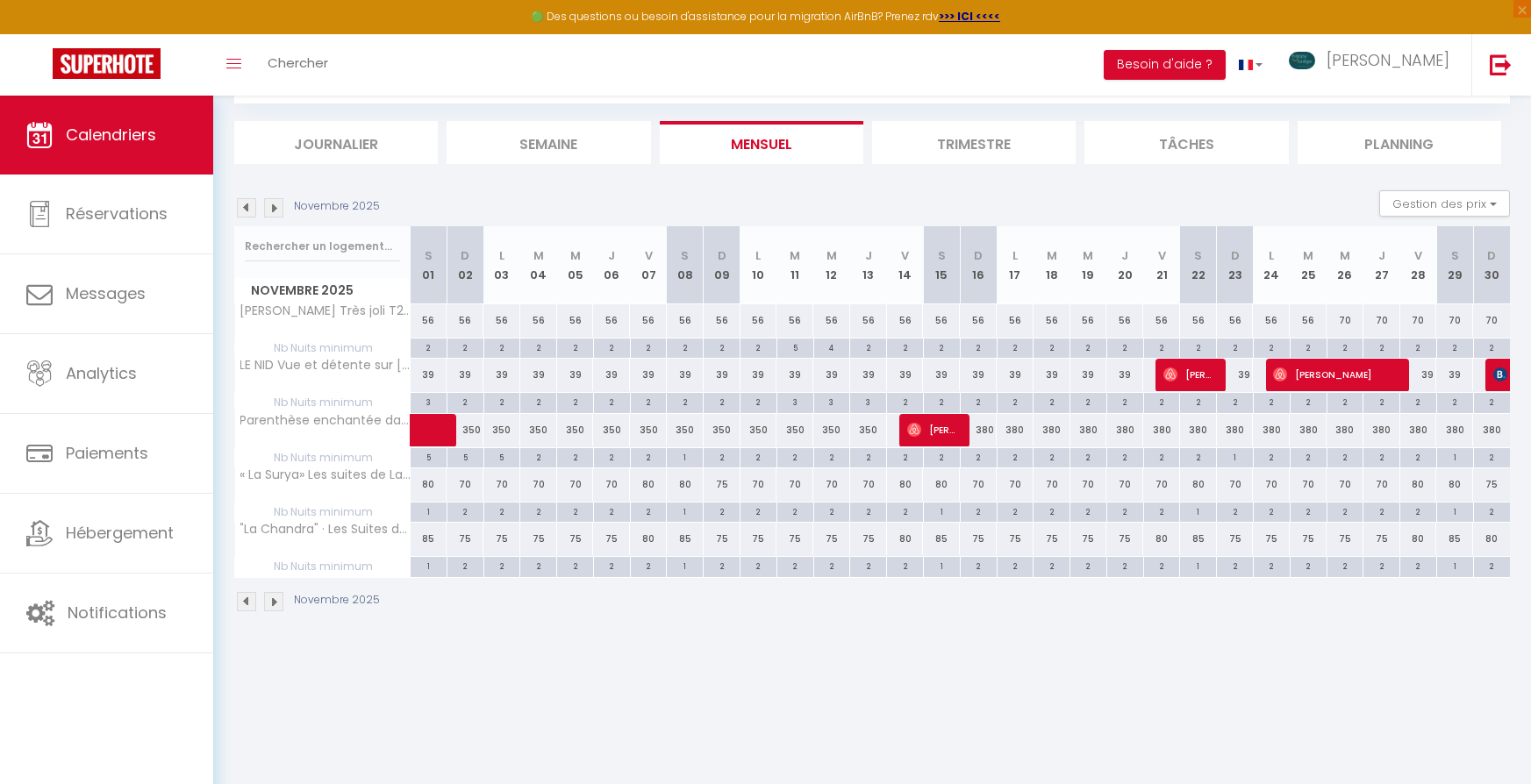
click at [872, 344] on div "2" at bounding box center [868, 347] width 36 height 17
type input "2"
type input "Jeu 13 Novembre 2025"
type input "Ven 14 Novembre 2025"
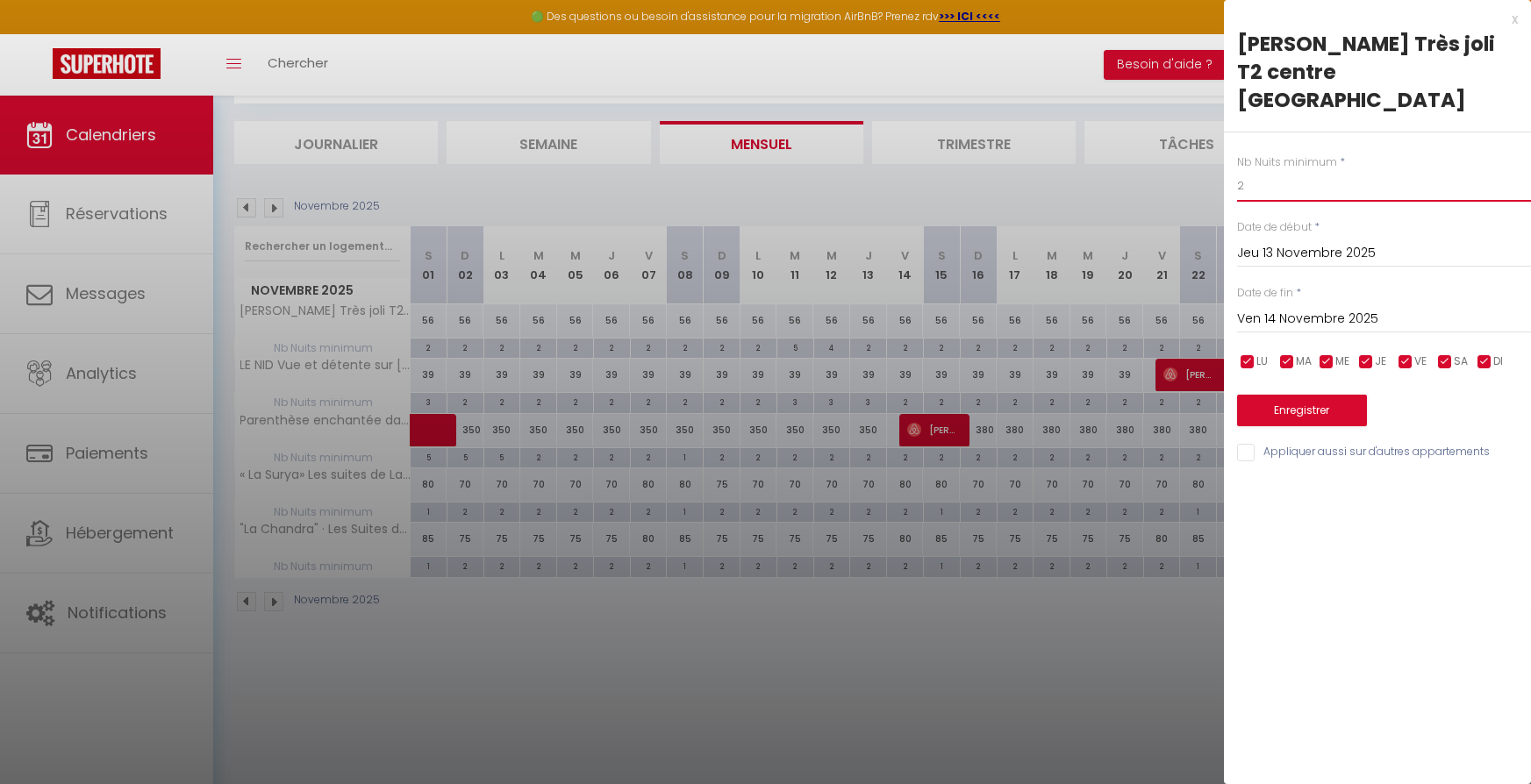
click at [1282, 170] on input "2" at bounding box center [1384, 186] width 294 height 32
type input "3"
click at [1263, 395] on button "Enregistrer" at bounding box center [1301, 411] width 130 height 32
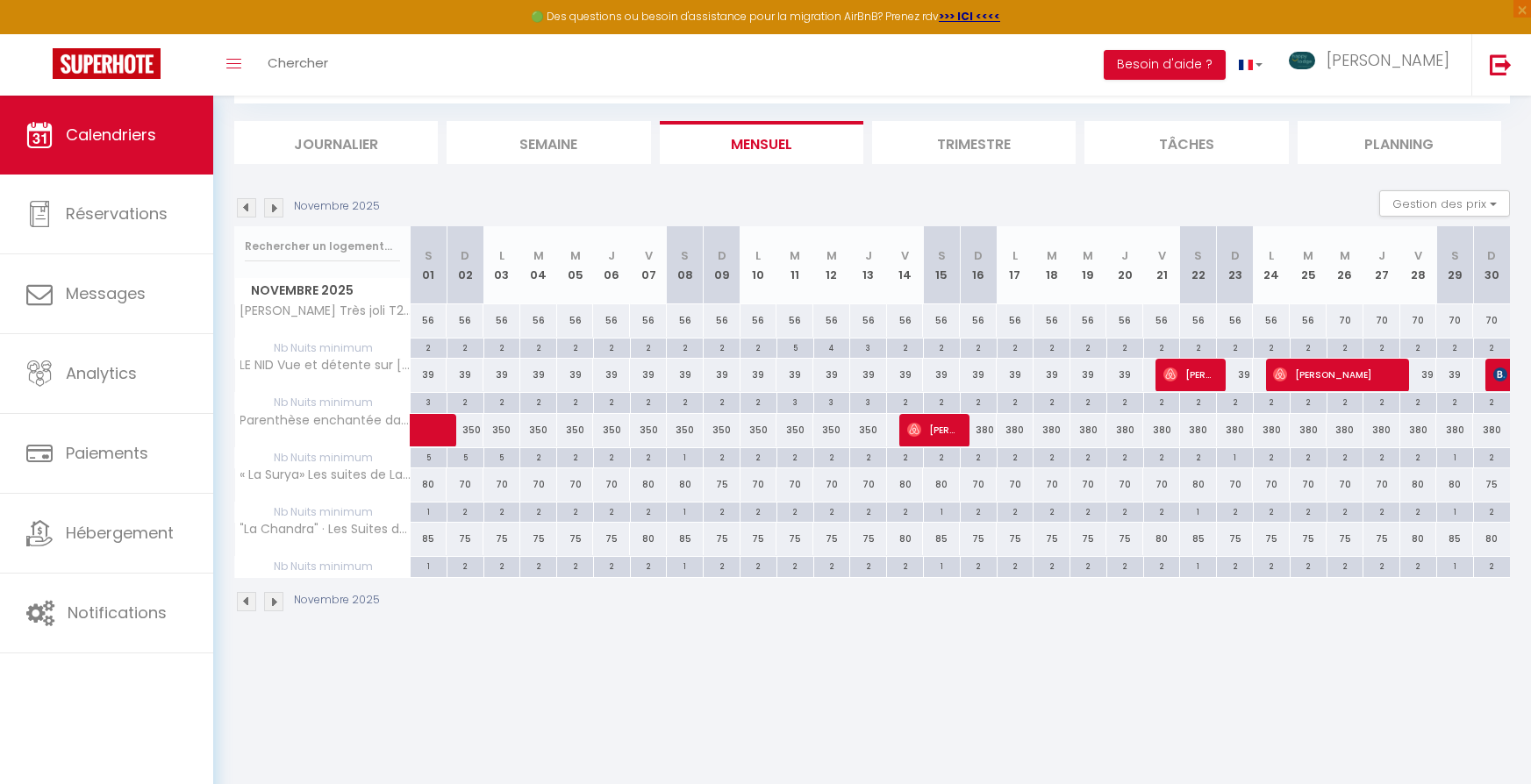
click at [762, 352] on div "2" at bounding box center [758, 347] width 36 height 17
type input "2"
type input "Lun 10 Novembre 2025"
type input "[DATE] Novembre 2025"
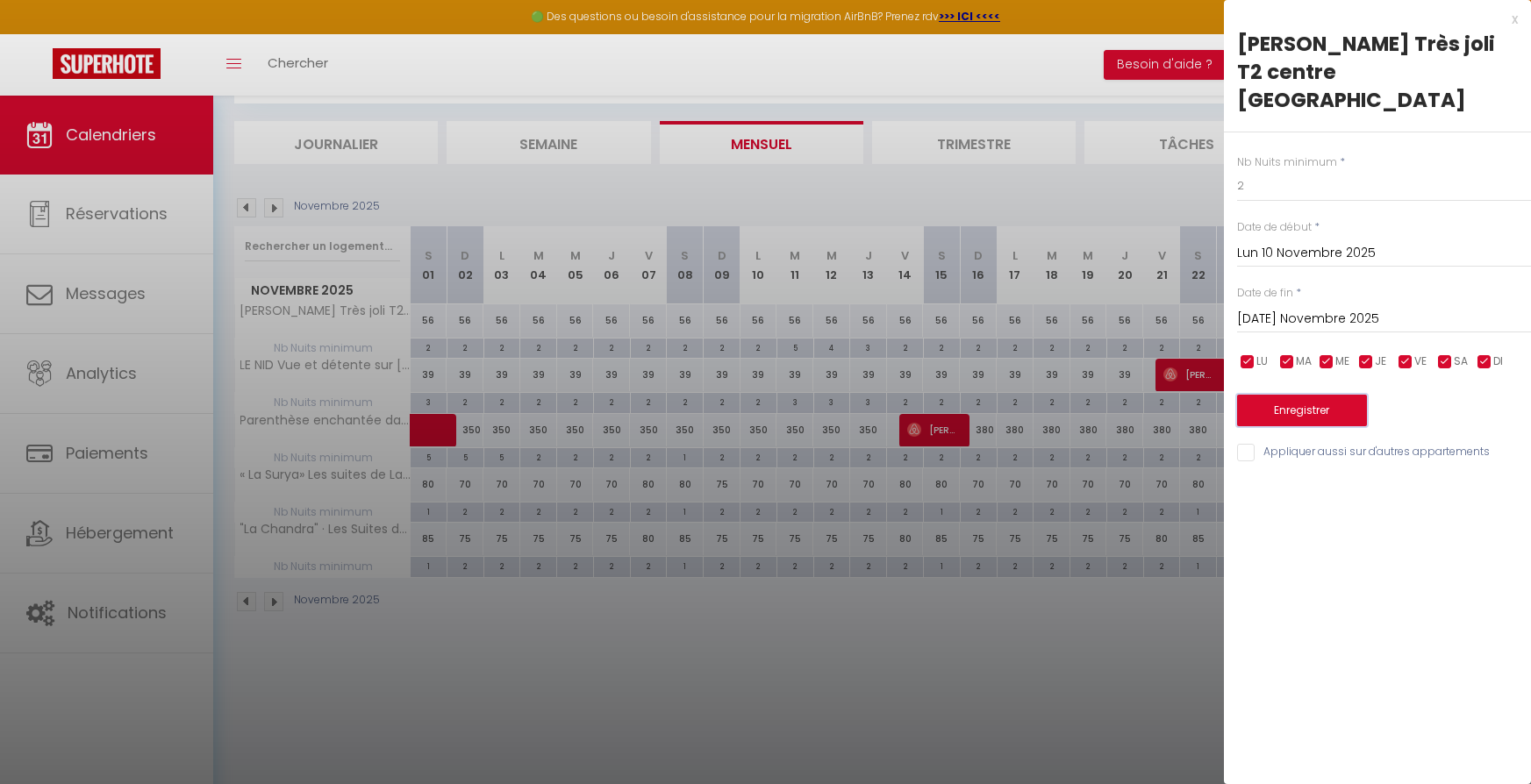
click at [1250, 395] on button "Enregistrer" at bounding box center [1301, 411] width 130 height 32
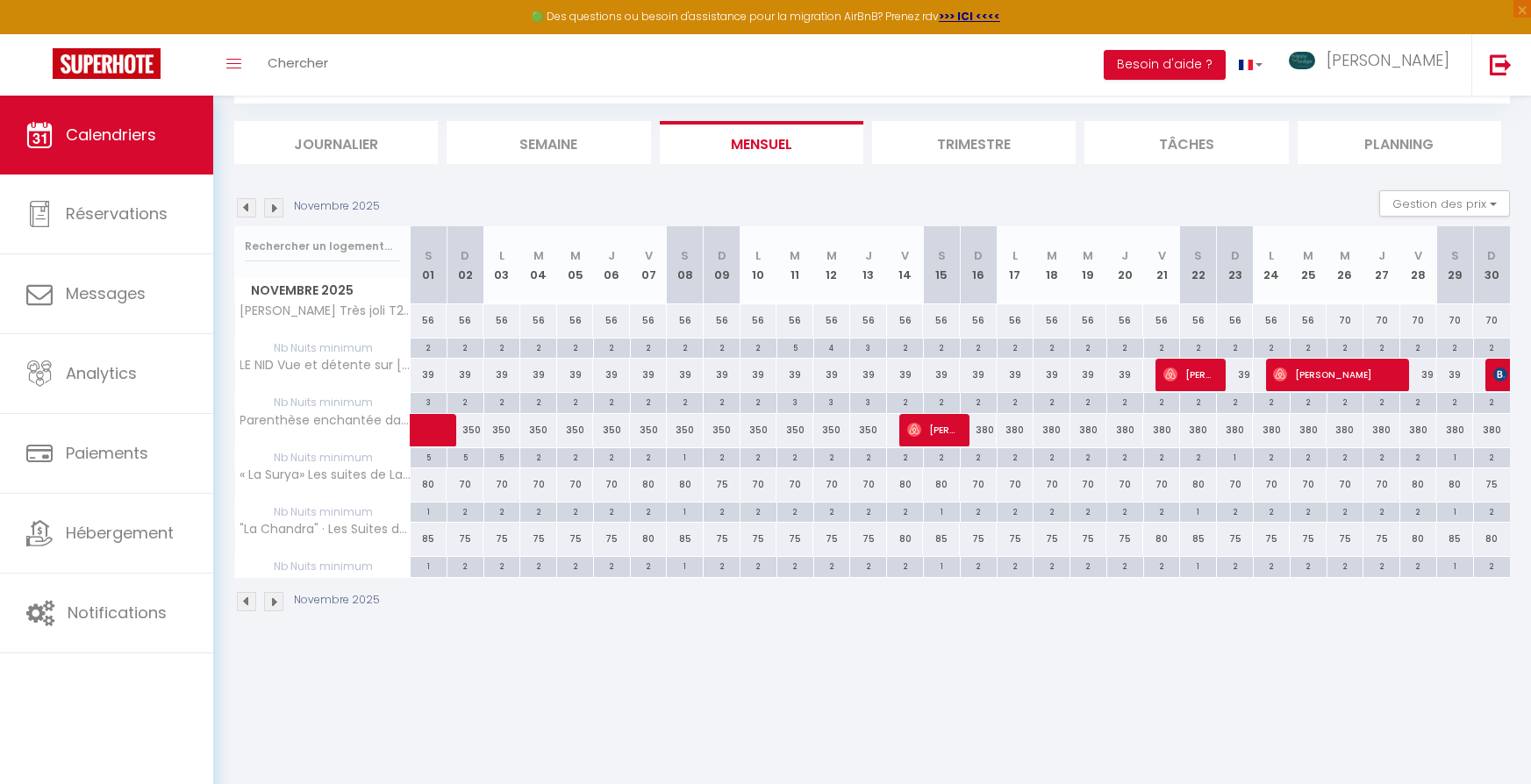
click at [653, 350] on div "2" at bounding box center [649, 347] width 36 height 17
type input "2"
type input "Ven 07 Novembre 2025"
type input "Sam 08 Novembre 2025"
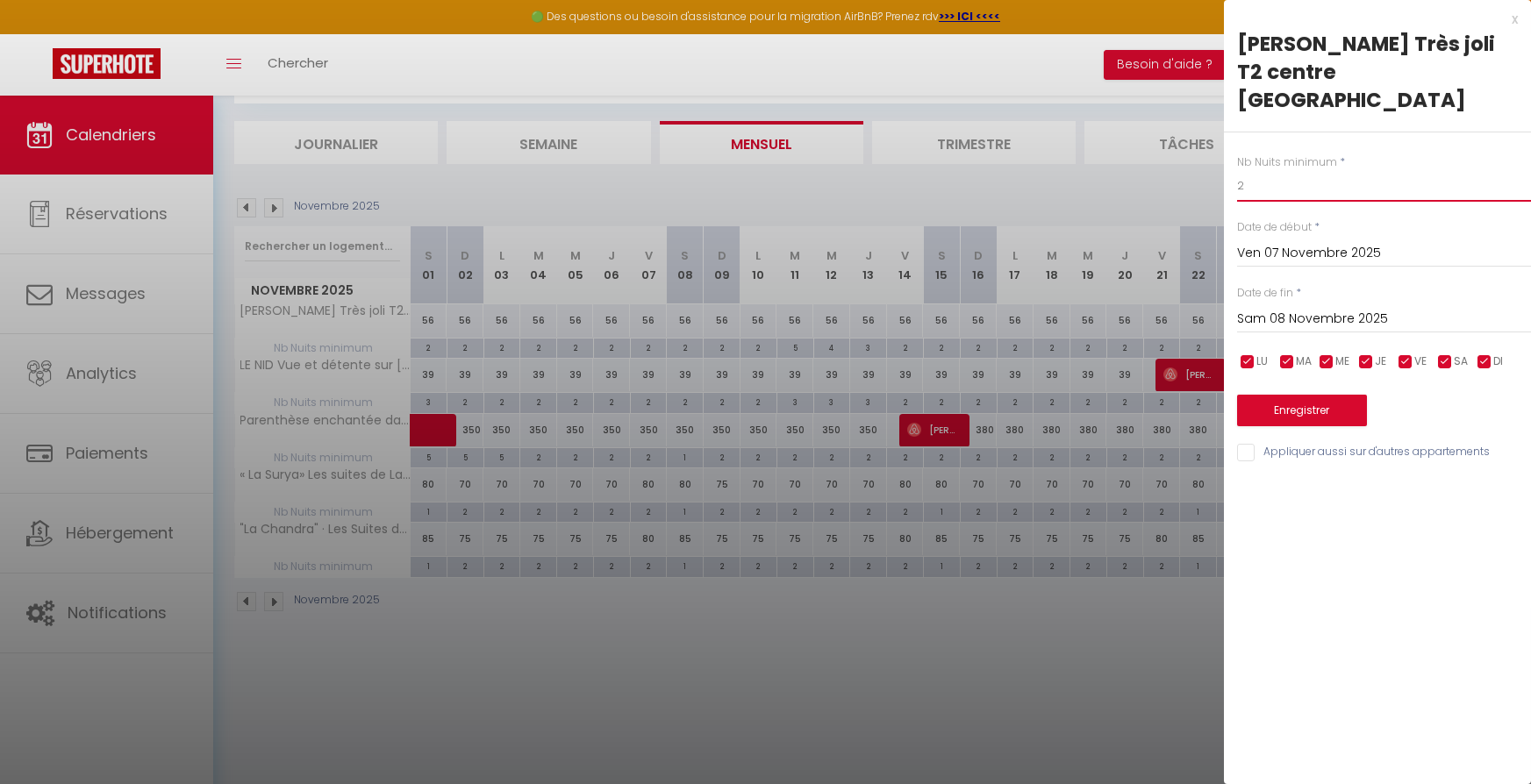
click at [1254, 170] on input "2" at bounding box center [1384, 186] width 294 height 32
type input "4"
click at [1290, 395] on button "Enregistrer" at bounding box center [1301, 411] width 130 height 32
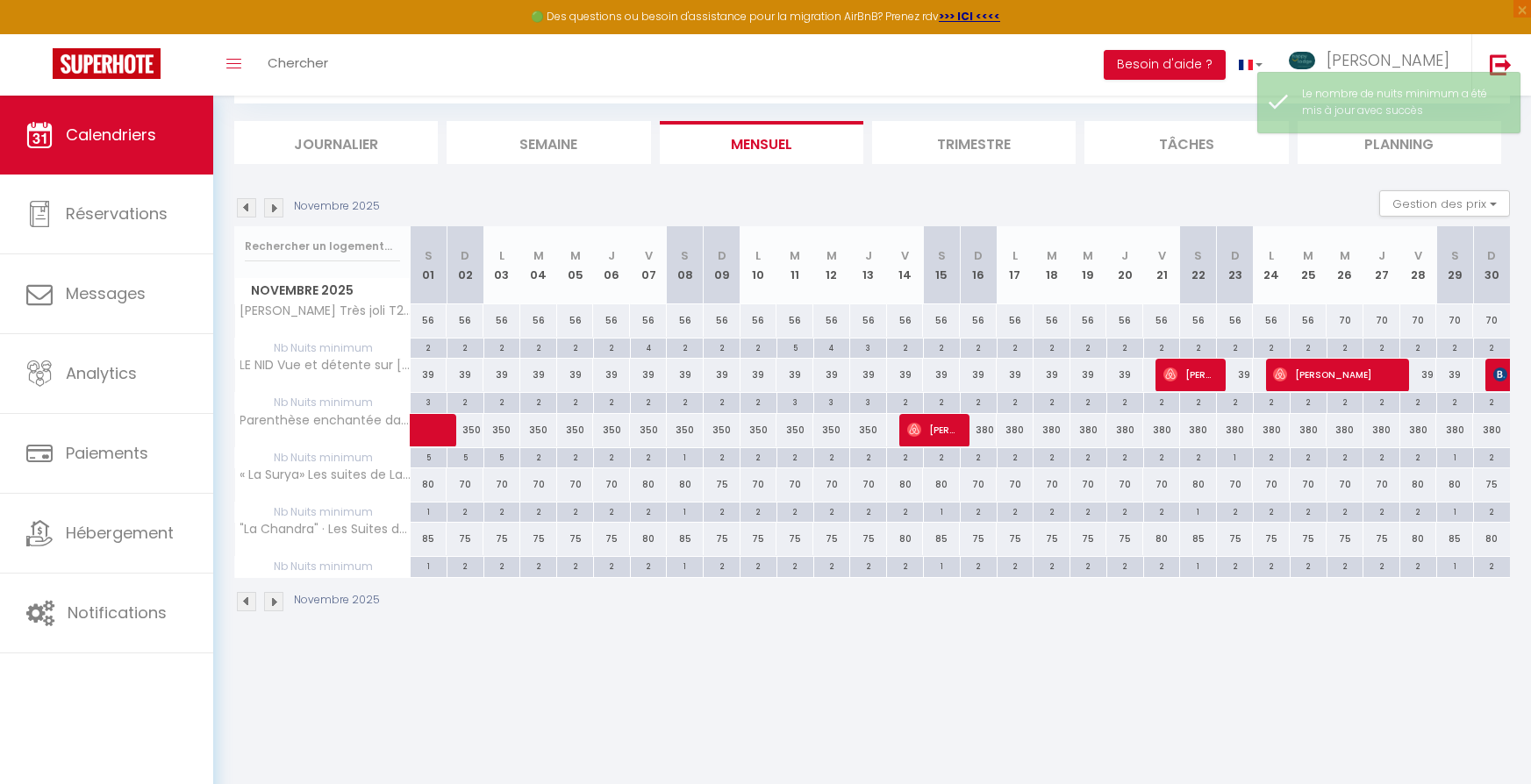
click at [647, 352] on div "4" at bounding box center [649, 347] width 36 height 17
type input "4"
type input "Ven 07 Novembre 2025"
type input "Sam 08 Novembre 2025"
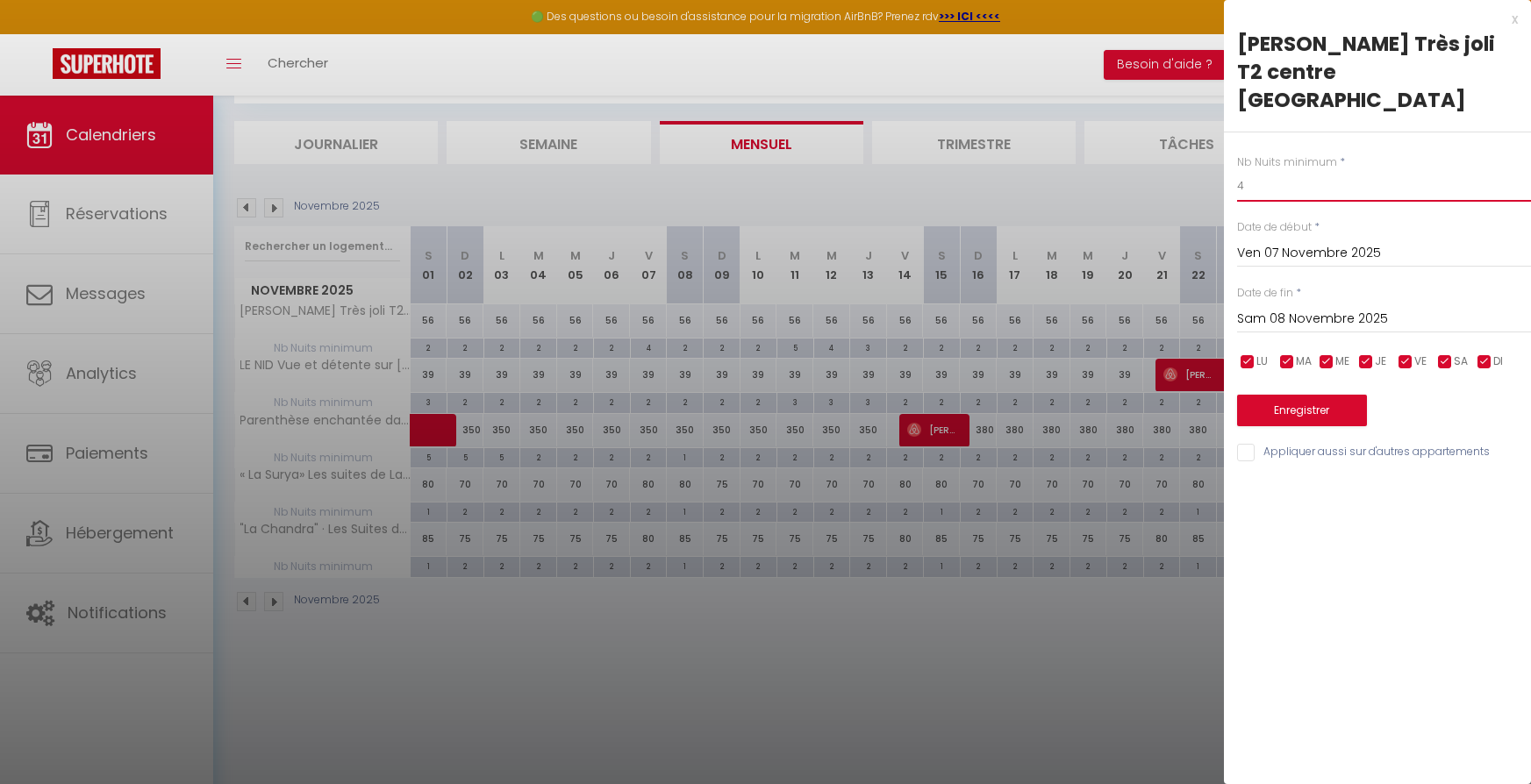
click at [1272, 170] on input "4" at bounding box center [1384, 186] width 294 height 32
type input "5"
click at [1286, 395] on button "Enregistrer" at bounding box center [1301, 411] width 130 height 32
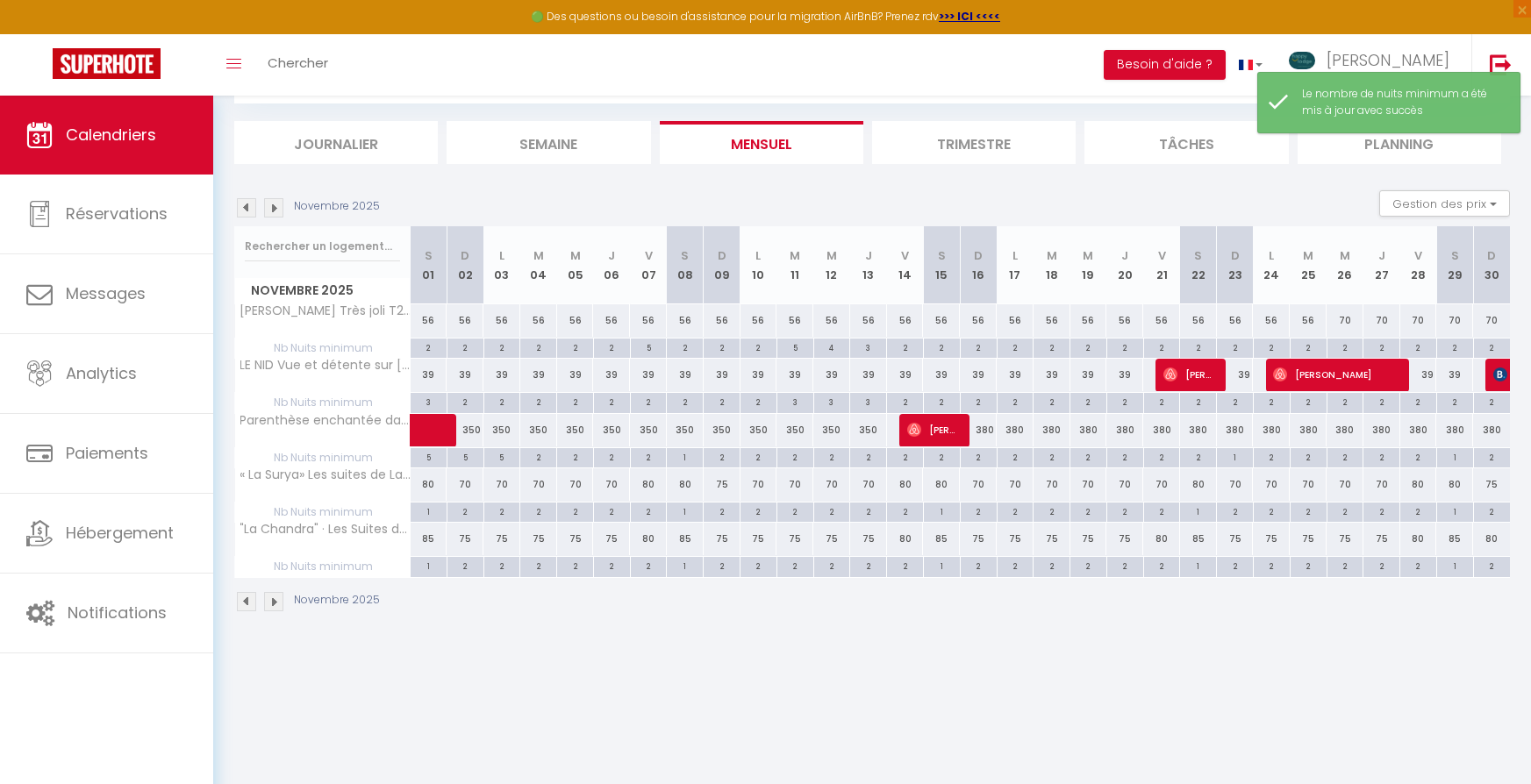
click at [687, 345] on div "2" at bounding box center [684, 347] width 36 height 17
type input "2"
type input "Sam 08 Novembre 2025"
type input "Dim 09 Novembre 2025"
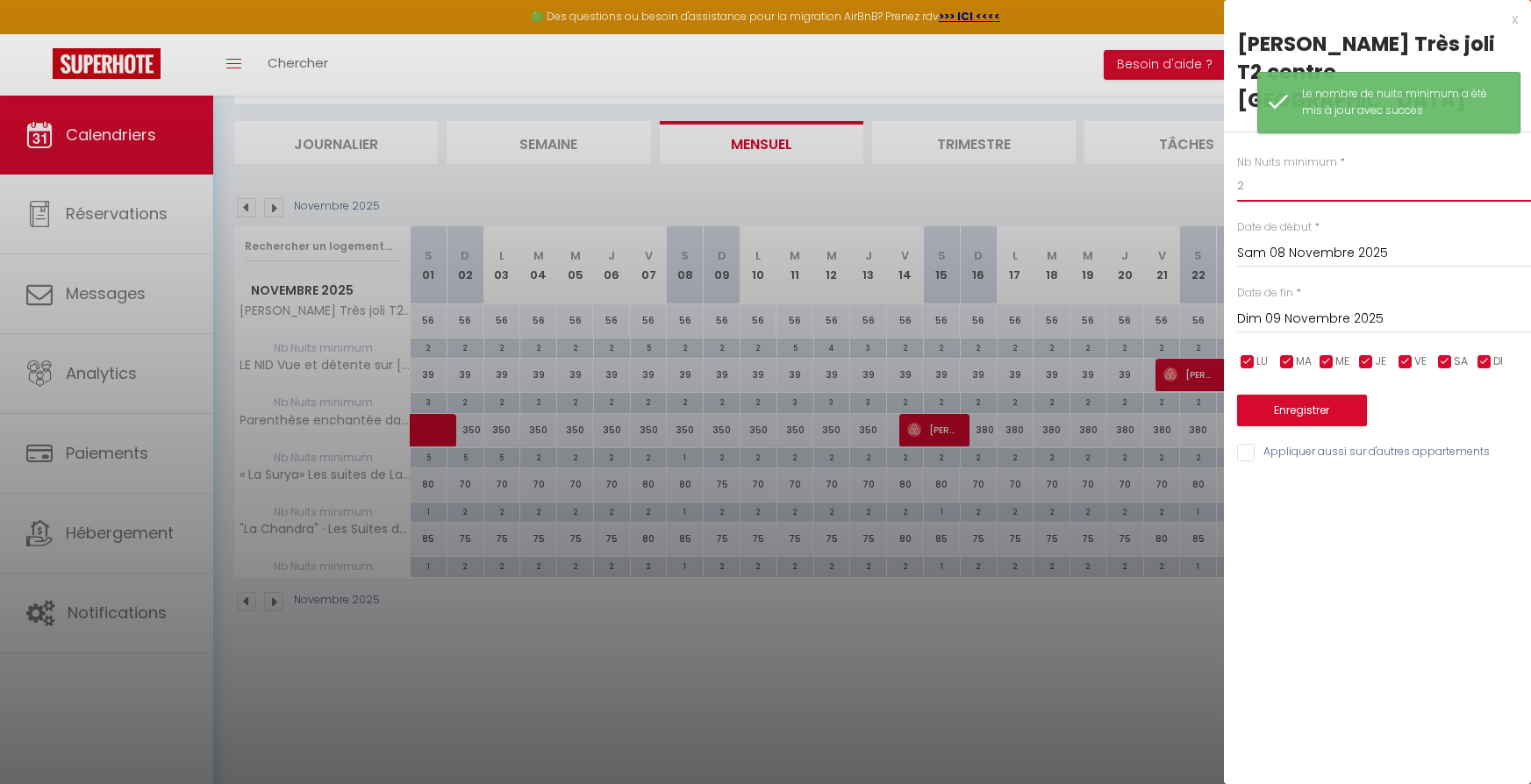
click at [1274, 170] on input "2" at bounding box center [1384, 186] width 294 height 32
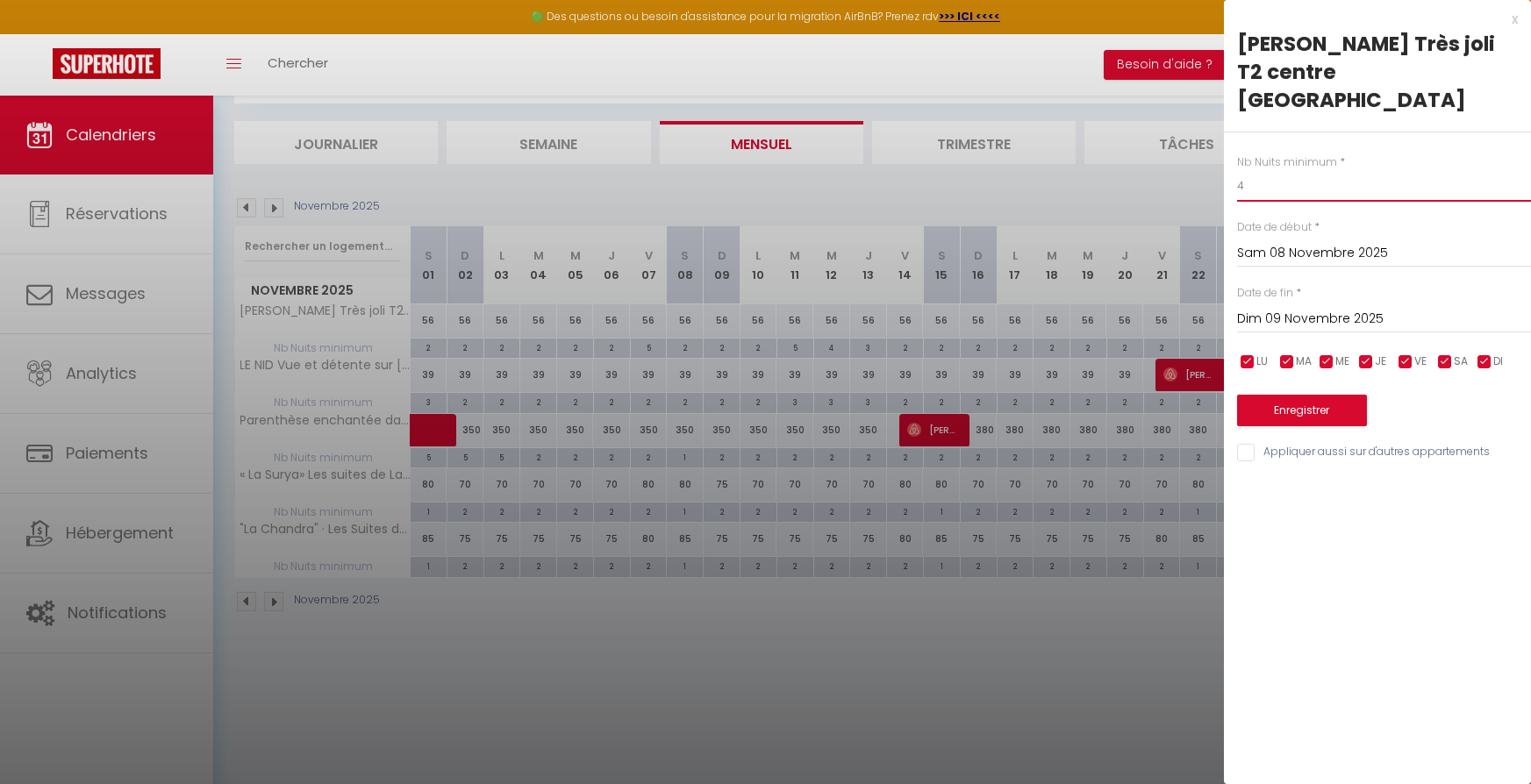
type input "4"
click at [1303, 395] on button "Enregistrer" at bounding box center [1301, 411] width 130 height 32
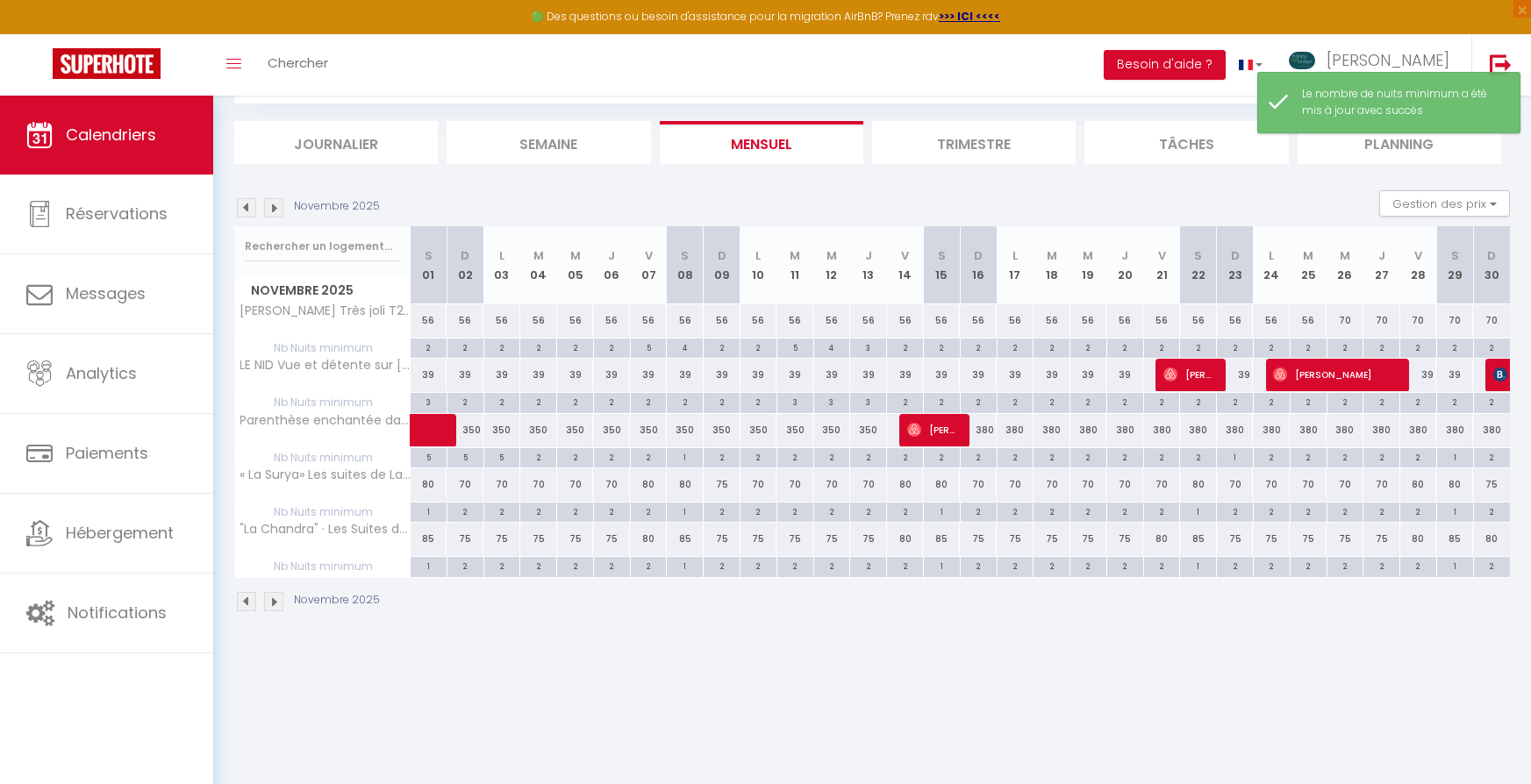
click at [723, 345] on div "2" at bounding box center [722, 347] width 36 height 17
type input "2"
type input "Dim 09 Novembre 2025"
type input "Lun 10 Novembre 2025"
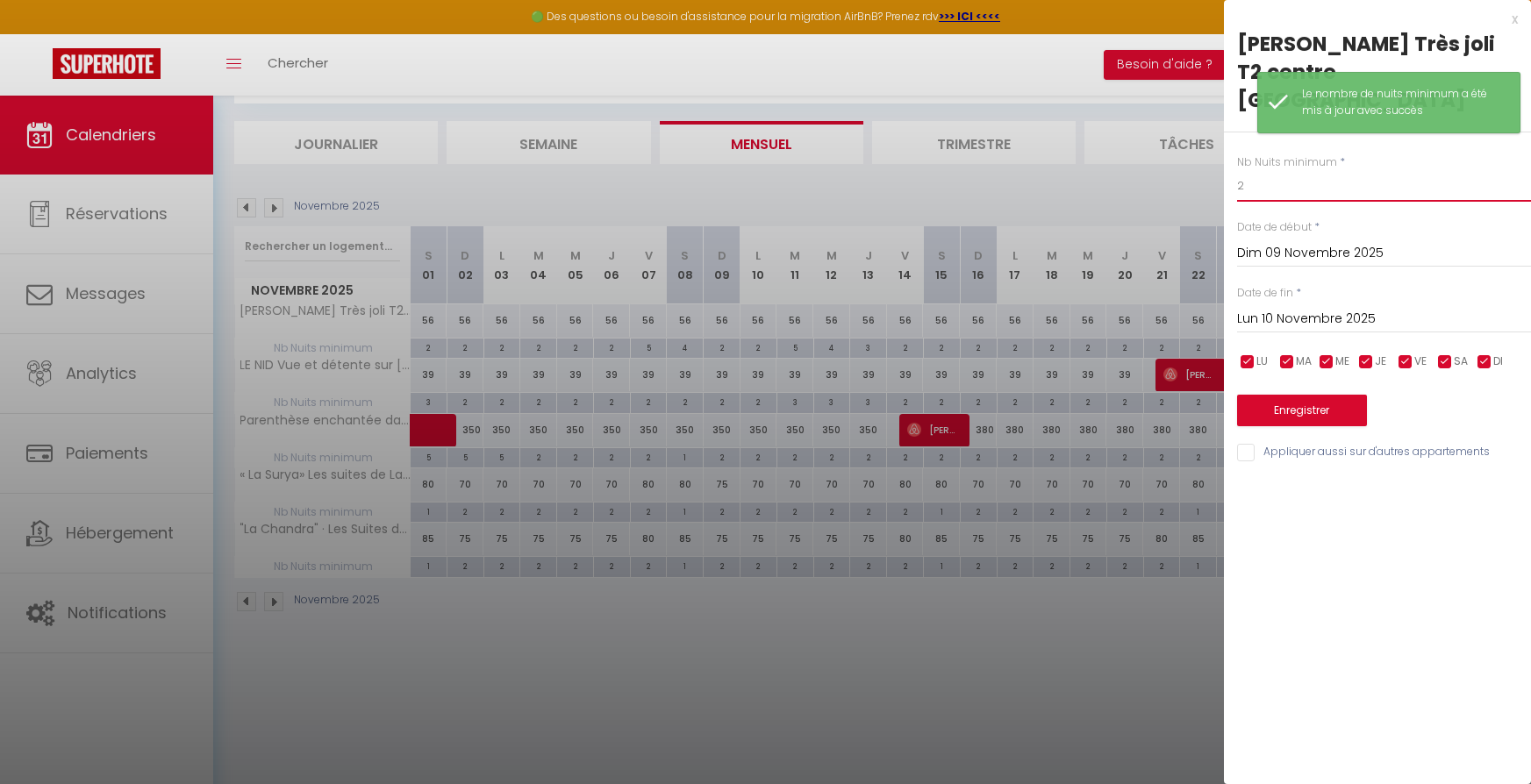
click at [1279, 170] on input "2" at bounding box center [1384, 186] width 294 height 32
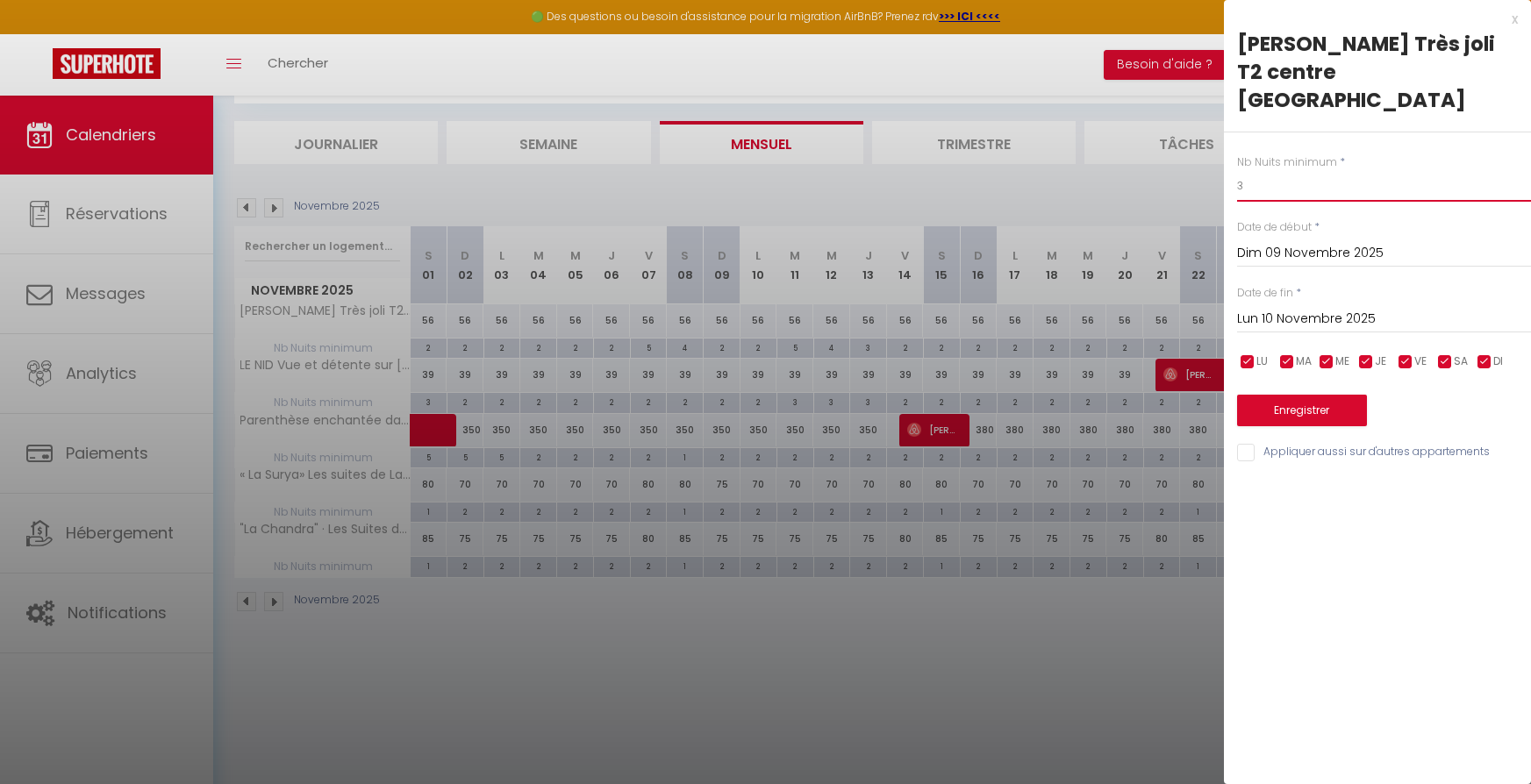
type input "3"
click at [1344, 395] on button "Enregistrer" at bounding box center [1301, 411] width 130 height 32
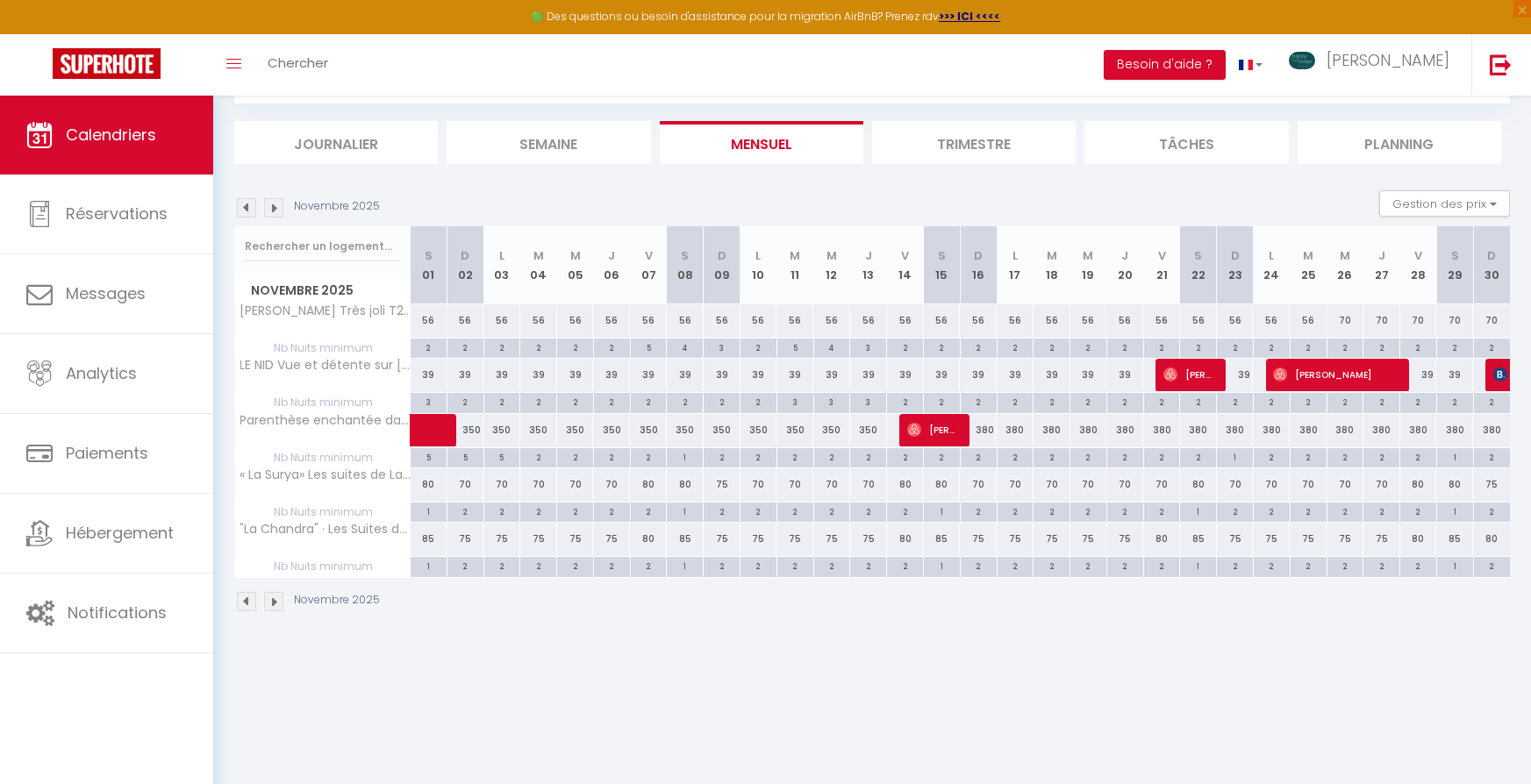
click at [766, 348] on div "2" at bounding box center [758, 347] width 36 height 17
type input "2"
type input "Lun 10 Novembre 2025"
type input "[DATE] Novembre 2025"
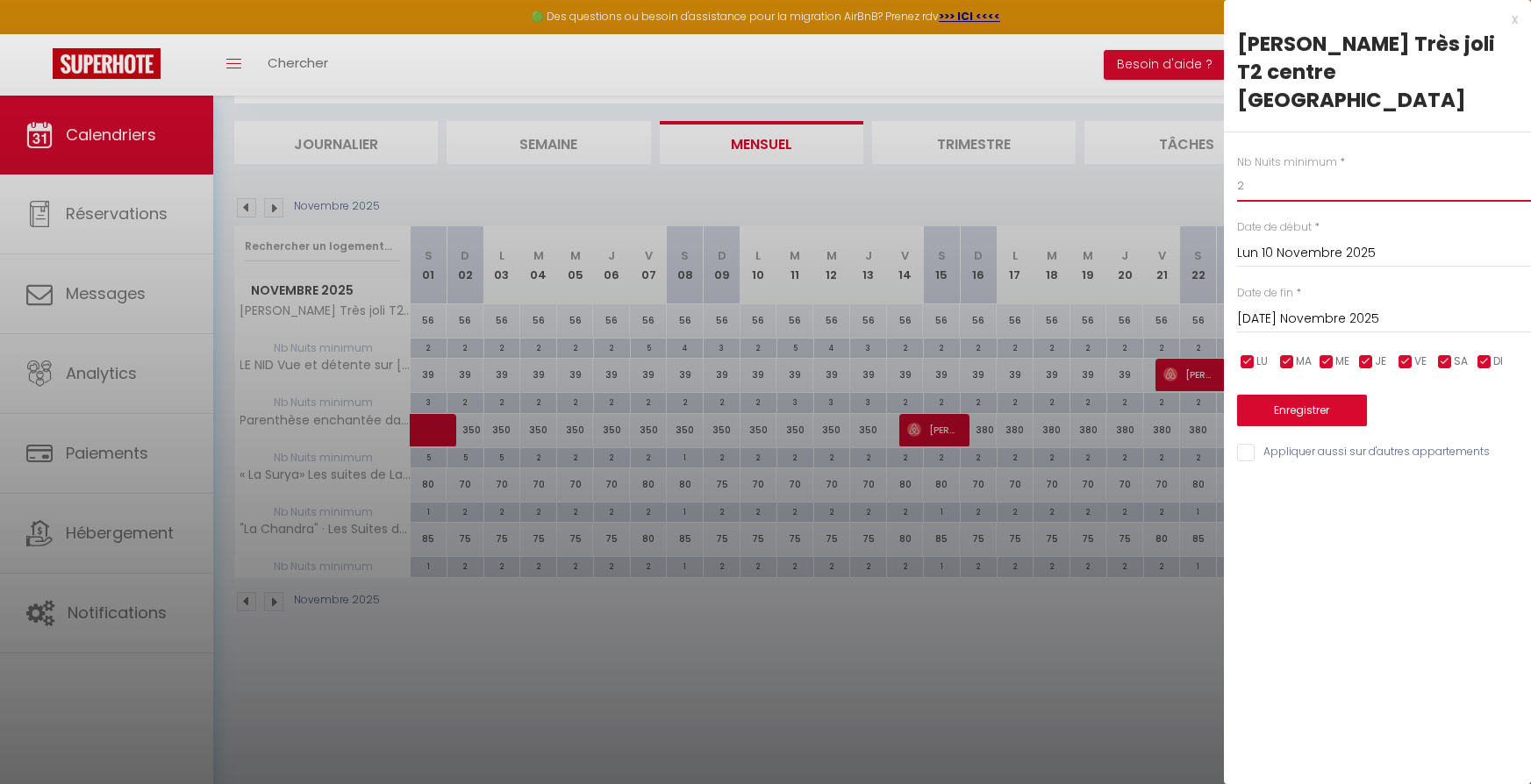
click at [1277, 170] on input "2" at bounding box center [1384, 186] width 294 height 32
type input "3"
click at [1276, 395] on button "Enregistrer" at bounding box center [1301, 411] width 130 height 32
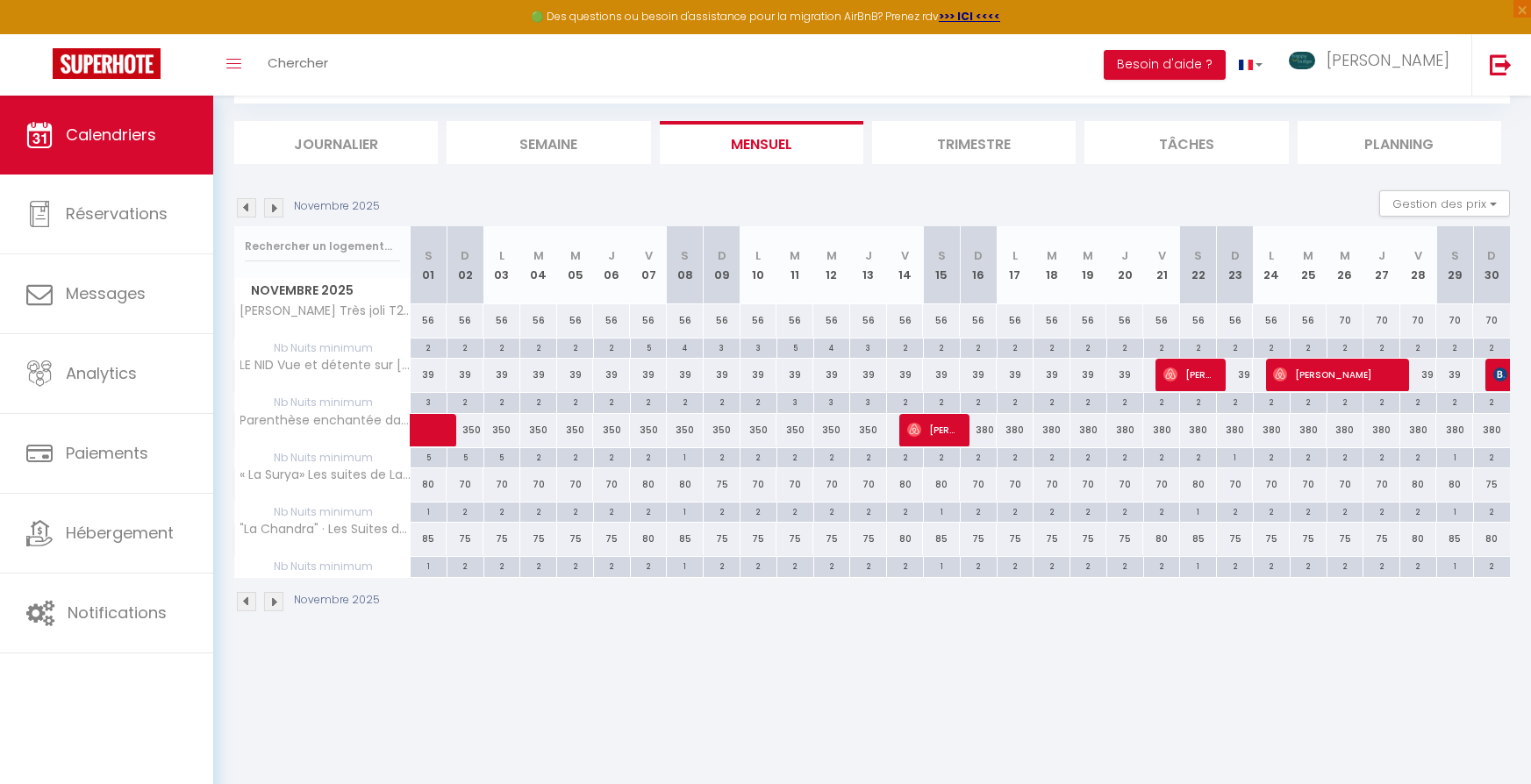
click at [653, 347] on div "5" at bounding box center [649, 347] width 36 height 17
type input "5"
type input "Ven 07 Novembre 2025"
type input "Sam 08 Novembre 2025"
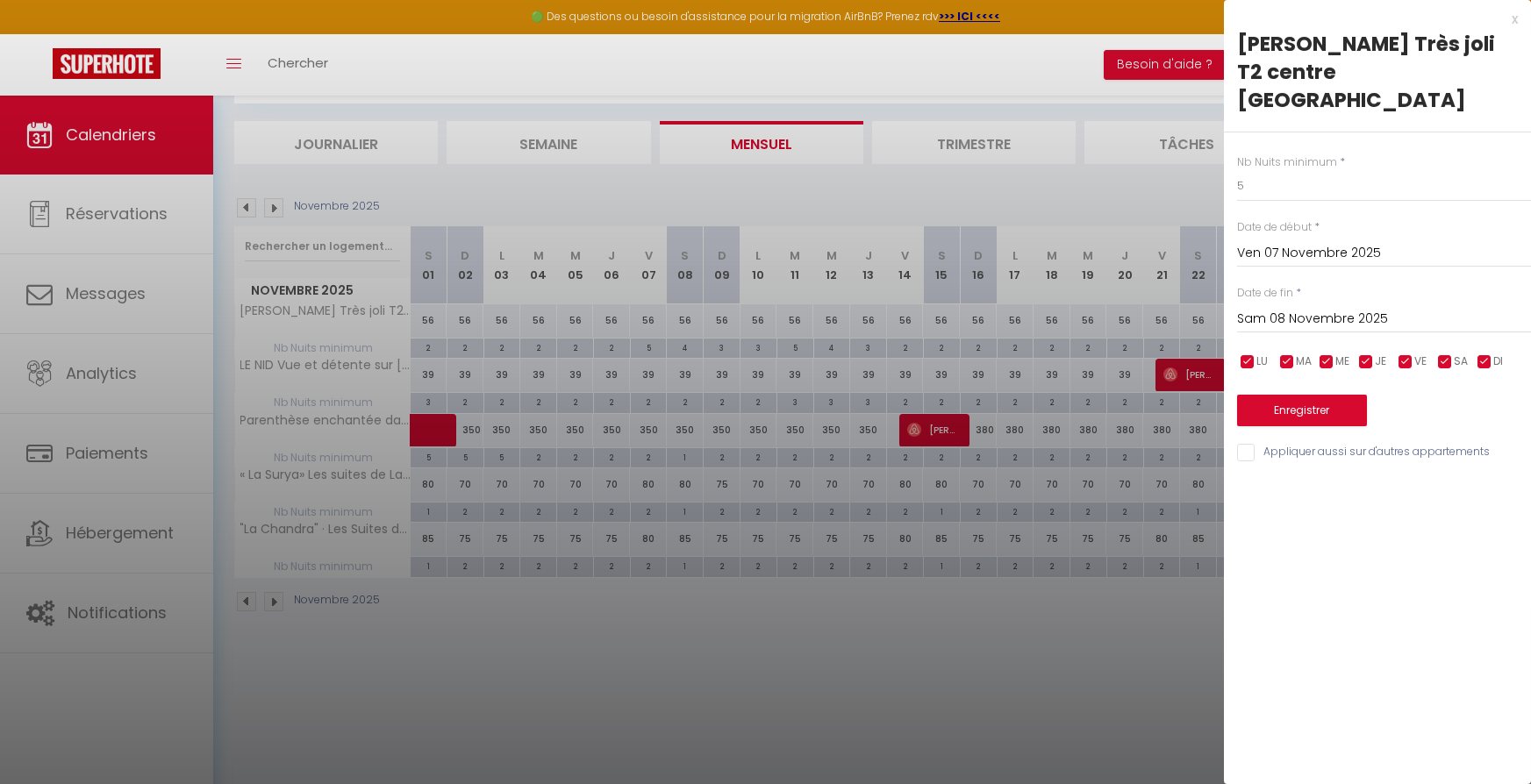
click at [1307, 154] on label "Nb Nuits minimum" at bounding box center [1286, 162] width 100 height 17
click at [1307, 170] on input "5" at bounding box center [1384, 186] width 294 height 32
type input "4"
click at [1297, 395] on button "Enregistrer" at bounding box center [1301, 411] width 130 height 32
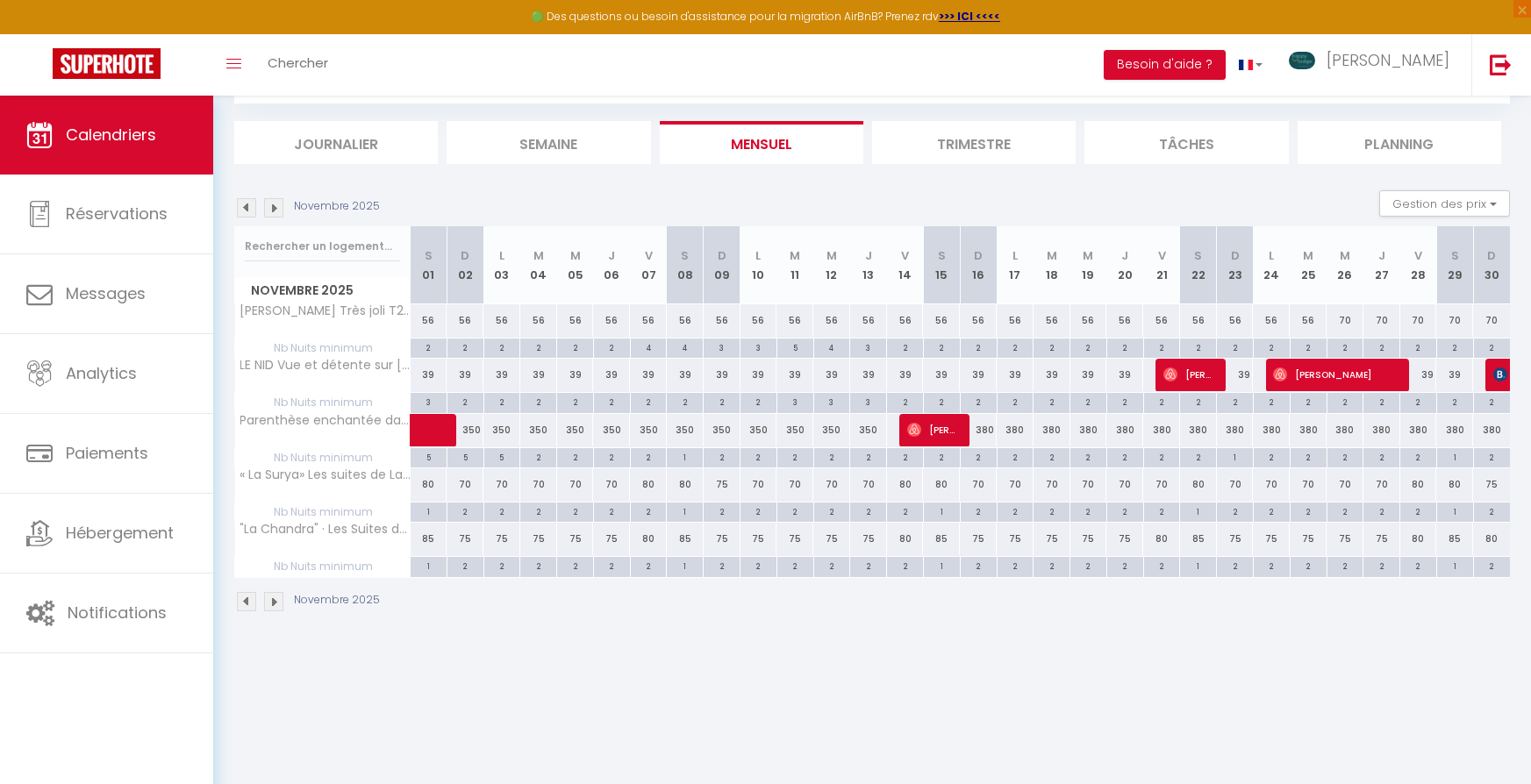
click at [690, 345] on div "4" at bounding box center [684, 347] width 36 height 17
type input "4"
type input "Sam 08 Novembre 2025"
type input "Dim 09 Novembre 2025"
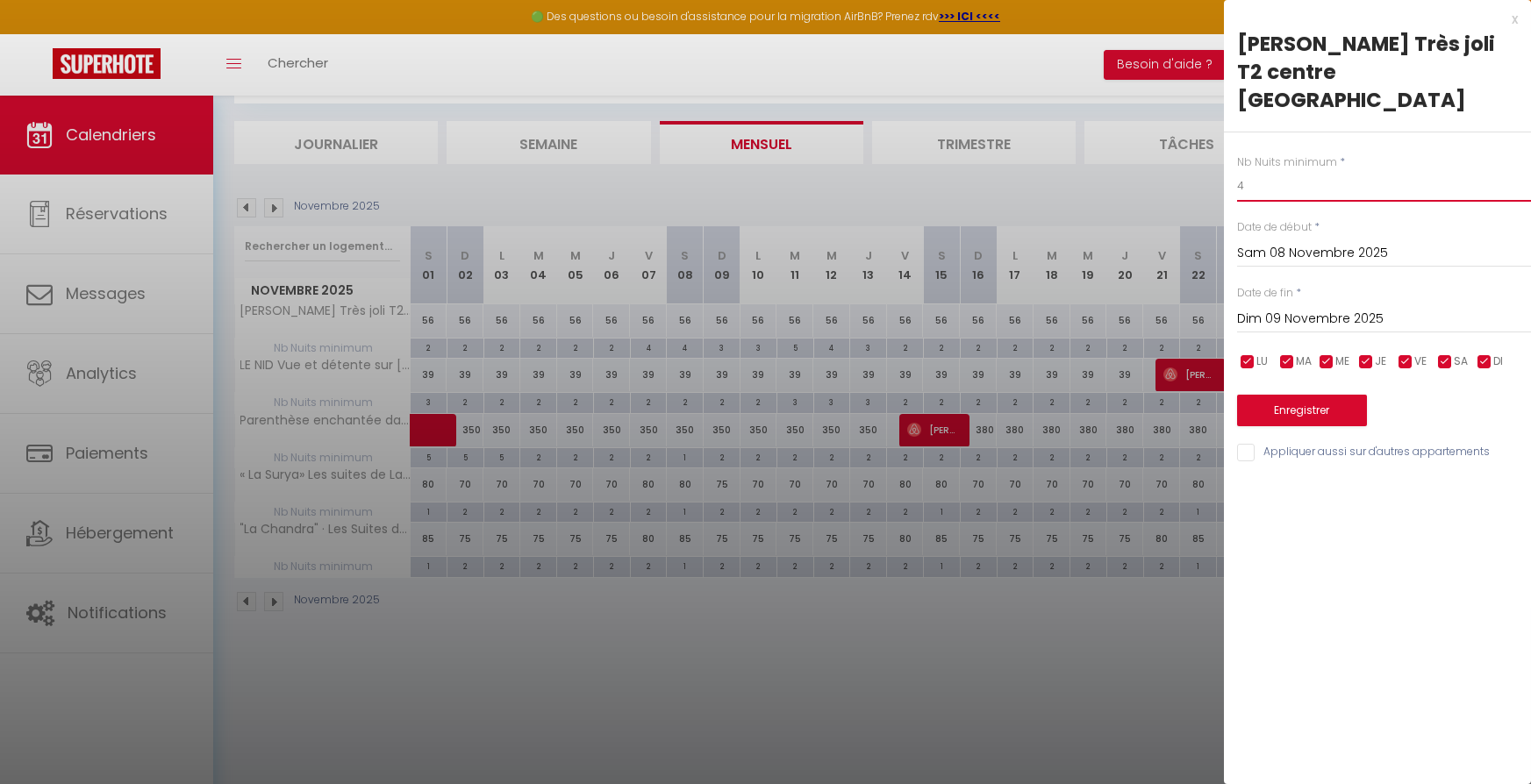
click at [1304, 170] on input "4" at bounding box center [1384, 186] width 294 height 32
type input "3"
click at [1279, 395] on button "Enregistrer" at bounding box center [1301, 411] width 130 height 32
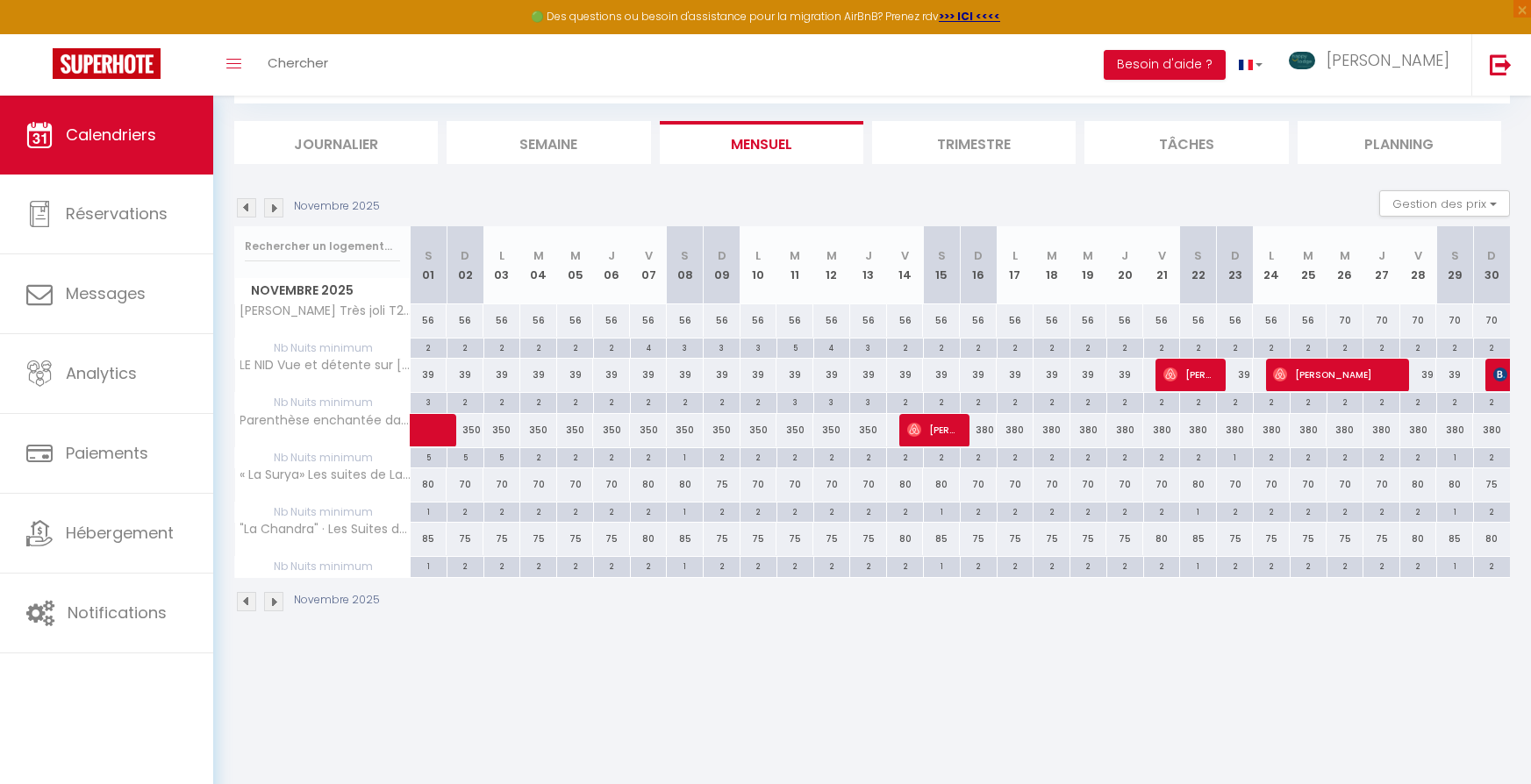
click at [646, 325] on div "56" at bounding box center [648, 320] width 36 height 33
type input "56"
type input "Ven 07 Novembre 2025"
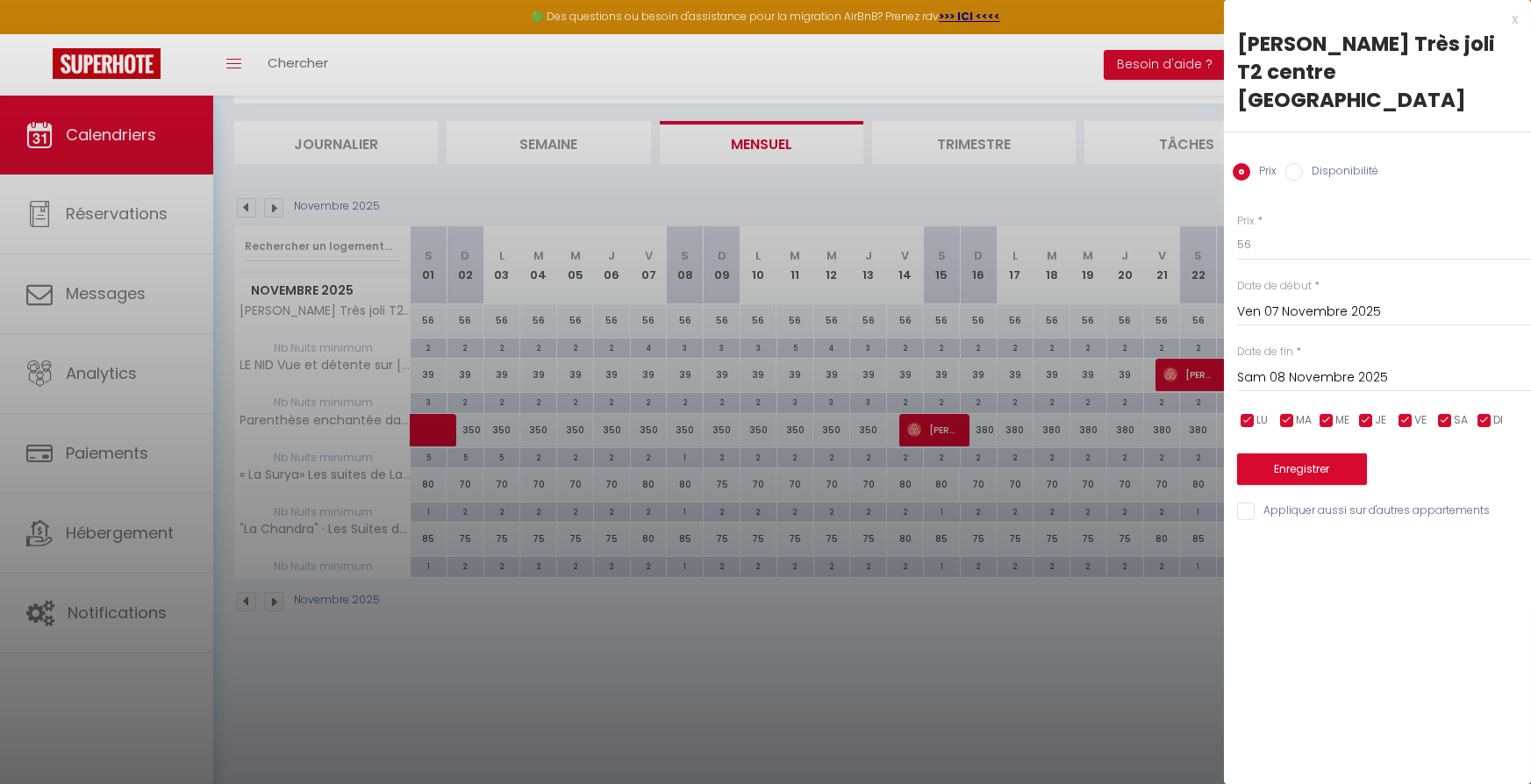
click at [1240, 367] on input "Sam 08 Novembre 2025" at bounding box center [1384, 378] width 294 height 22
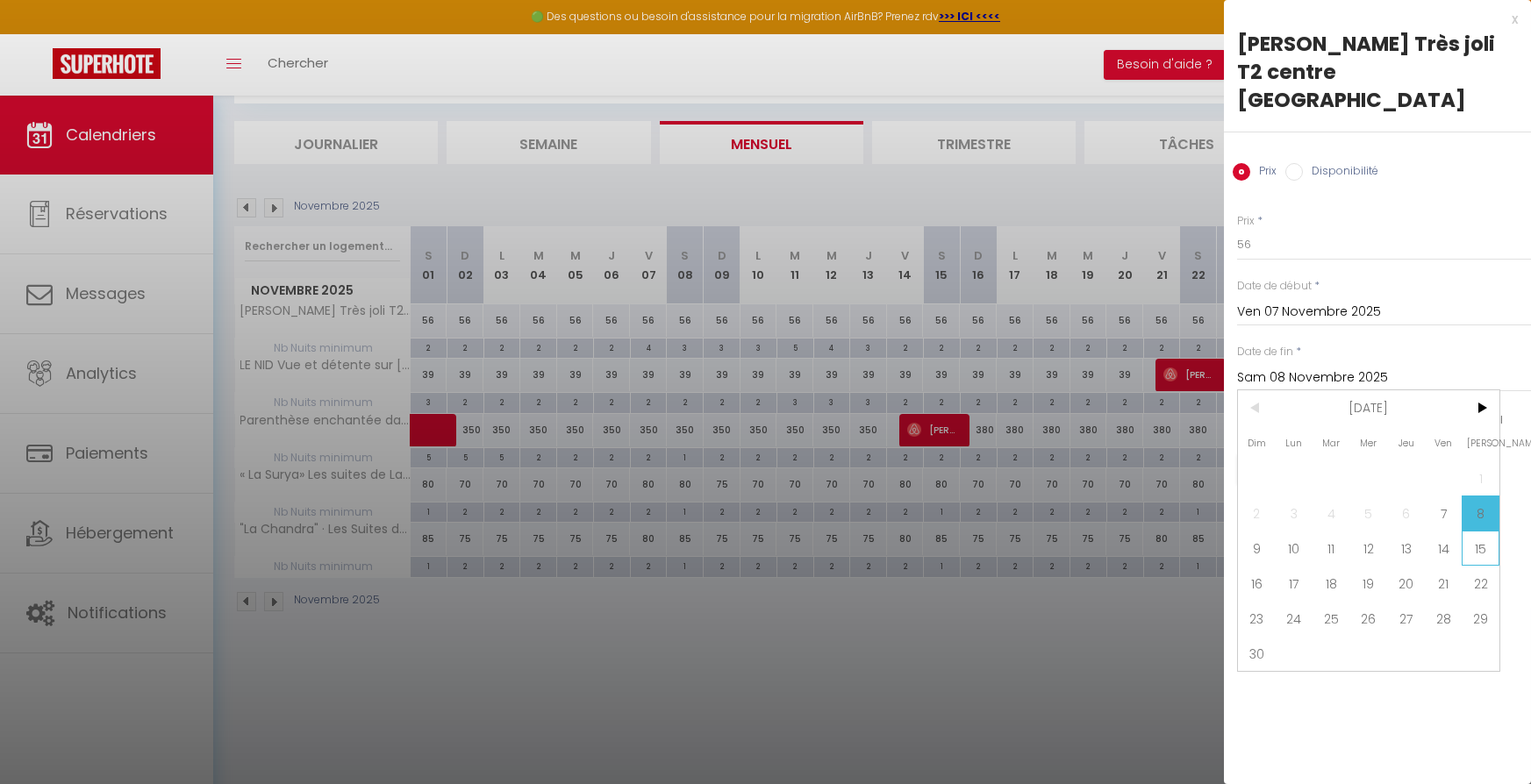
click at [1477, 531] on span "15" at bounding box center [1481, 549] width 37 height 35
type input "[PERSON_NAME] 15 Novembre 2025"
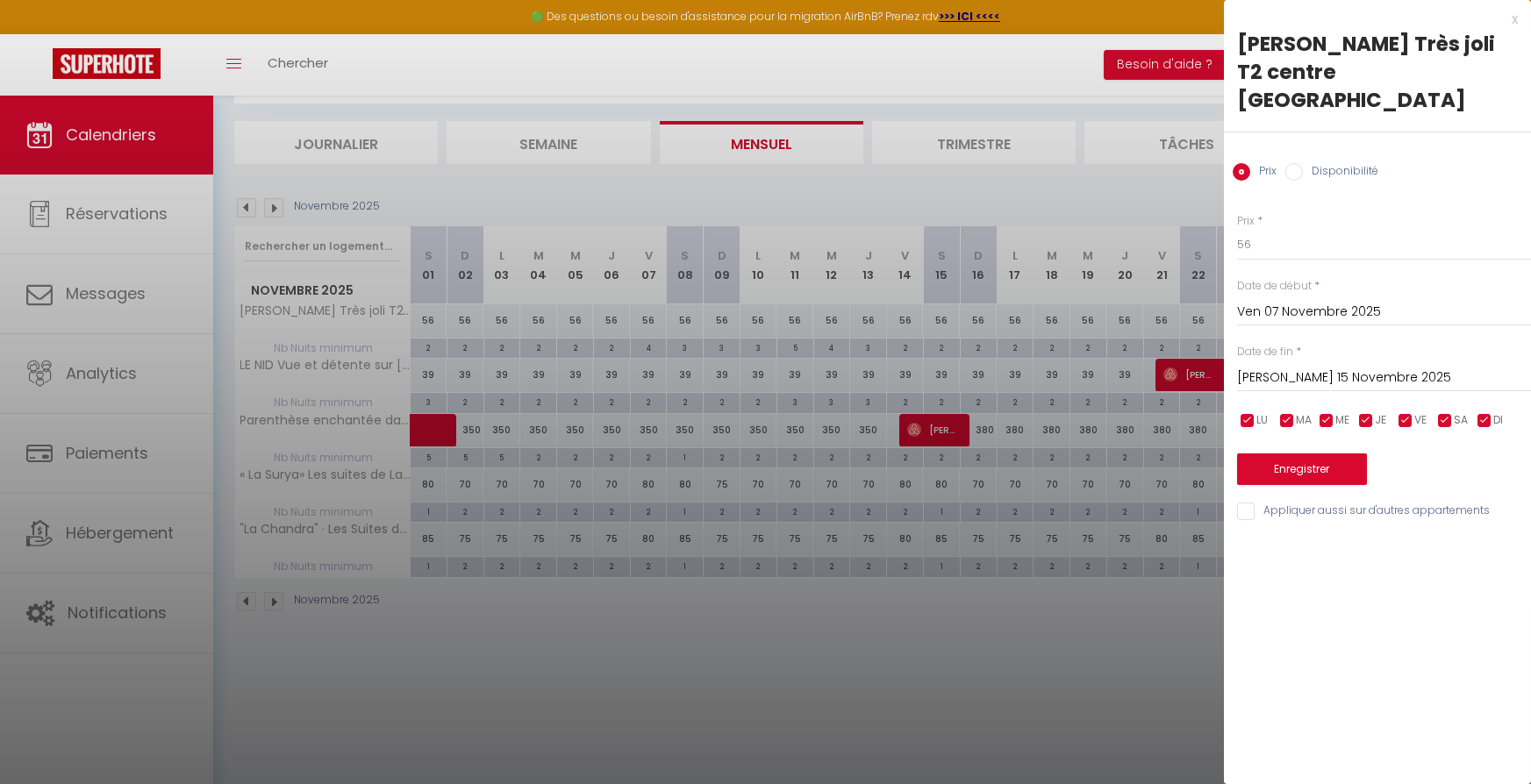
click at [1321, 301] on input "Ven 07 Novembre 2025" at bounding box center [1384, 312] width 294 height 22
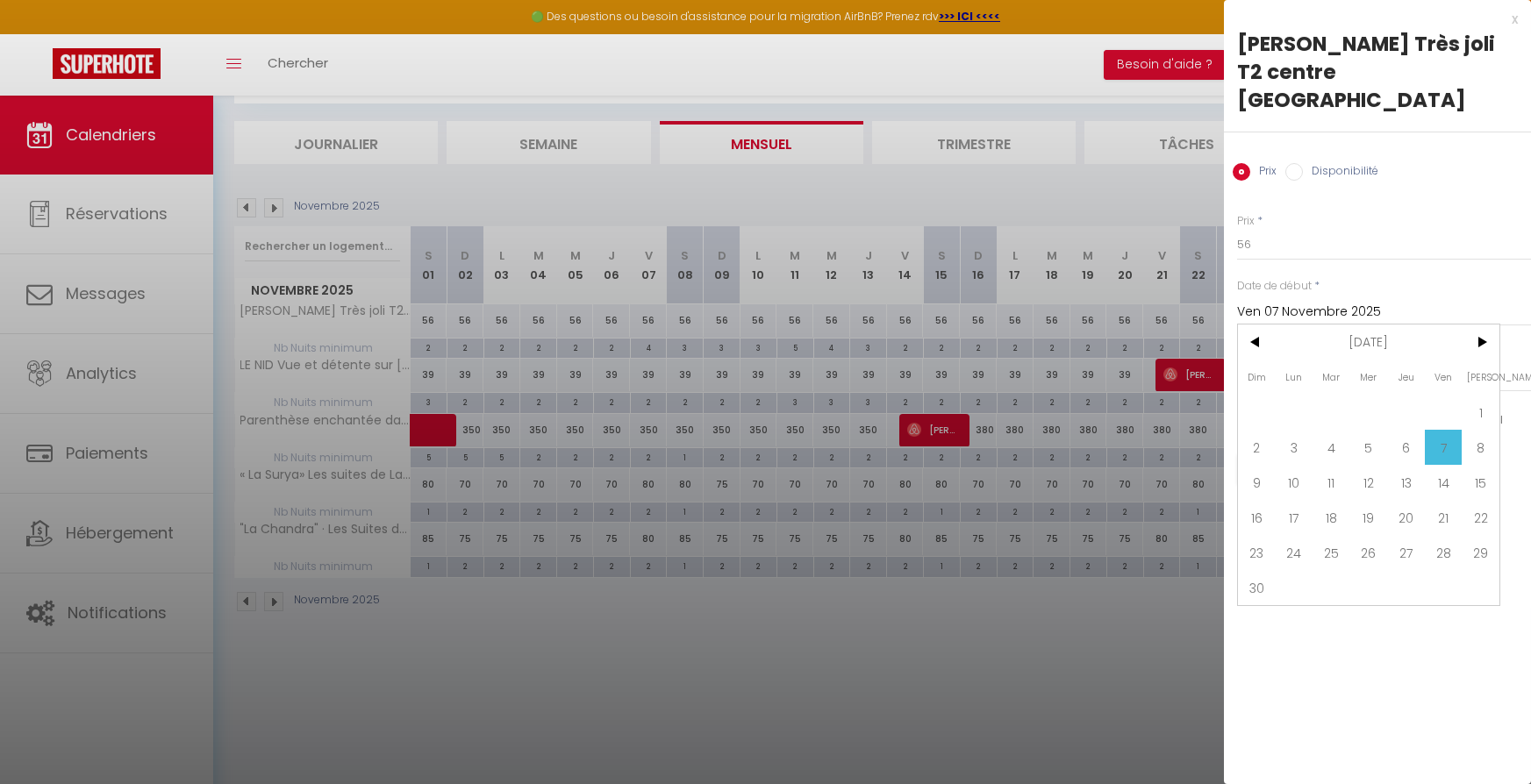
click at [1321, 301] on input "Ven 07 Novembre 2025" at bounding box center [1384, 312] width 294 height 22
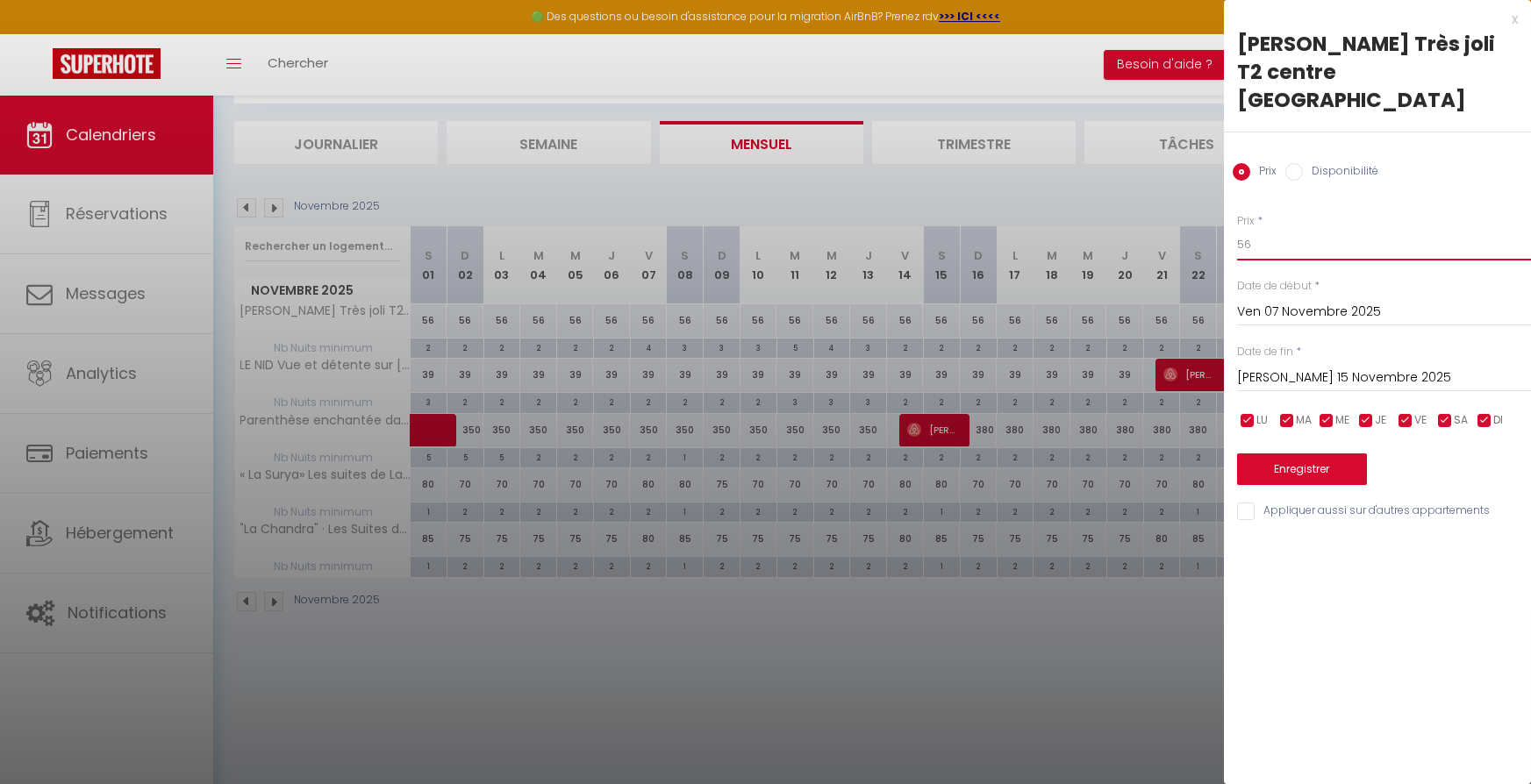
click at [1288, 229] on input "56" at bounding box center [1384, 245] width 294 height 32
type input "59"
click at [1267, 454] on button "Enregistrer" at bounding box center [1301, 469] width 130 height 32
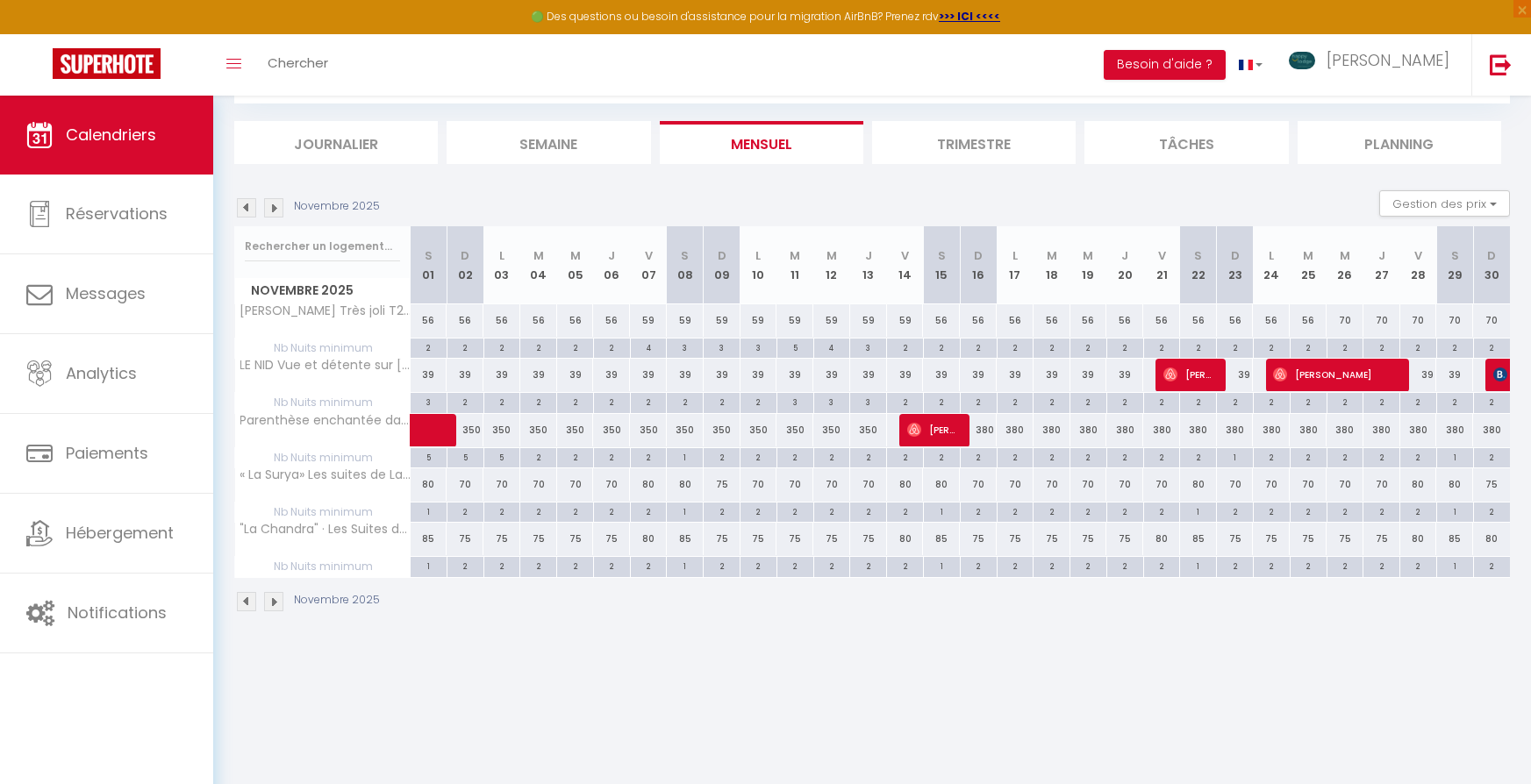
click at [940, 315] on div "56" at bounding box center [941, 320] width 36 height 33
type input "56"
type input "[PERSON_NAME] 15 Novembre 2025"
type input "Dim 16 Novembre 2025"
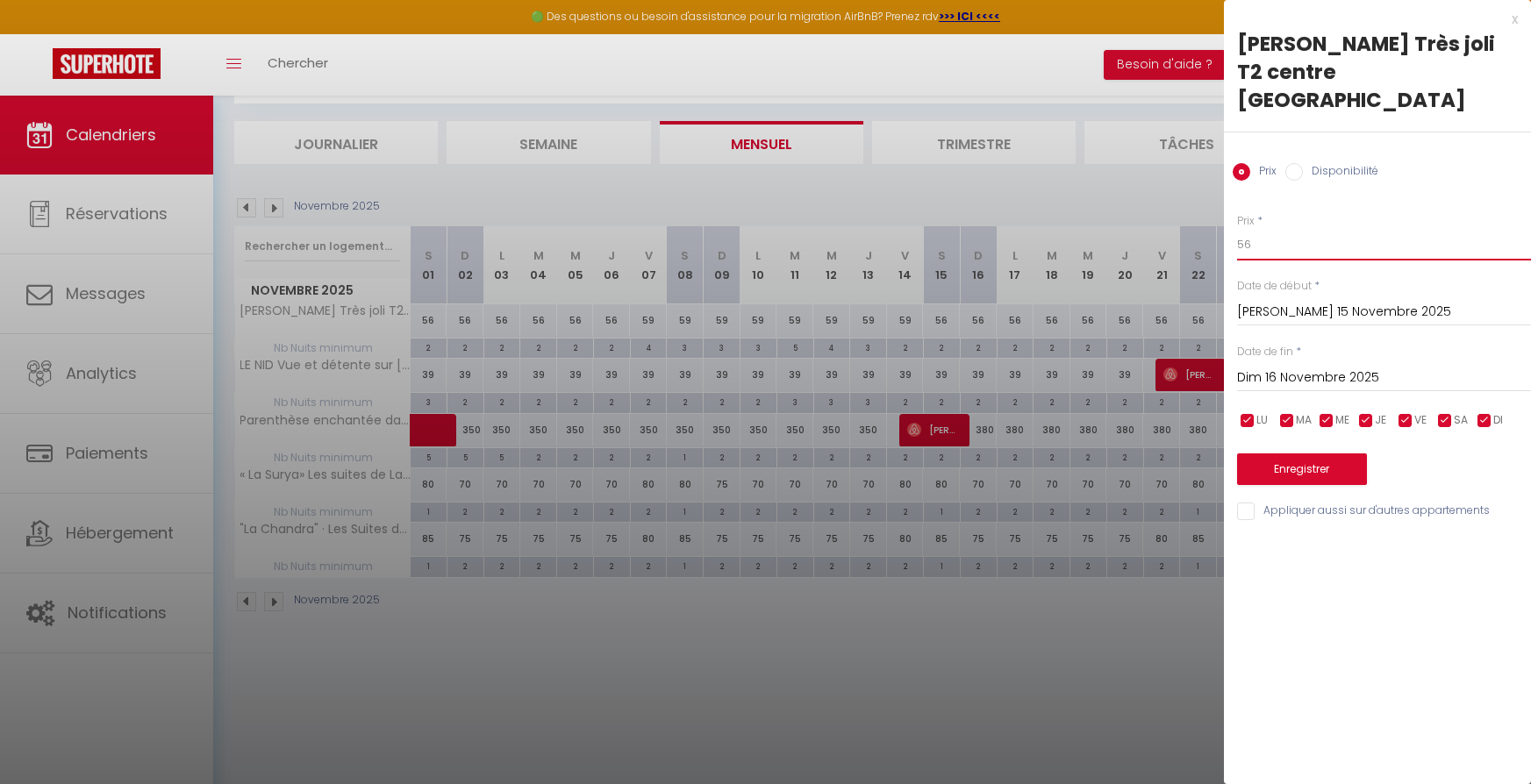
click at [1264, 229] on input "56" at bounding box center [1384, 245] width 294 height 32
type input "59"
click at [1296, 454] on button "Enregistrer" at bounding box center [1301, 469] width 130 height 32
